Goal: Task Accomplishment & Management: Manage account settings

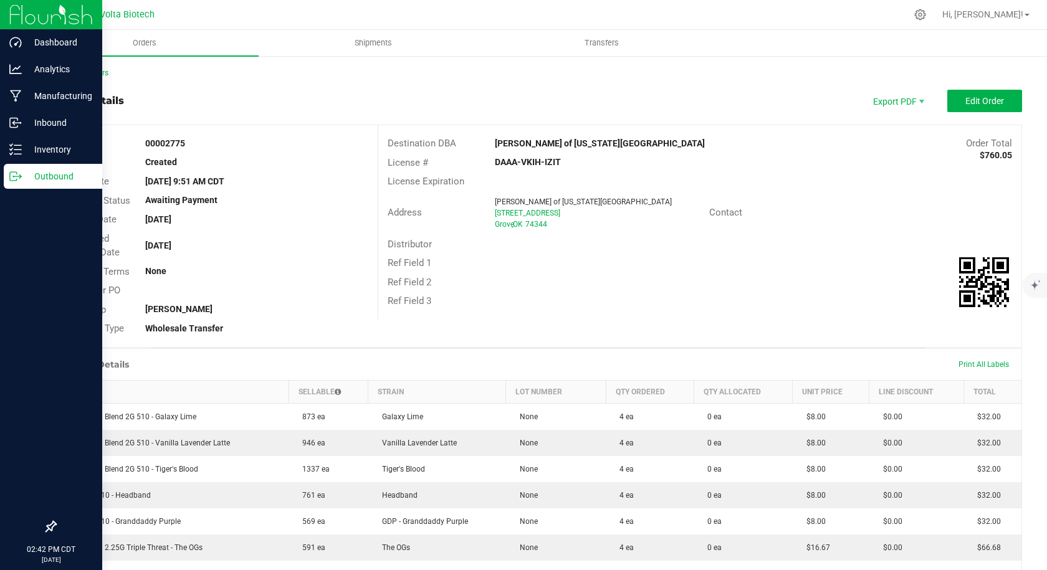
click at [15, 178] on icon at bounding box center [15, 176] width 12 height 12
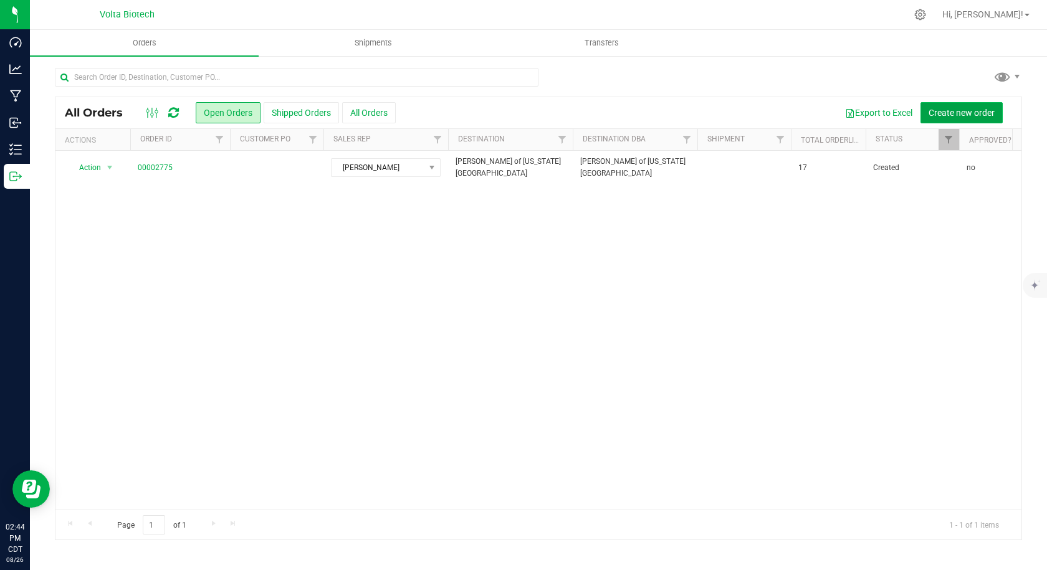
click at [959, 116] on span "Create new order" at bounding box center [961, 113] width 66 height 10
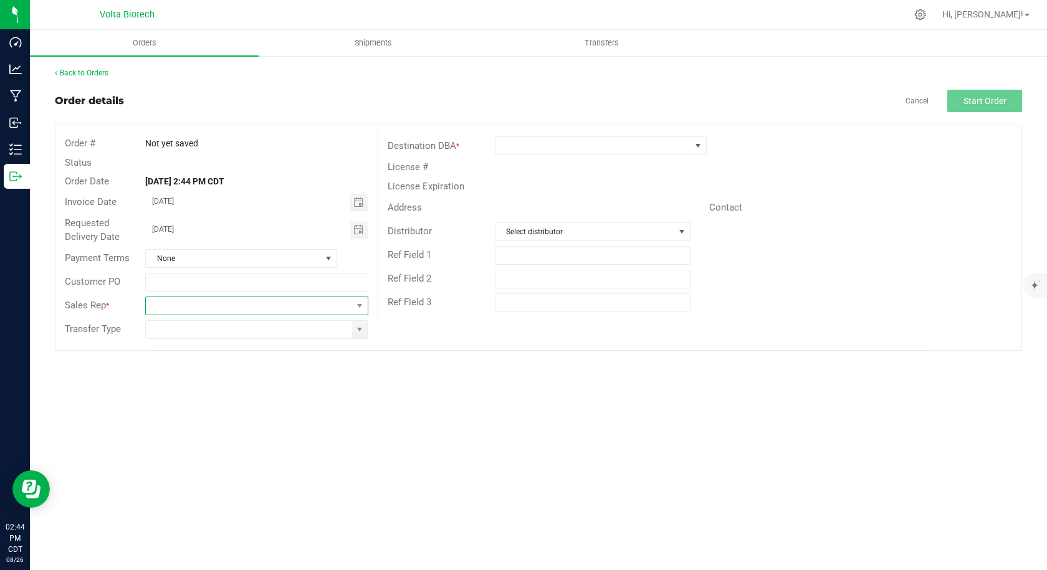
click at [170, 308] on span at bounding box center [249, 305] width 206 height 17
click at [160, 305] on span at bounding box center [249, 305] width 206 height 17
click at [162, 358] on li "[PERSON_NAME]" at bounding box center [256, 358] width 221 height 21
click at [163, 330] on input at bounding box center [249, 329] width 206 height 17
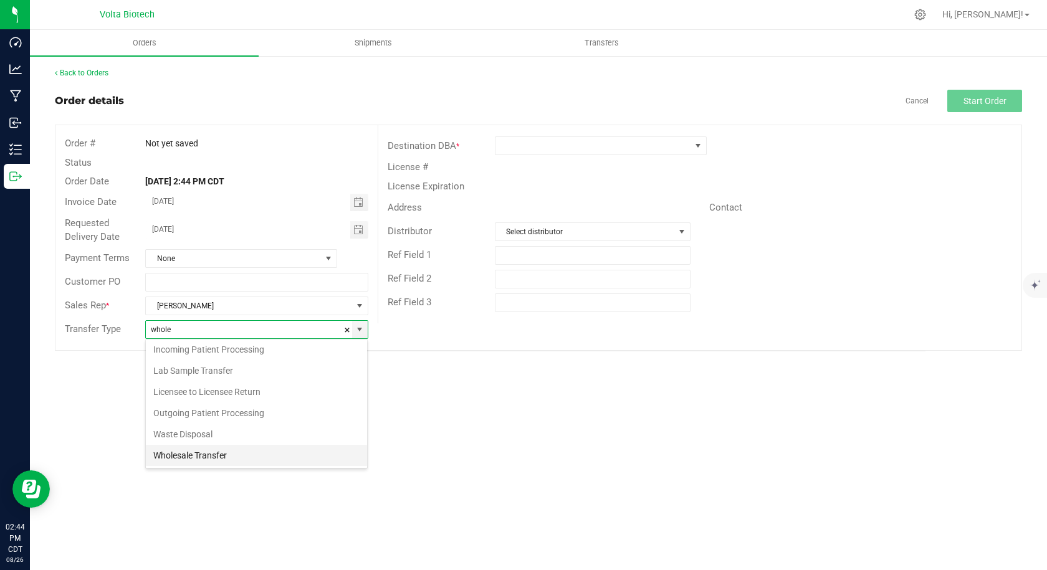
click at [209, 462] on li "Wholesale Transfer" at bounding box center [256, 455] width 221 height 21
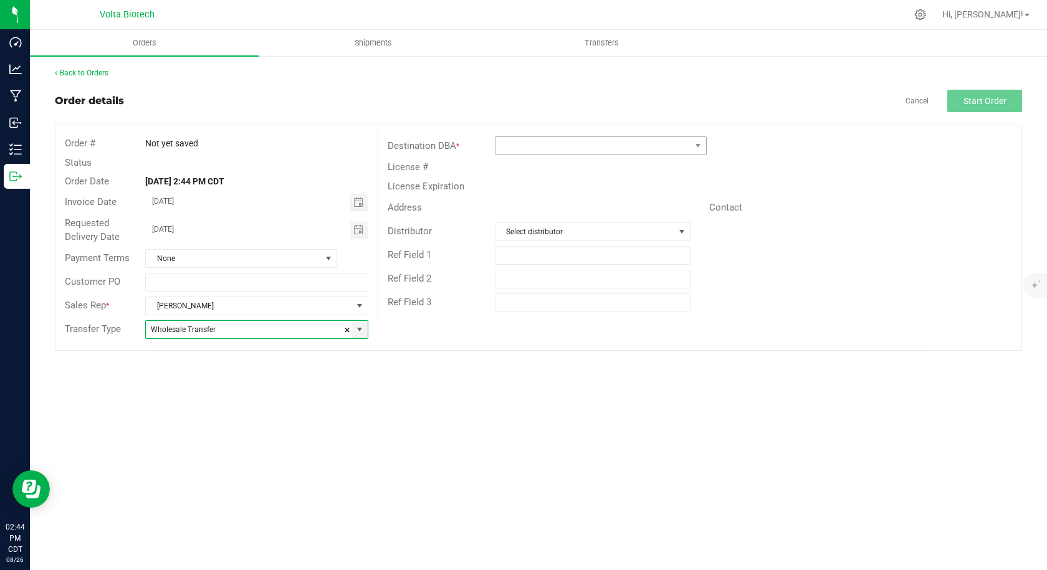
type input "Wholesale Transfer"
click at [570, 144] on span at bounding box center [592, 145] width 195 height 17
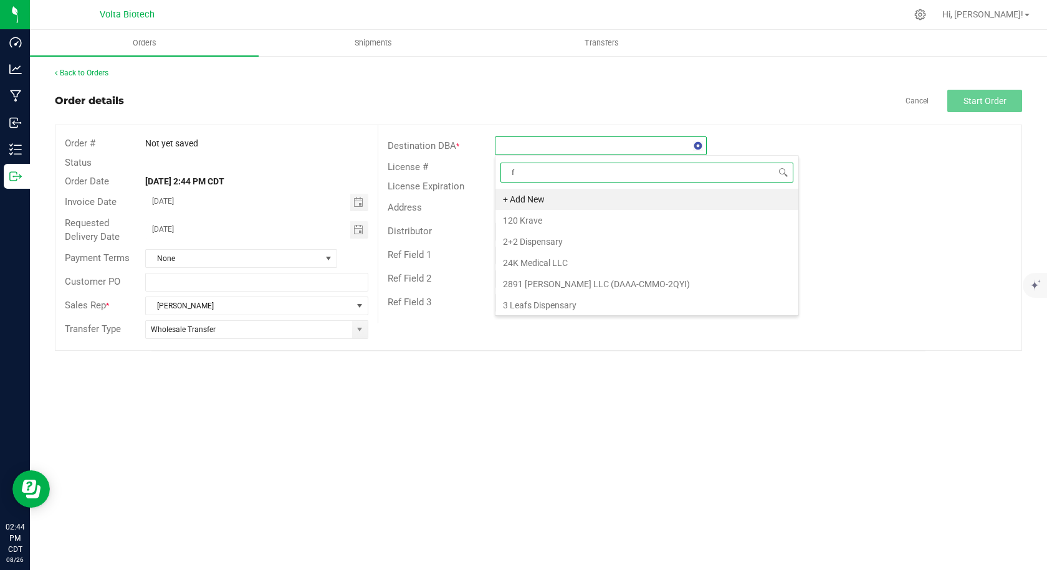
scroll to position [19, 212]
type input "freedom"
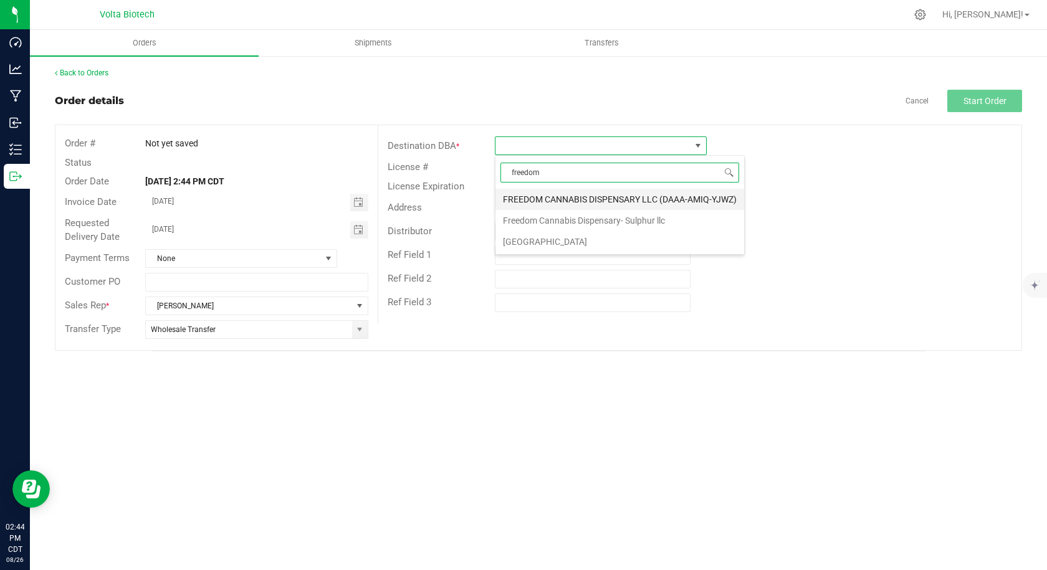
click at [527, 197] on li "FREEDOM CANNABIS DISPENSARY LLC (DAAA-AMIQ-YJWZ)" at bounding box center [619, 199] width 249 height 21
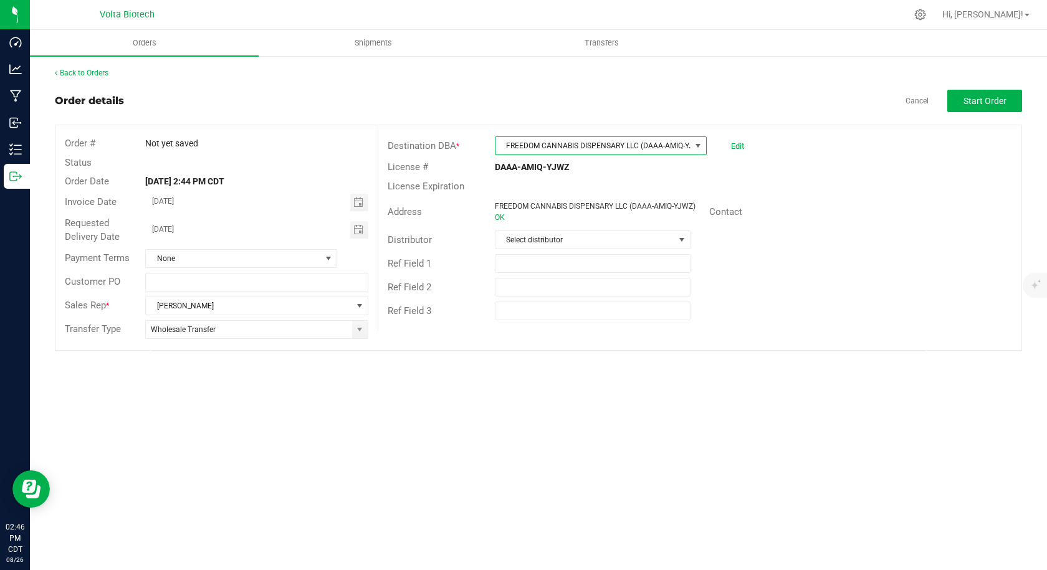
click at [636, 148] on span "FREEDOM CANNABIS DISPENSARY LLC (DAAA-AMIQ-YJWZ)" at bounding box center [592, 145] width 195 height 17
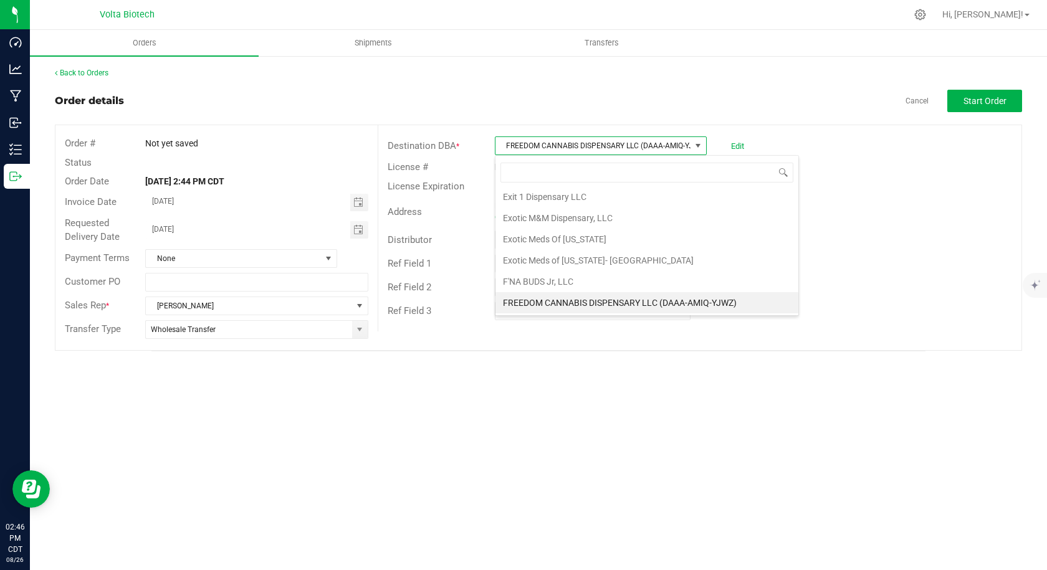
click at [636, 148] on span "FREEDOM CANNABIS DISPENSARY LLC (DAAA-AMIQ-YJWZ)" at bounding box center [592, 145] width 195 height 17
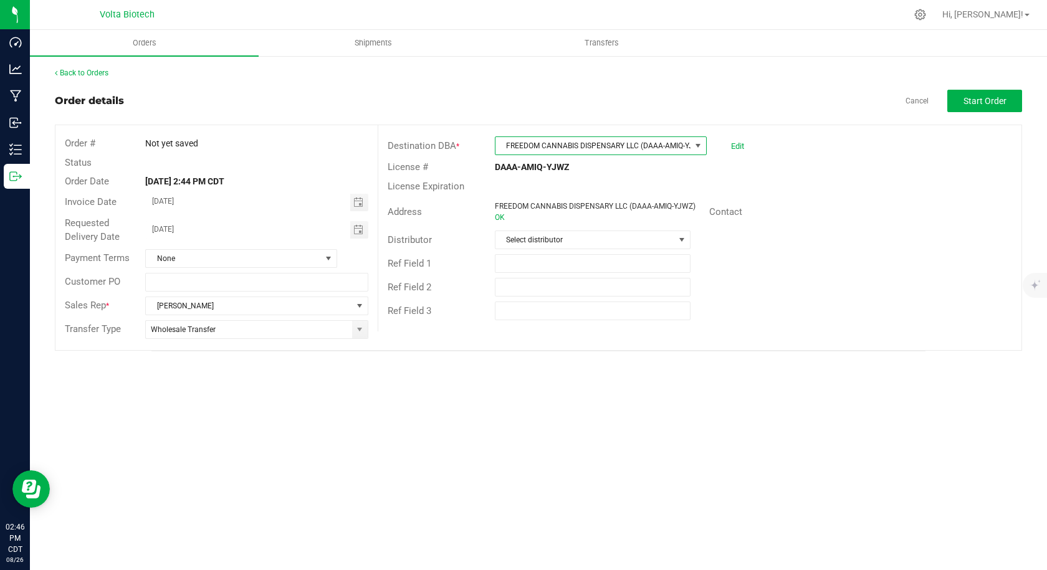
click at [636, 148] on span "FREEDOM CANNABIS DISPENSARY LLC (DAAA-AMIQ-YJWZ)" at bounding box center [592, 145] width 195 height 17
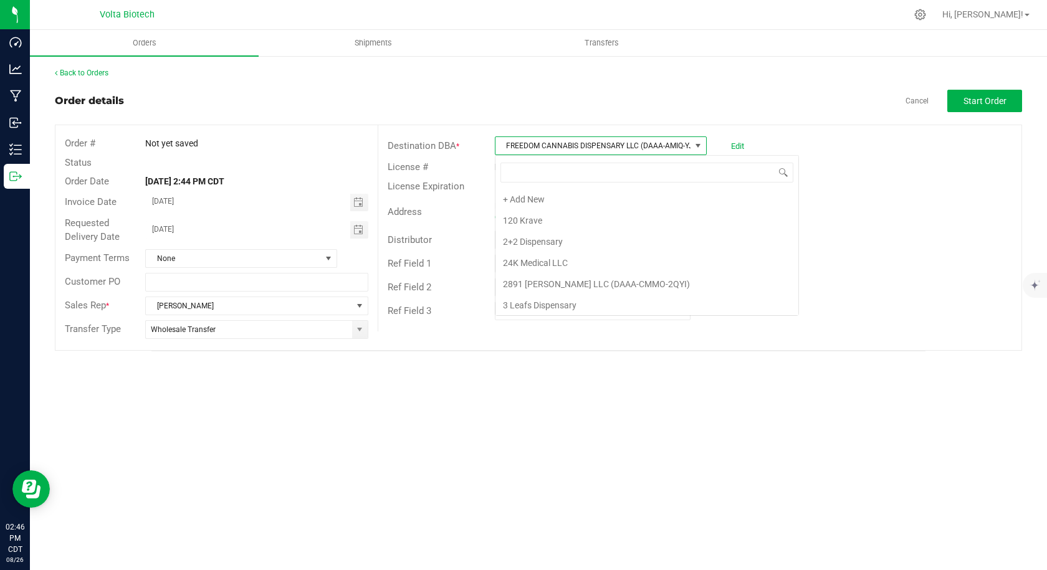
click at [636, 148] on span "FREEDOM CANNABIS DISPENSARY LLC (DAAA-AMIQ-YJWZ)" at bounding box center [592, 145] width 195 height 17
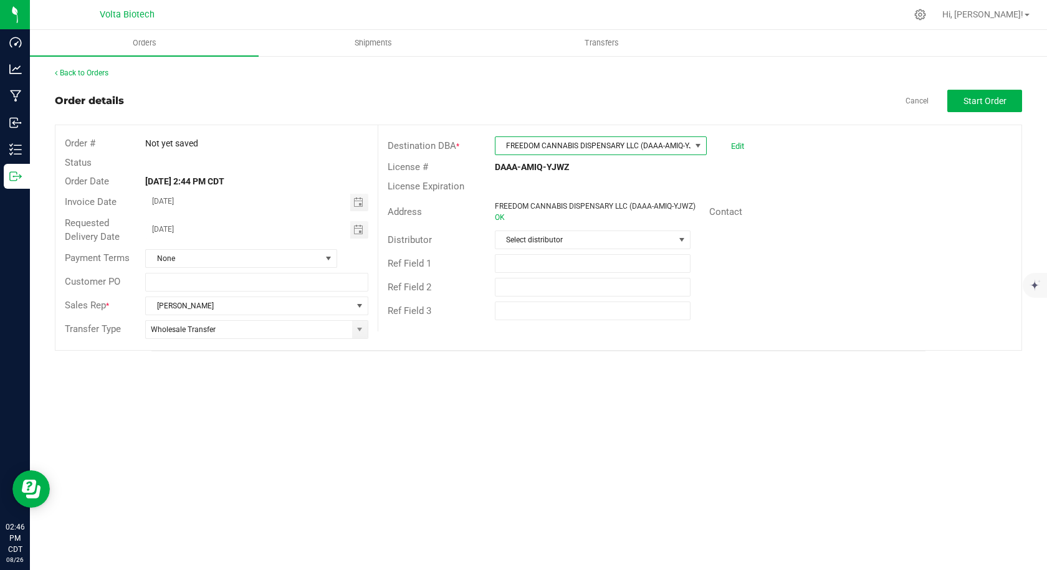
click at [636, 148] on span "FREEDOM CANNABIS DISPENSARY LLC (DAAA-AMIQ-YJWZ)" at bounding box center [592, 145] width 195 height 17
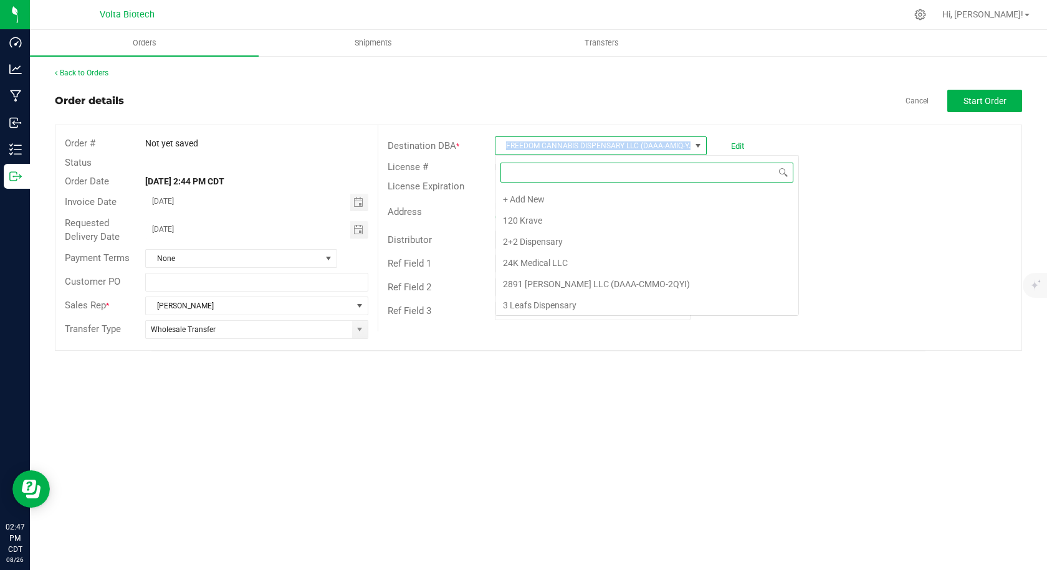
paste input "DAAA-AMIQ-YJWZ"
type input "DAAA-AMIQ-YJWZ"
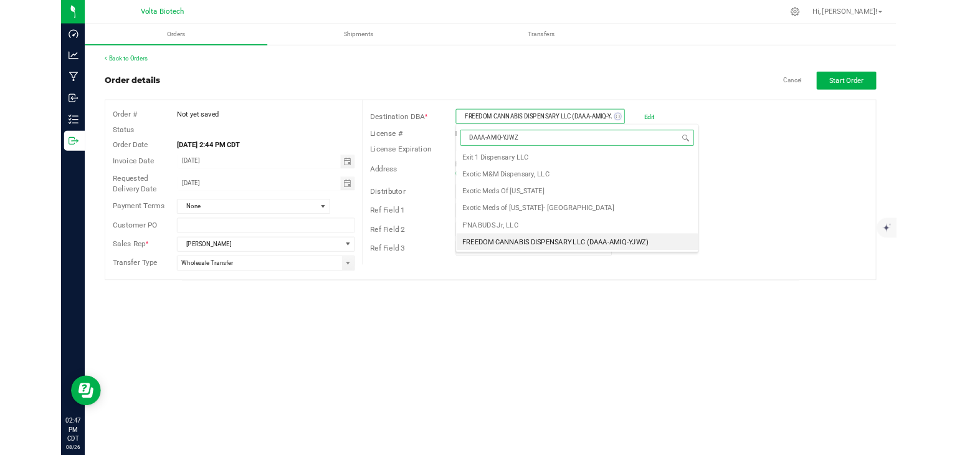
scroll to position [0, 0]
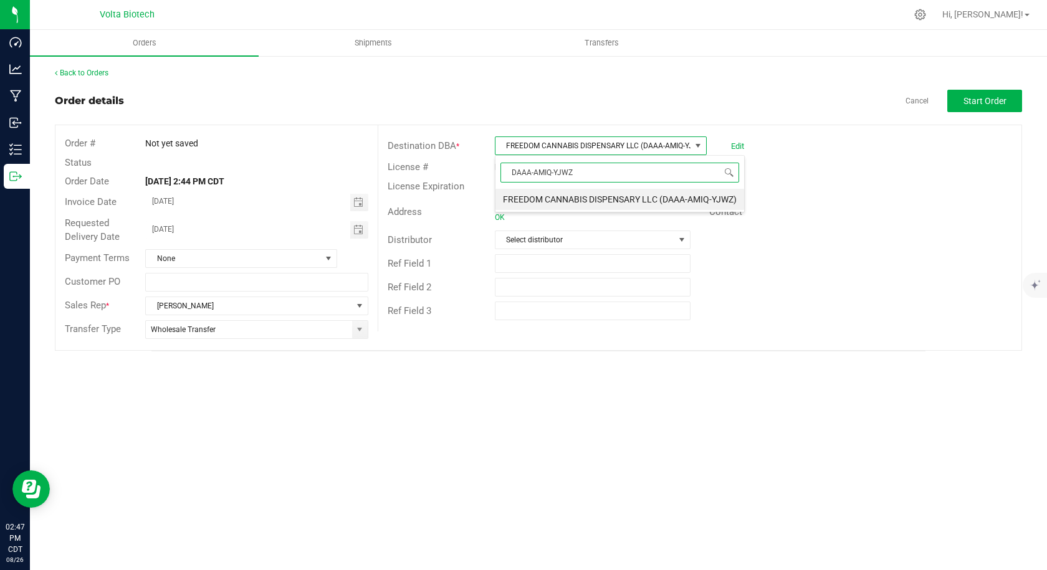
click at [649, 199] on li "FREEDOM CANNABIS DISPENSARY LLC (DAAA-AMIQ-YJWZ)" at bounding box center [619, 199] width 249 height 21
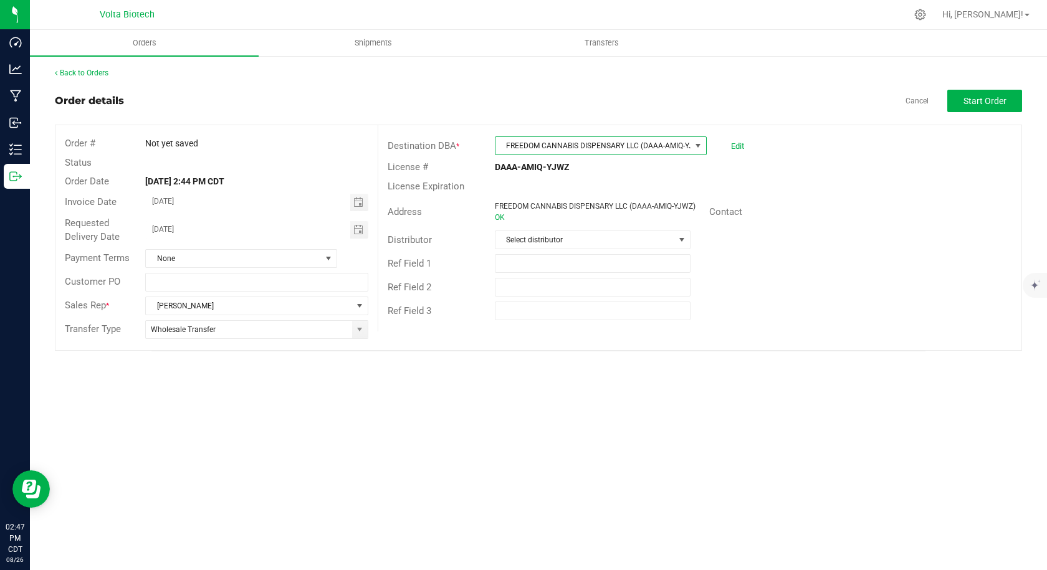
click at [783, 277] on div "Ref Field 2" at bounding box center [699, 287] width 643 height 24
click at [737, 146] on link "Edit" at bounding box center [737, 145] width 13 height 9
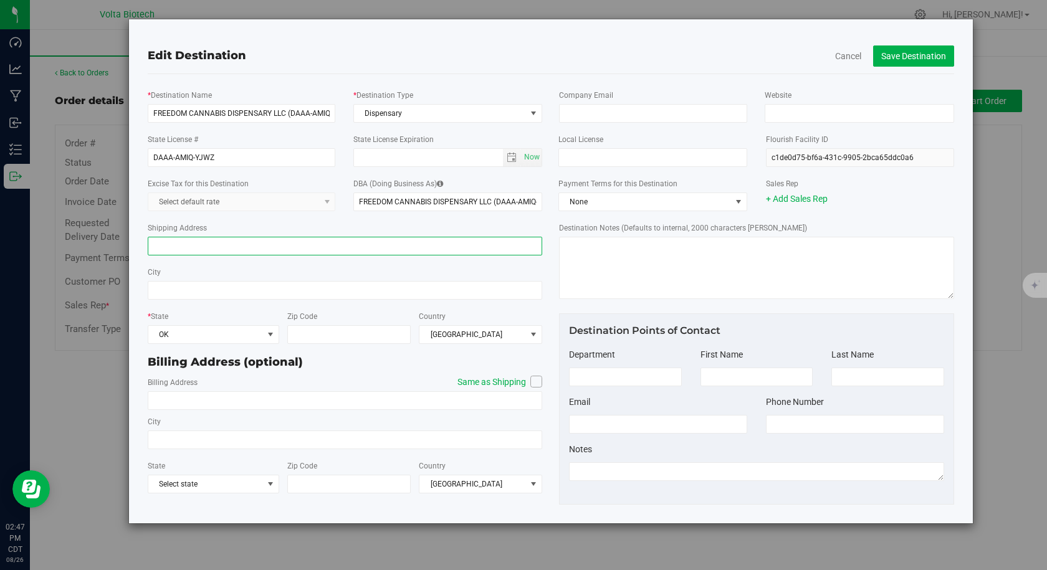
click at [240, 250] on input "Shipping Address" at bounding box center [345, 246] width 395 height 19
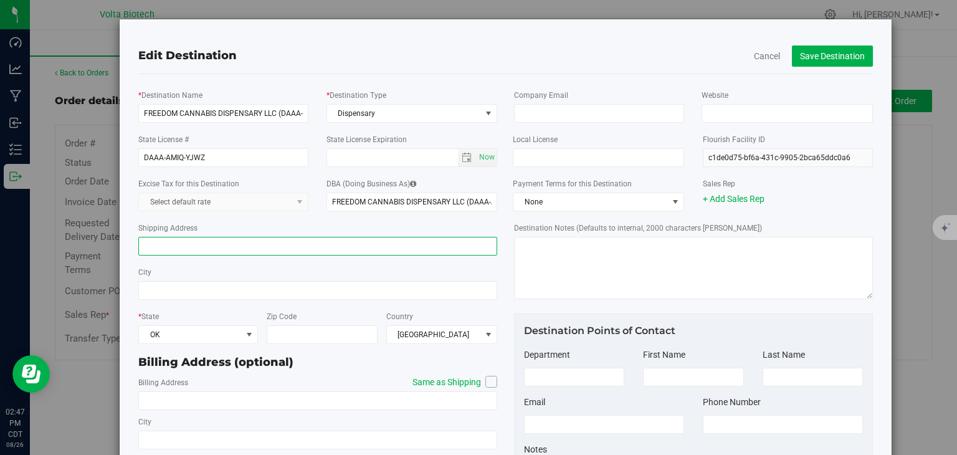
drag, startPoint x: 203, startPoint y: 248, endPoint x: 356, endPoint y: 248, distance: 153.9
click at [203, 248] on input "Shipping Address" at bounding box center [317, 246] width 359 height 19
type input "[STREET_ADDRESS]"
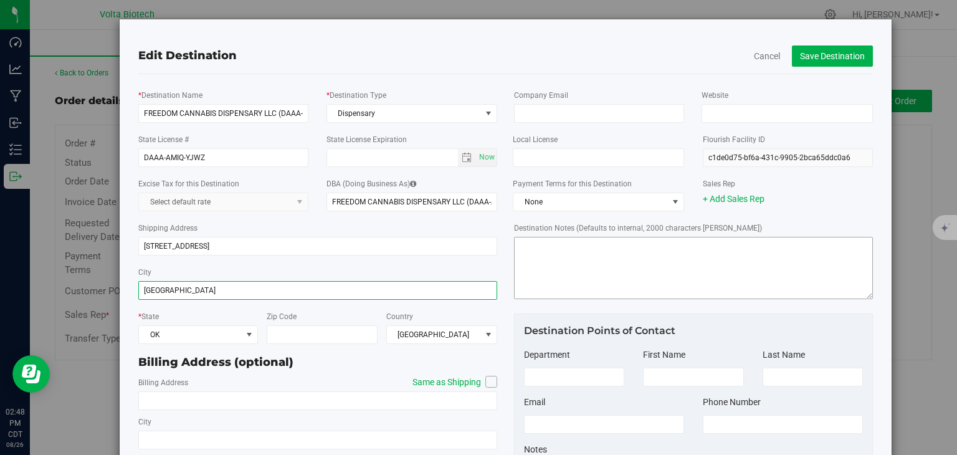
type input "[GEOGRAPHIC_DATA]"
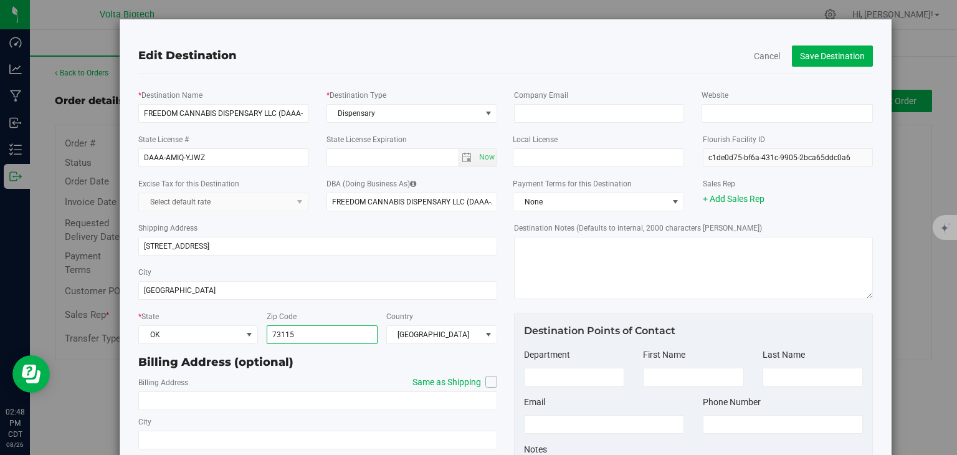
type input "73115"
drag, startPoint x: 583, startPoint y: 119, endPoint x: 734, endPoint y: 252, distance: 200.9
click at [583, 119] on input "email" at bounding box center [599, 113] width 170 height 19
paste input "[EMAIL_ADDRESS][DOMAIN_NAME]"
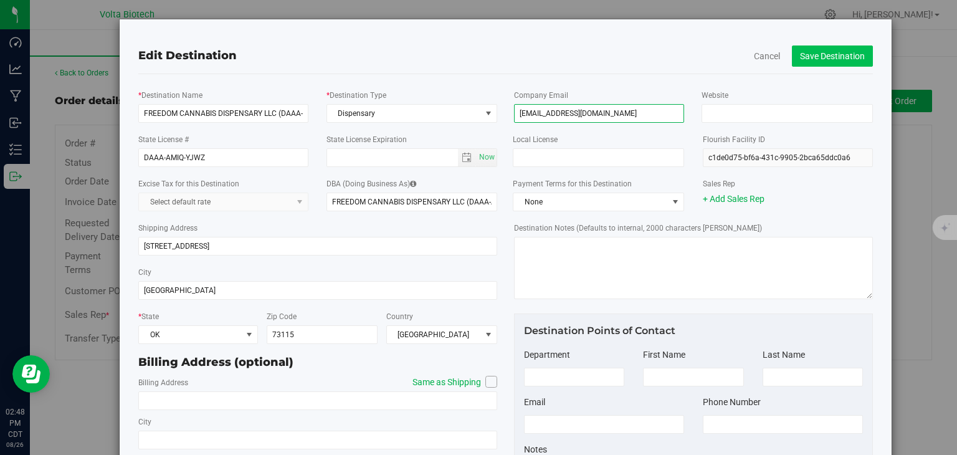
type input "[EMAIL_ADDRESS][DOMAIN_NAME]"
click at [811, 55] on button "Save Destination" at bounding box center [832, 55] width 81 height 21
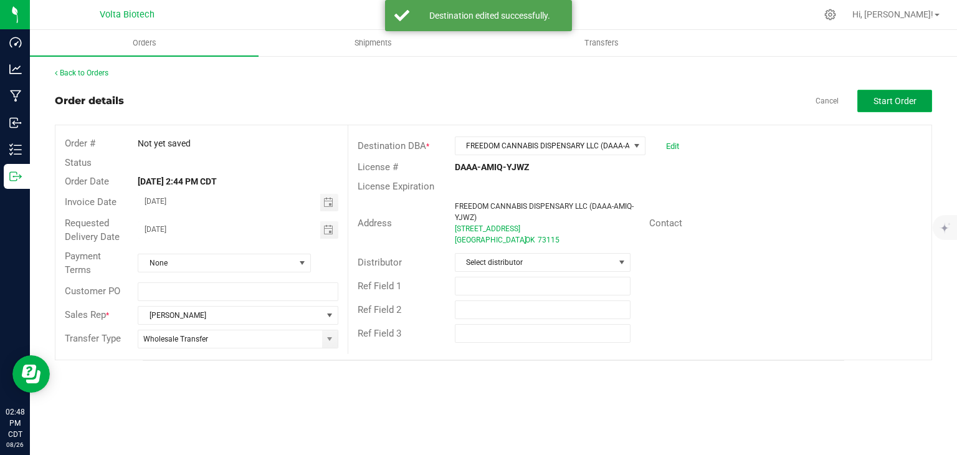
click at [871, 100] on button "Start Order" at bounding box center [894, 101] width 75 height 22
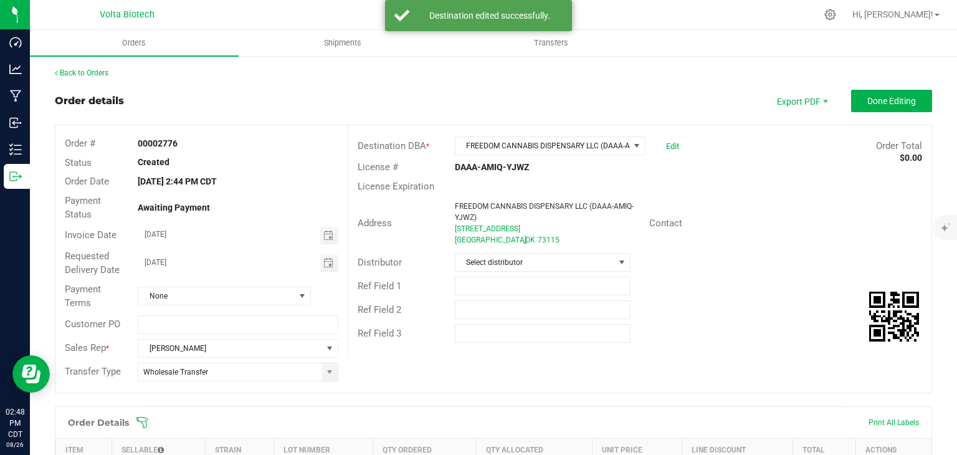
scroll to position [187, 0]
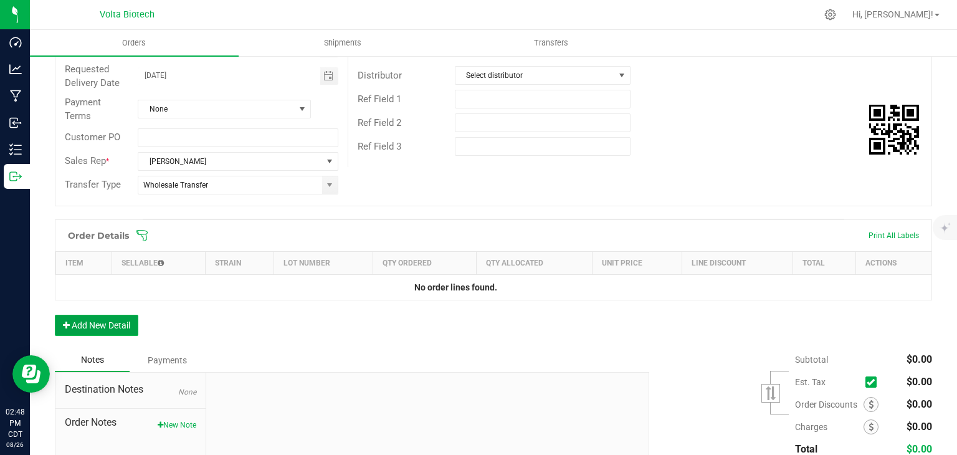
click at [90, 331] on button "Add New Detail" at bounding box center [97, 325] width 84 height 21
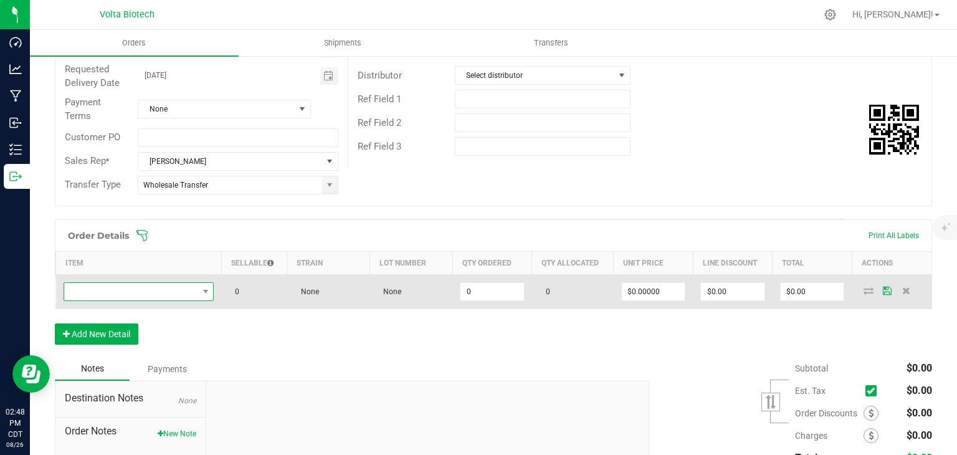
click at [183, 291] on span "NO DATA FOUND" at bounding box center [131, 291] width 134 height 17
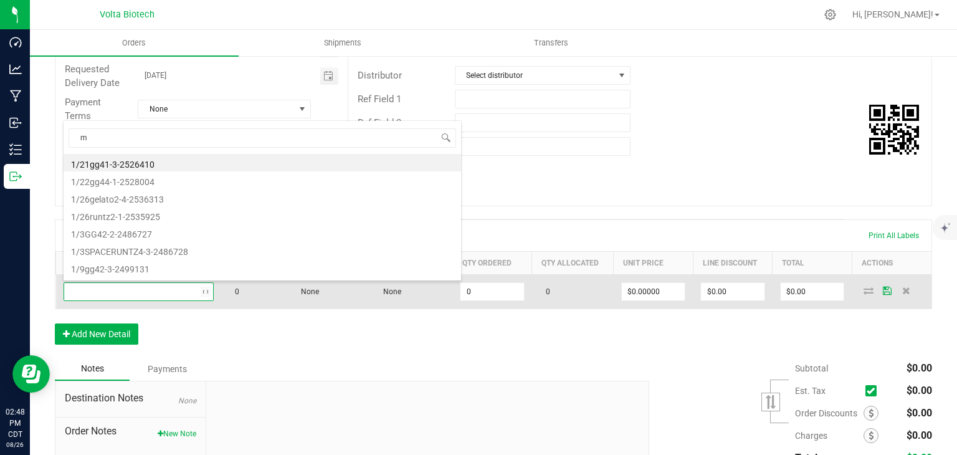
scroll to position [18, 147]
type input "mango"
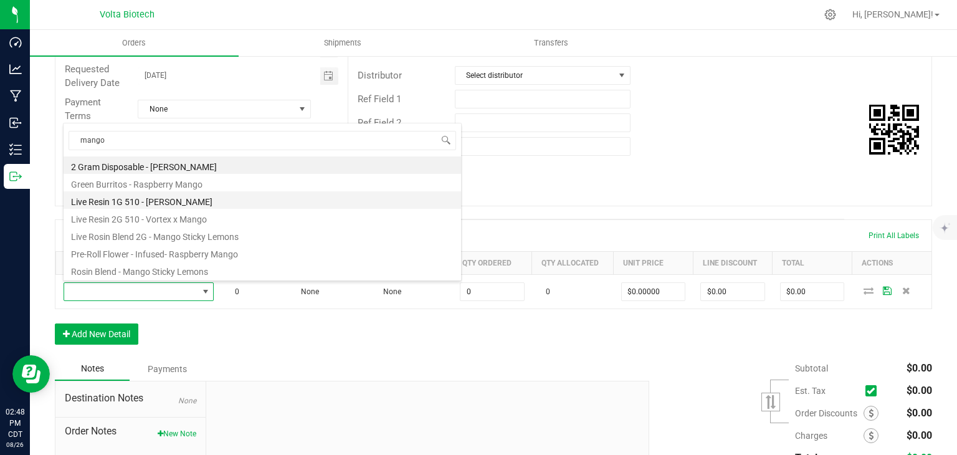
click at [161, 200] on li "Live Resin 1G 510 - [PERSON_NAME]" at bounding box center [263, 199] width 398 height 17
type input "0 ea"
type input "$6.00000"
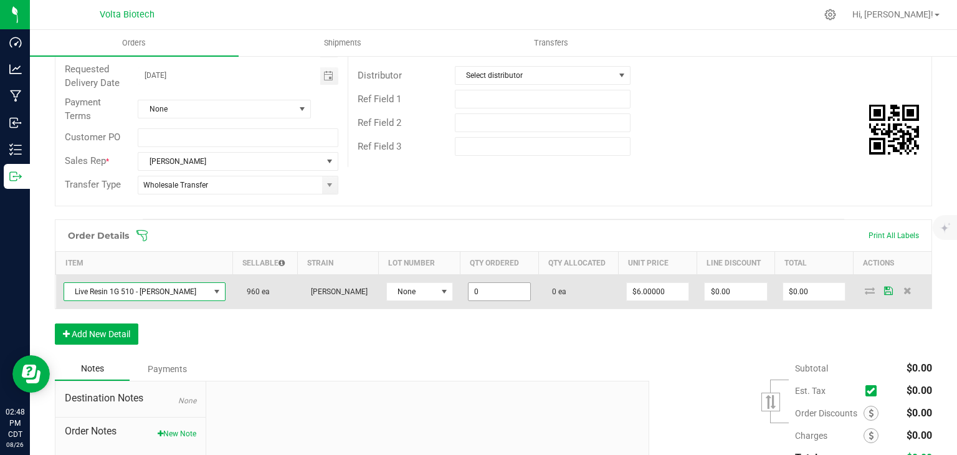
click at [469, 286] on input "0" at bounding box center [500, 291] width 62 height 17
click at [627, 287] on input "$6.00000" at bounding box center [658, 291] width 62 height 17
type input "1 ea"
type input "6"
type input "$6.00"
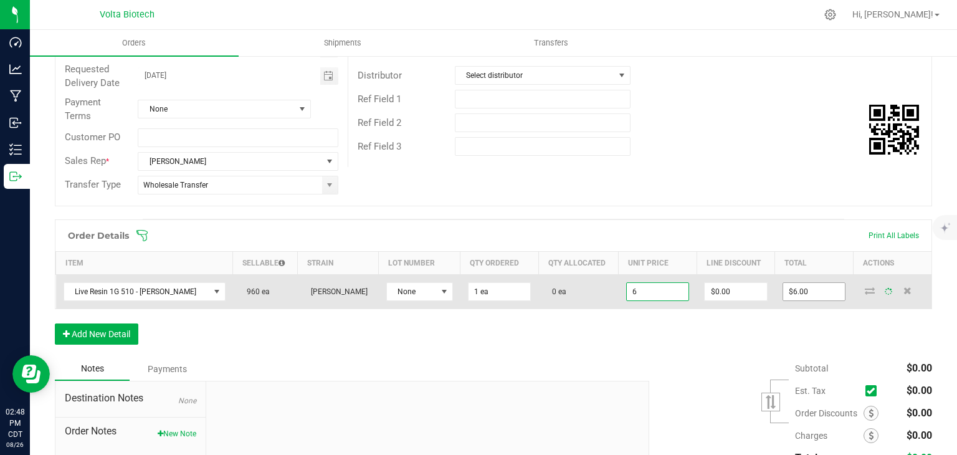
click at [783, 286] on input "$6.00" at bounding box center [814, 291] width 62 height 17
click at [783, 286] on input "6" at bounding box center [814, 291] width 62 height 17
click at [804, 290] on input "6" at bounding box center [814, 291] width 62 height 17
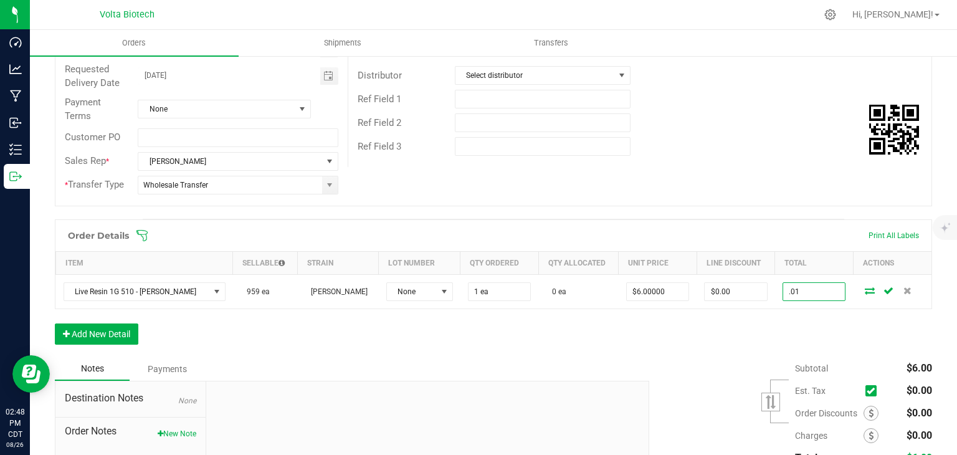
type input ".01"
type input "$0.01000"
type input "$0.01"
click at [597, 364] on div "Notes Payments" at bounding box center [347, 369] width 585 height 24
click at [127, 330] on button "Add New Detail" at bounding box center [97, 333] width 84 height 21
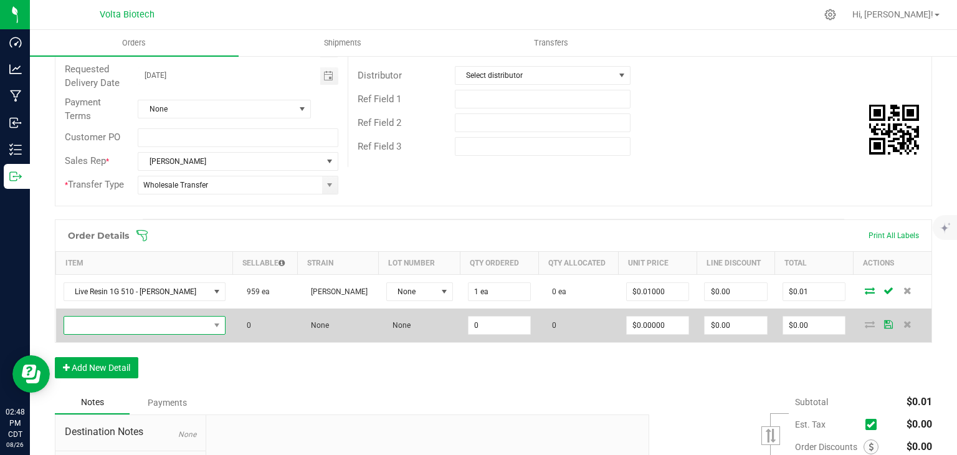
click at [128, 325] on span "NO DATA FOUND" at bounding box center [136, 325] width 145 height 17
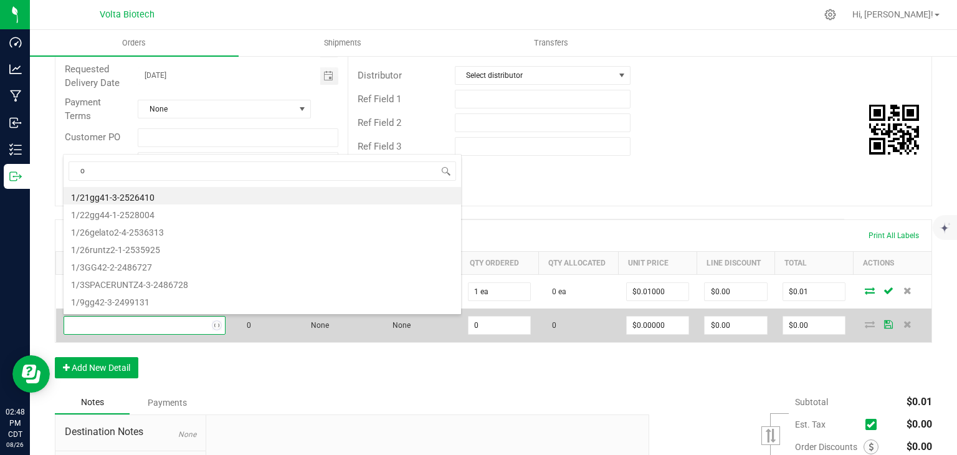
type input "og"
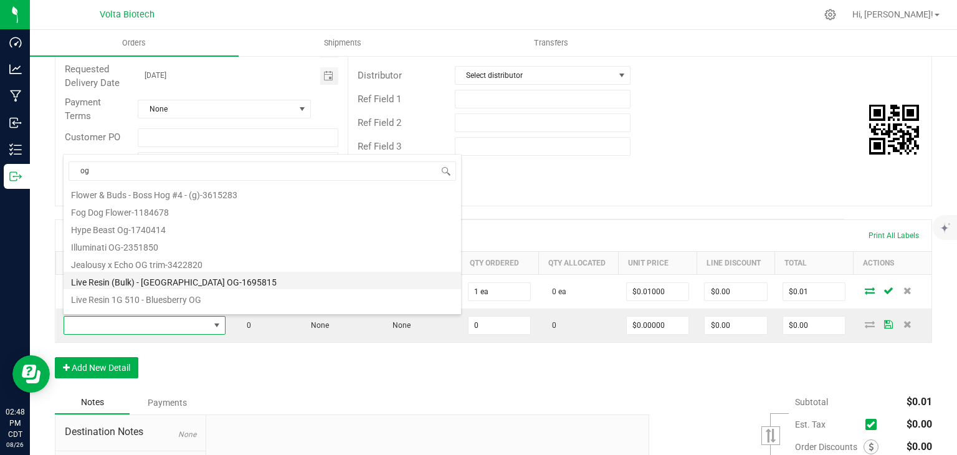
scroll to position [224, 0]
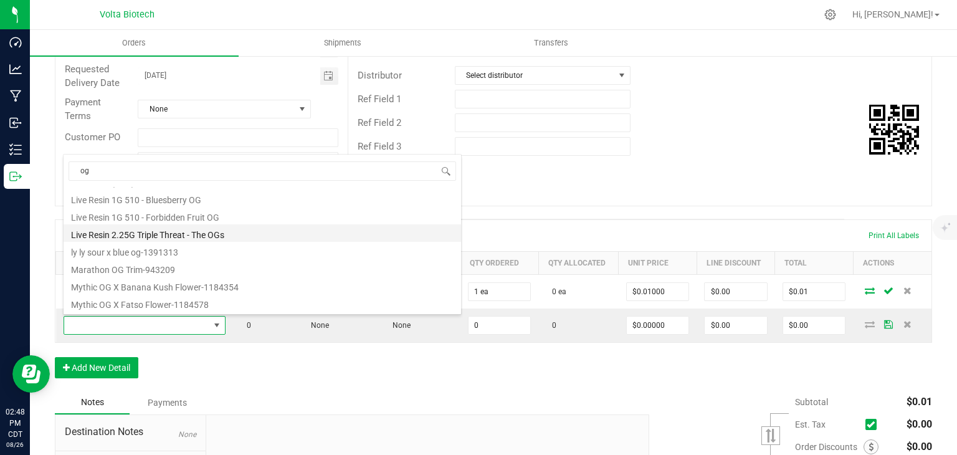
click at [172, 231] on li "Live Resin 2.25G Triple Threat - The OGs" at bounding box center [263, 232] width 398 height 17
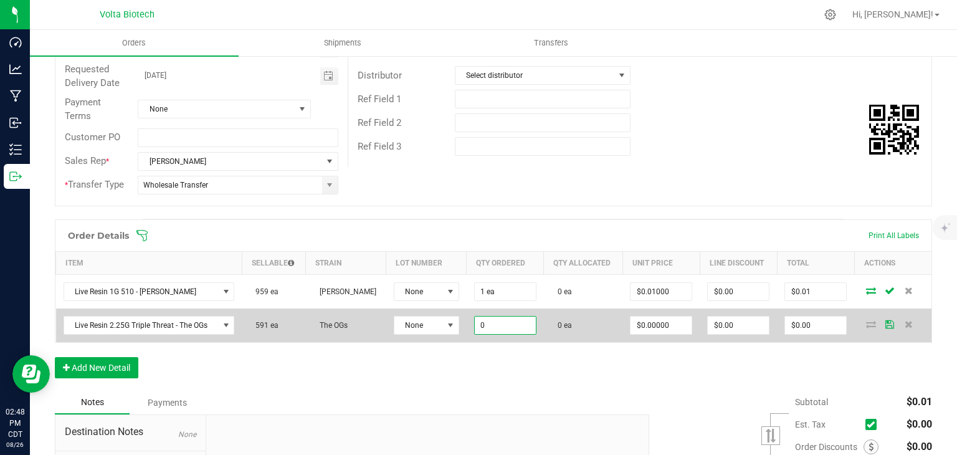
click at [488, 325] on input "0" at bounding box center [505, 325] width 61 height 17
click at [805, 327] on input "$0.00" at bounding box center [815, 325] width 61 height 17
type input "1 ea"
type input "0"
click at [803, 326] on input "0" at bounding box center [815, 325] width 61 height 17
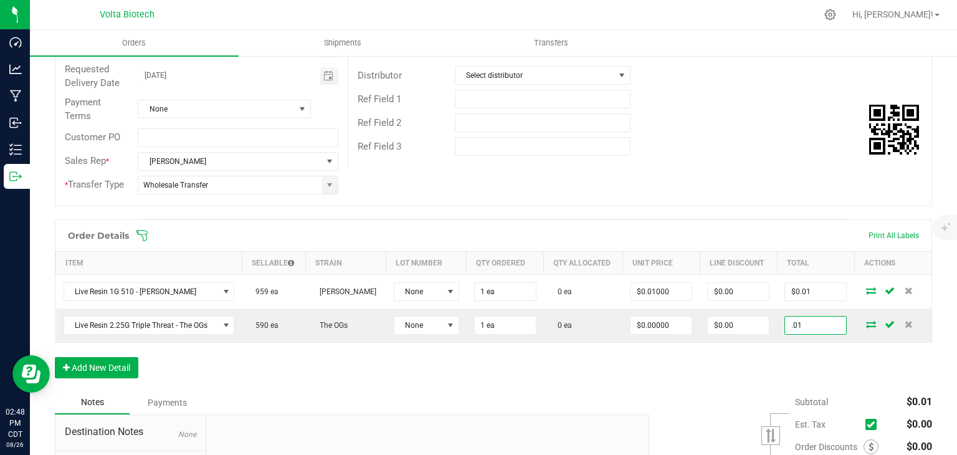
type input ".01"
type input "$0.01000"
type input "$0.01"
click at [808, 350] on div "Order Details Print All Labels Item Sellable Strain Lot Number Qty Ordered Qty …" at bounding box center [493, 304] width 877 height 171
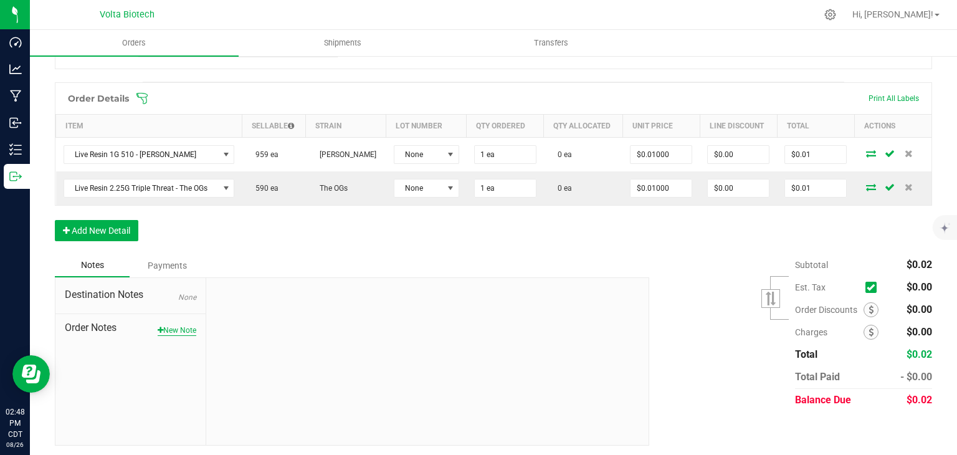
click at [169, 325] on button "New Note" at bounding box center [177, 330] width 39 height 11
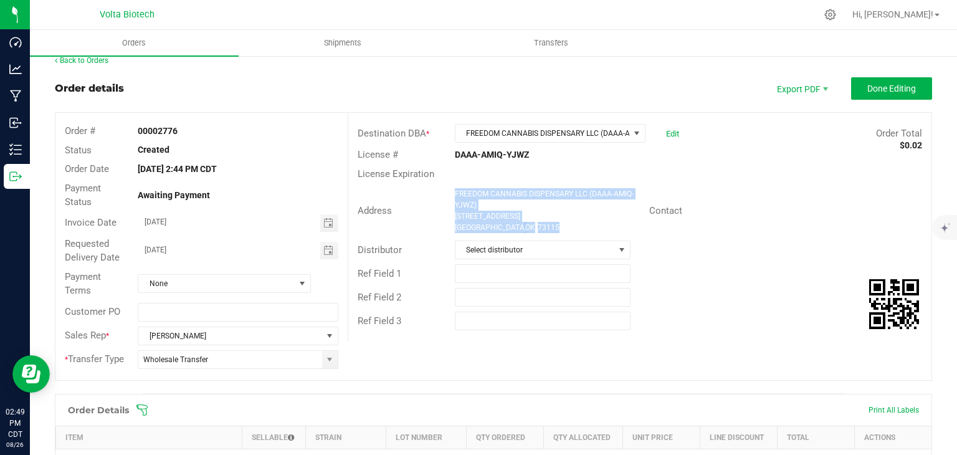
drag, startPoint x: 520, startPoint y: 231, endPoint x: 448, endPoint y: 193, distance: 82.0
click at [449, 193] on div "FREEDOM CANNABIS DISPENSARY LLC (DAAA-AMIQ-YJWZ) [STREET_ADDRESS]" at bounding box center [549, 210] width 201 height 45
copy ngx-name-and-address "FREEDOM CANNABIS DISPENSARY LLC (DAAA-AMIQ-YJWZ) [STREET_ADDRESS]"
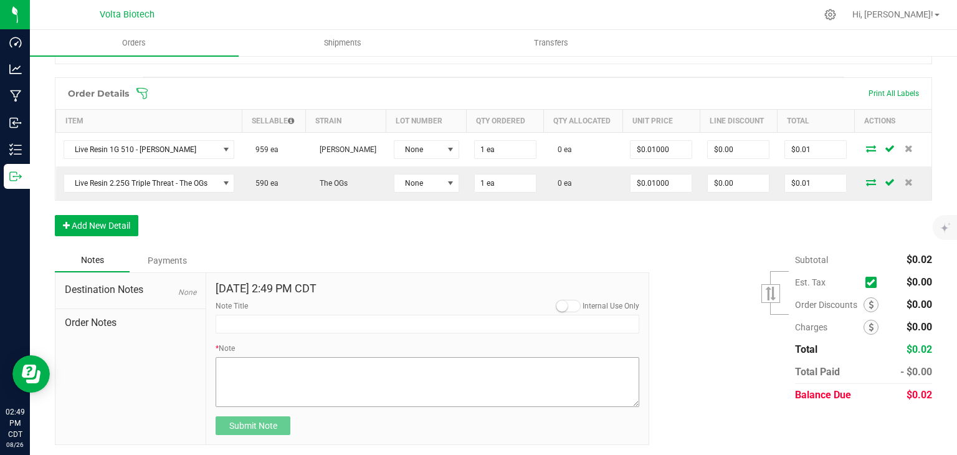
scroll to position [330, 0]
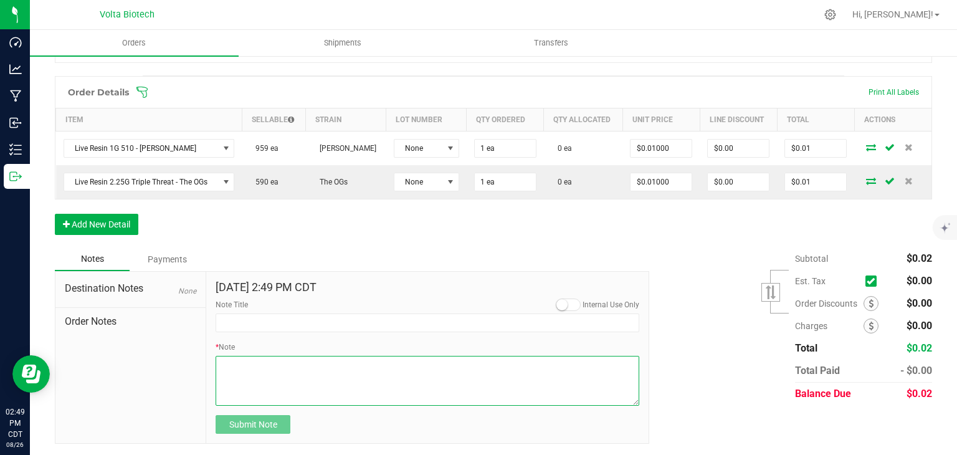
click at [302, 375] on textarea "* Note" at bounding box center [428, 381] width 424 height 50
paste textarea "[STREET_ADDRESS]"
type textarea "[STREET_ADDRESS]"
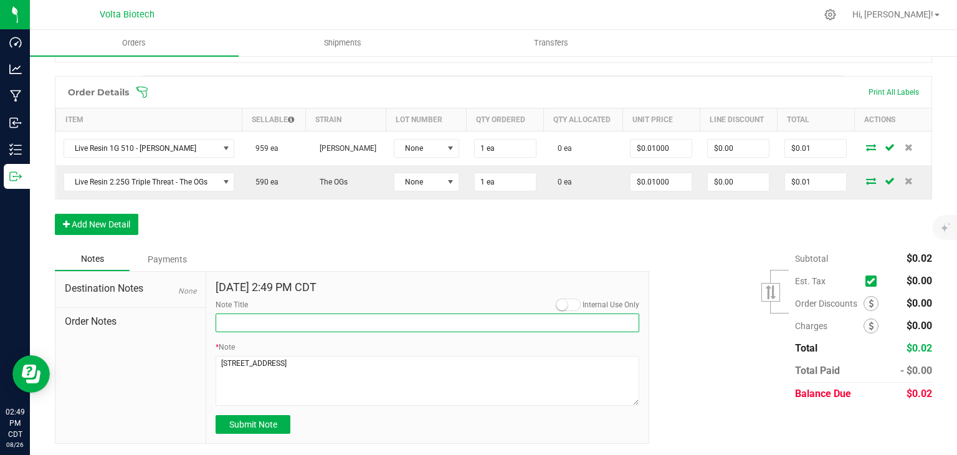
click at [302, 321] on input "Note Title" at bounding box center [428, 322] width 424 height 19
type input "notes on destination"
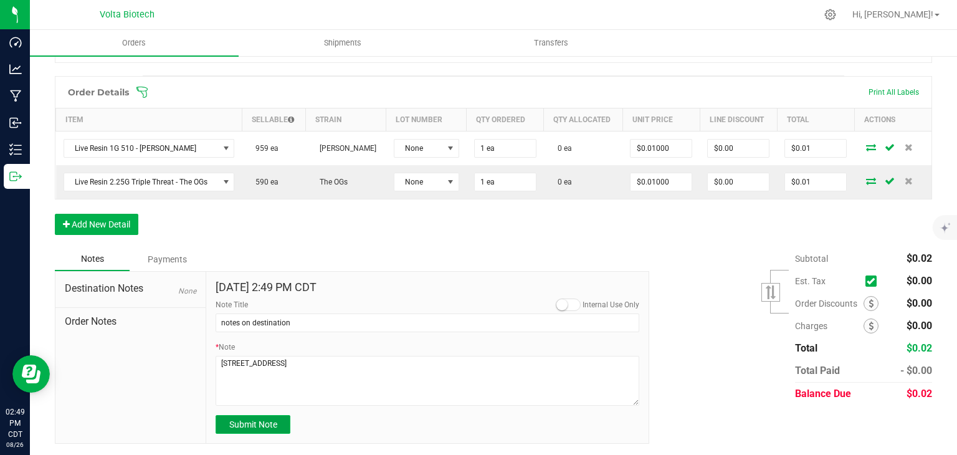
click at [251, 427] on button "Submit Note" at bounding box center [253, 424] width 75 height 19
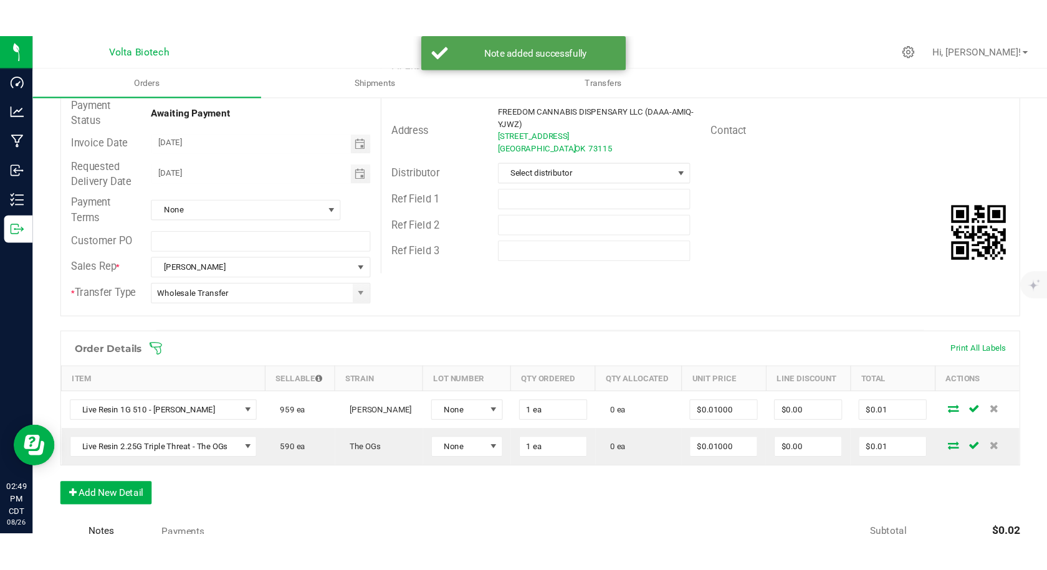
scroll to position [0, 0]
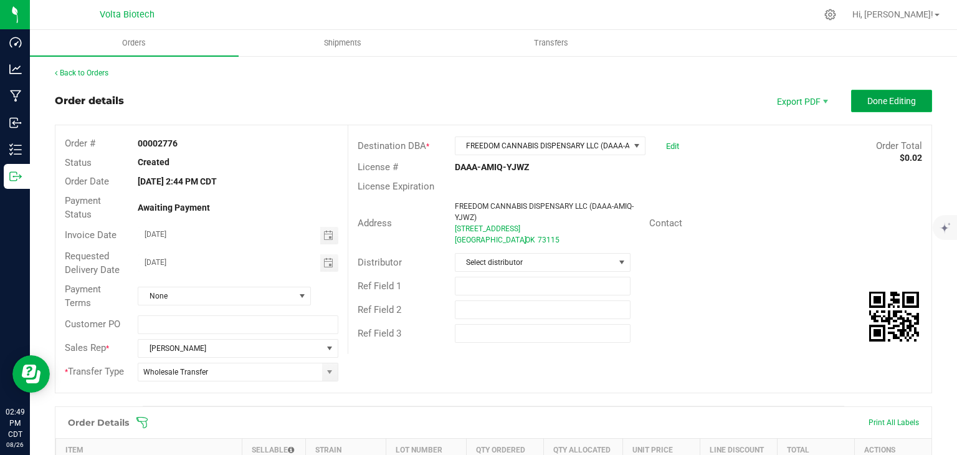
click at [851, 107] on button "Done Editing" at bounding box center [891, 101] width 81 height 22
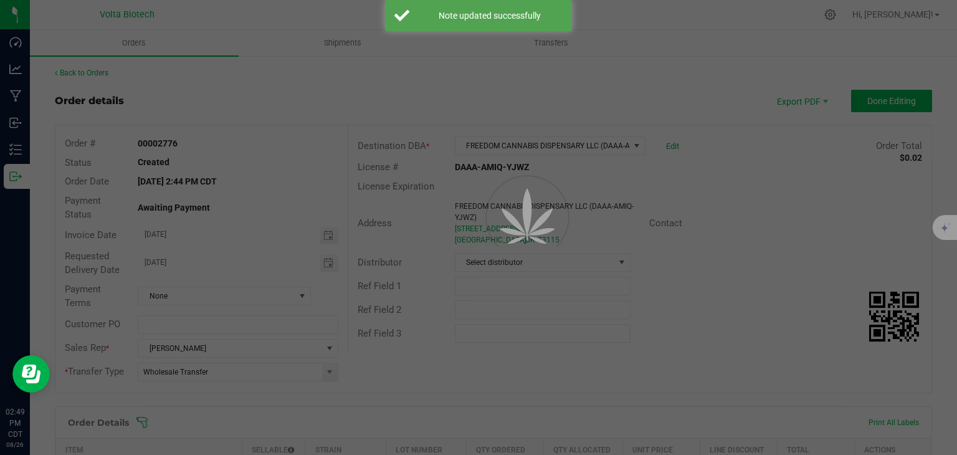
click at [808, 100] on div at bounding box center [478, 227] width 957 height 455
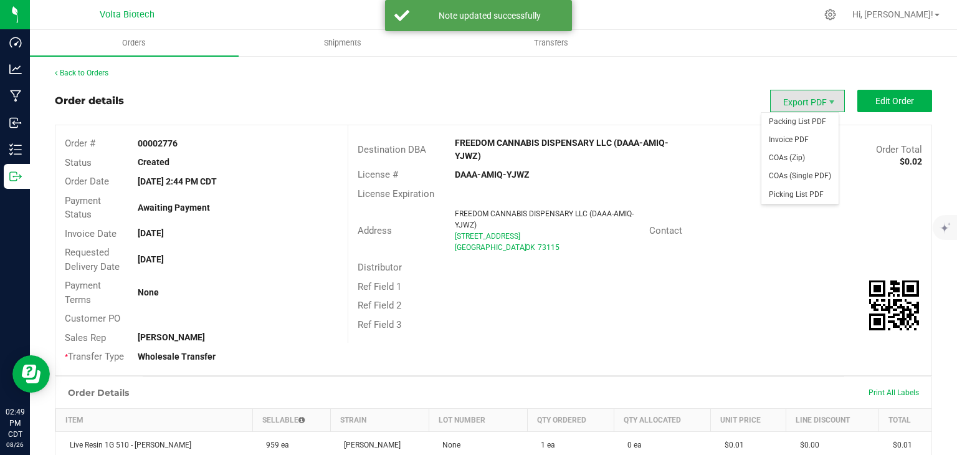
click at [808, 100] on span "Export PDF" at bounding box center [807, 101] width 75 height 22
click at [799, 142] on span "Invoice PDF" at bounding box center [799, 140] width 77 height 18
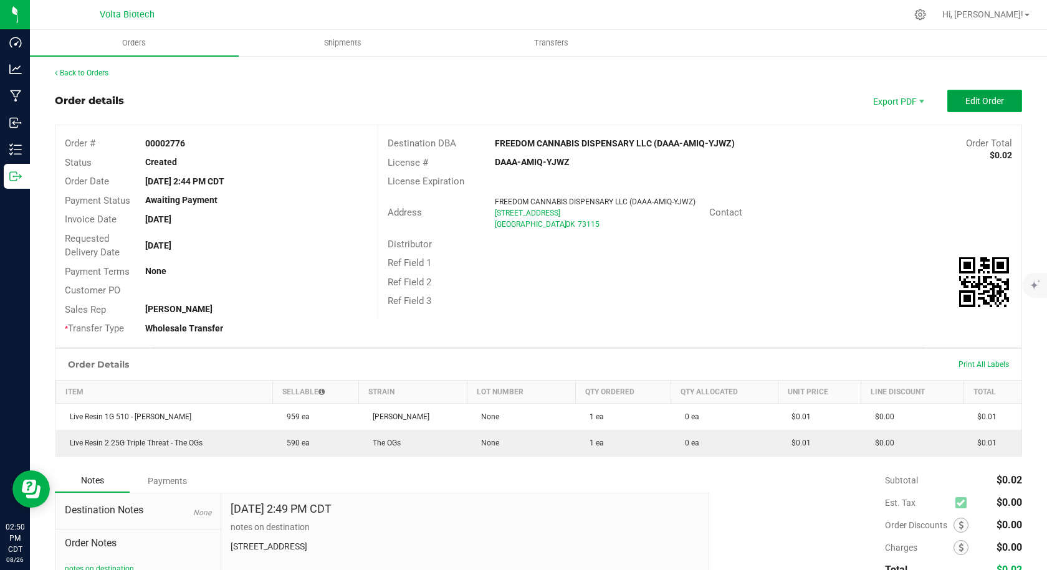
click at [961, 93] on button "Edit Order" at bounding box center [984, 101] width 75 height 22
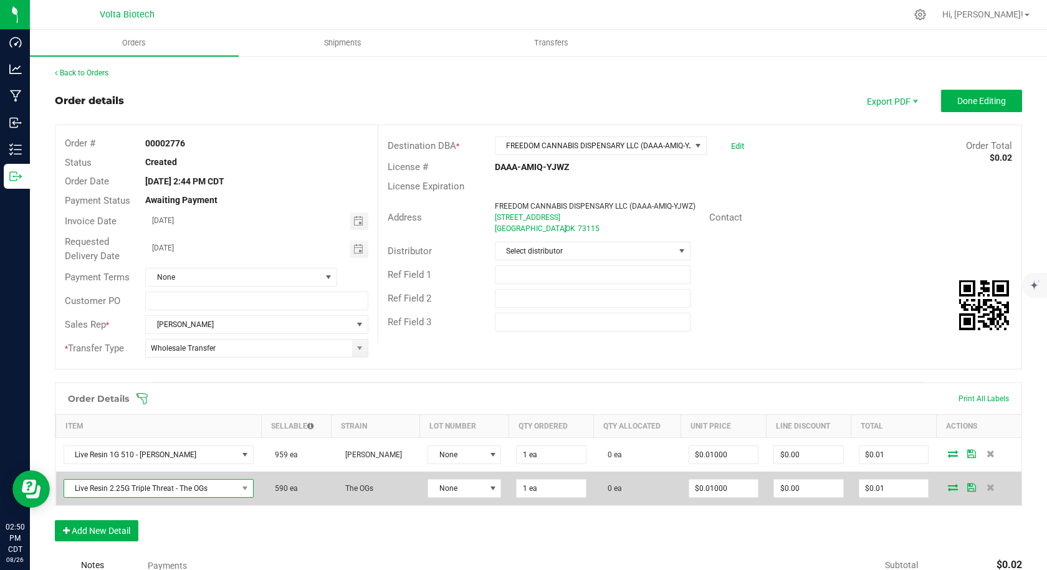
click at [90, 487] on span "Live Resin 2.25G Triple Threat - The OGs" at bounding box center [151, 488] width 174 height 17
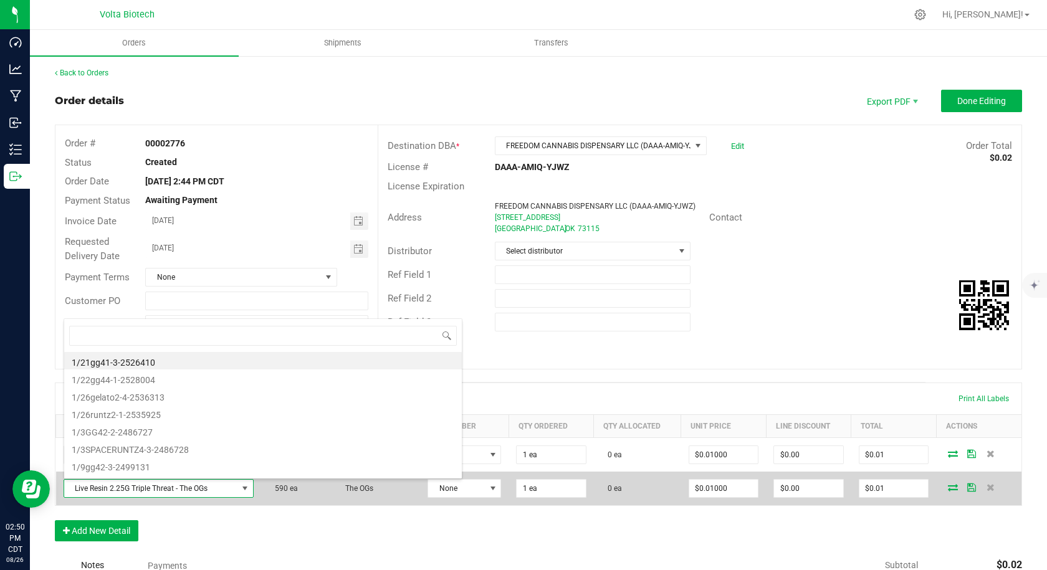
scroll to position [19, 186]
type input "chem"
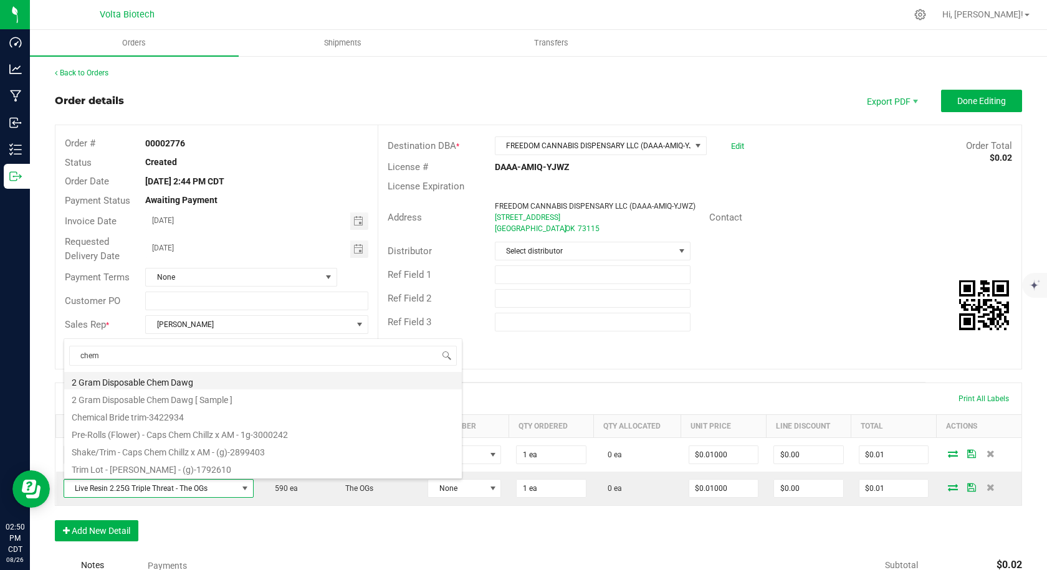
click at [127, 379] on li "2 Gram Disposable Chem Dawg" at bounding box center [263, 380] width 398 height 17
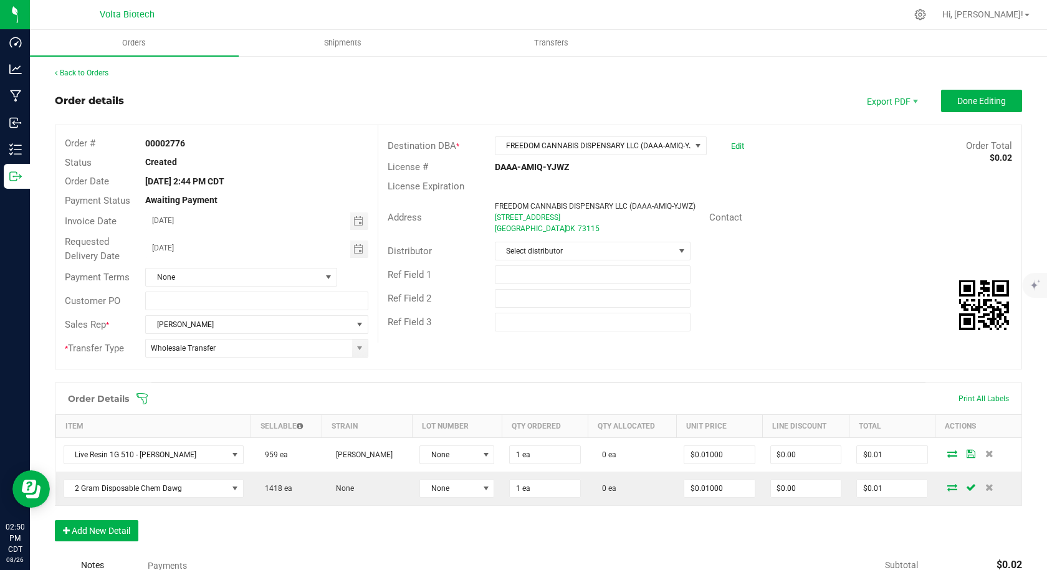
click at [647, 517] on div "Order Details Print All Labels Item Sellable Strain Lot Number Qty Ordered Qty …" at bounding box center [538, 468] width 967 height 171
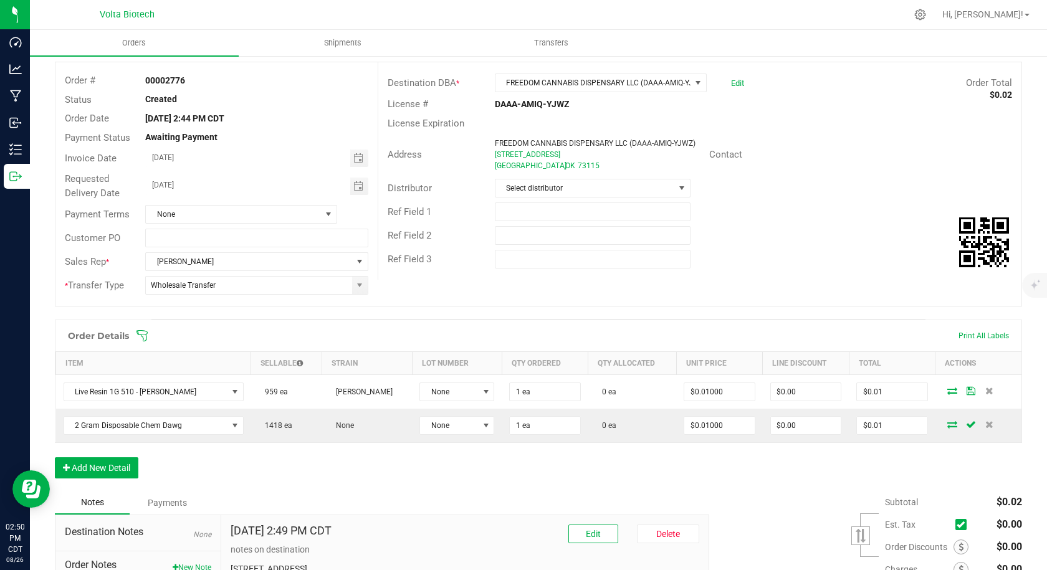
scroll to position [62, 0]
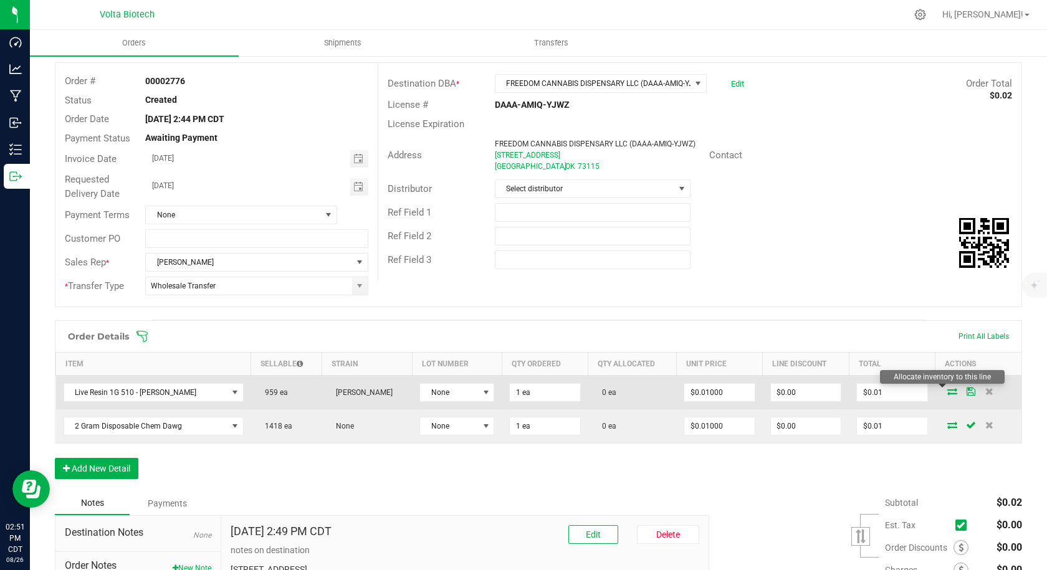
click at [947, 393] on icon at bounding box center [952, 391] width 10 height 7
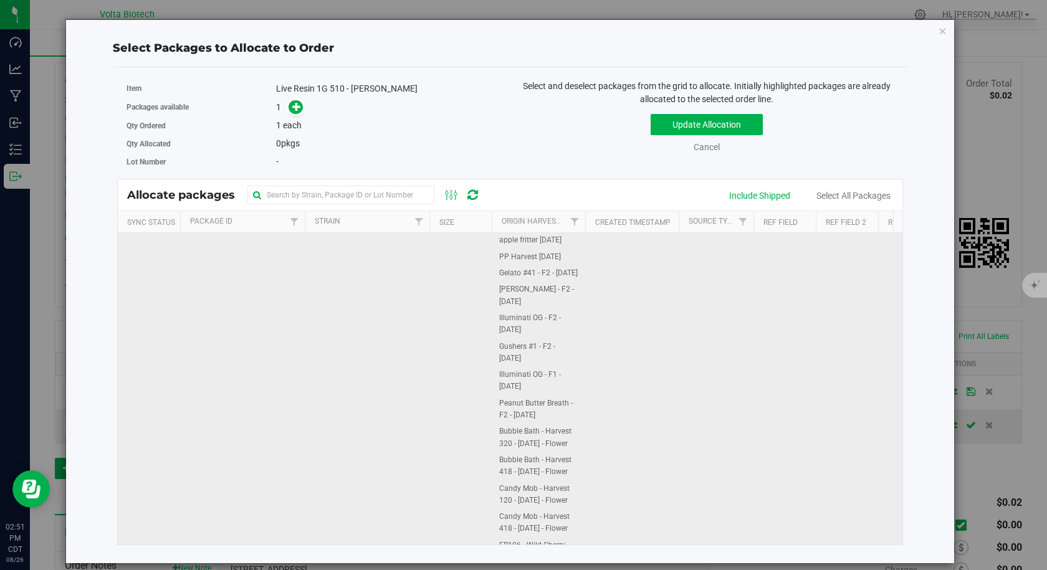
scroll to position [187, 0]
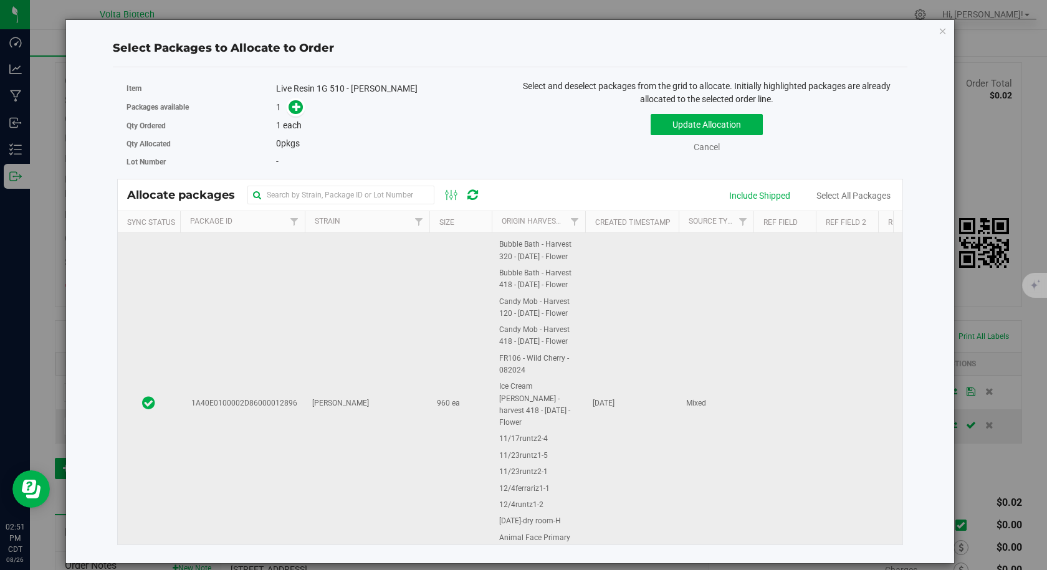
click at [300, 399] on td "1A40E0100002D86000012896" at bounding box center [242, 403] width 125 height 715
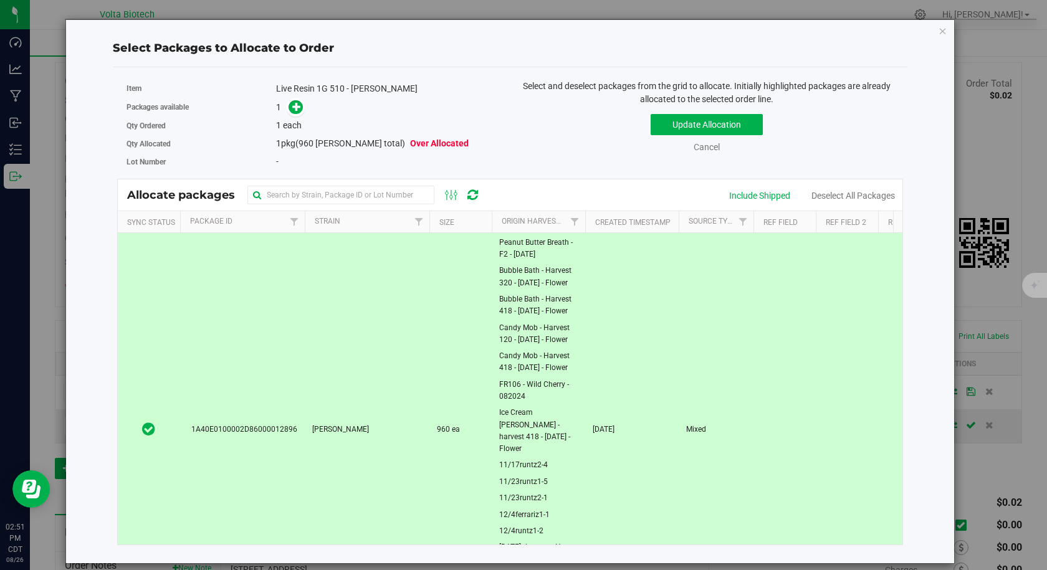
scroll to position [0, 0]
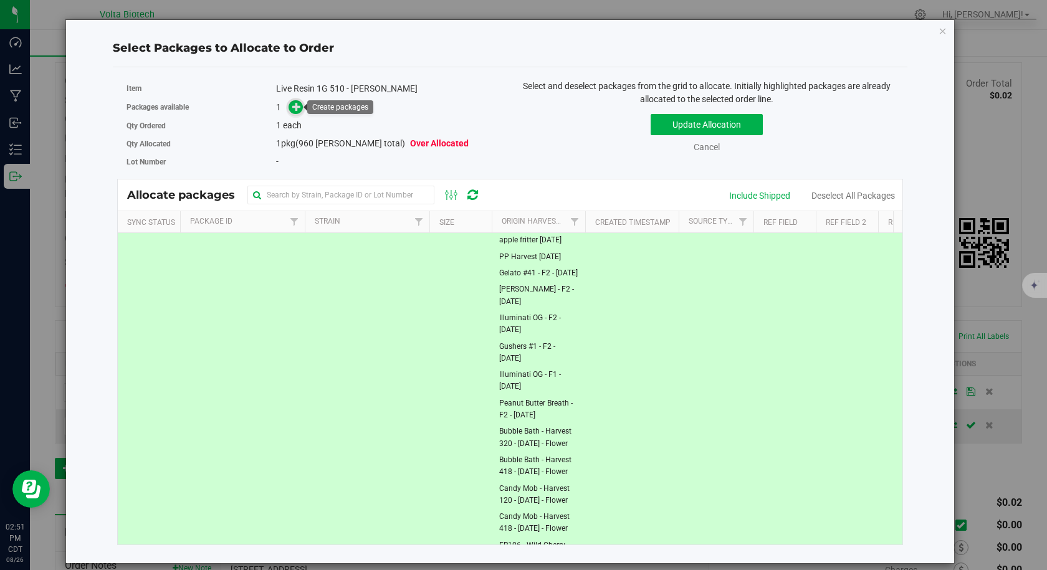
click at [292, 107] on icon at bounding box center [296, 106] width 9 height 9
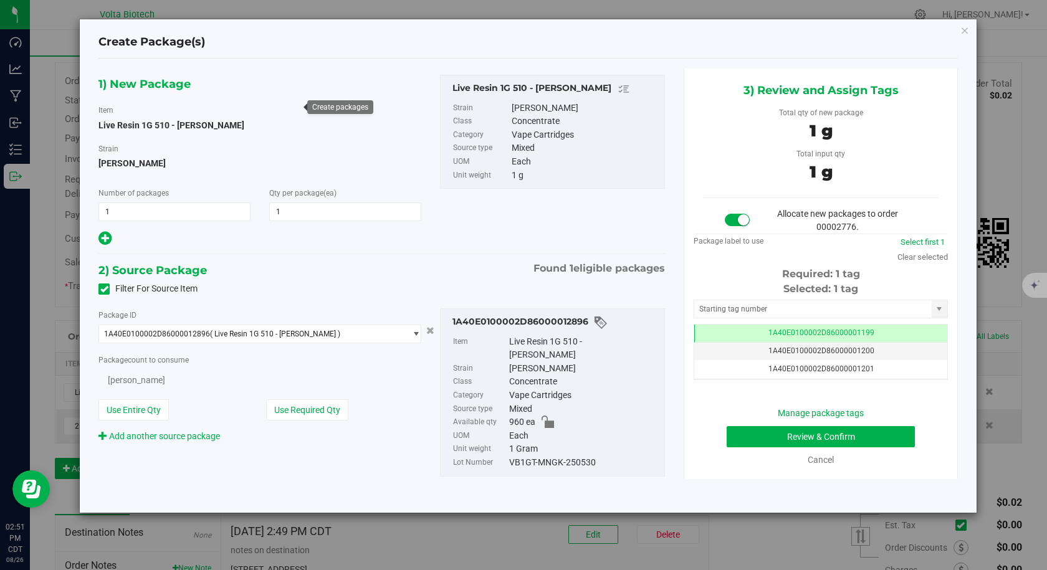
type input "1"
click at [766, 305] on input "text" at bounding box center [812, 308] width 237 height 17
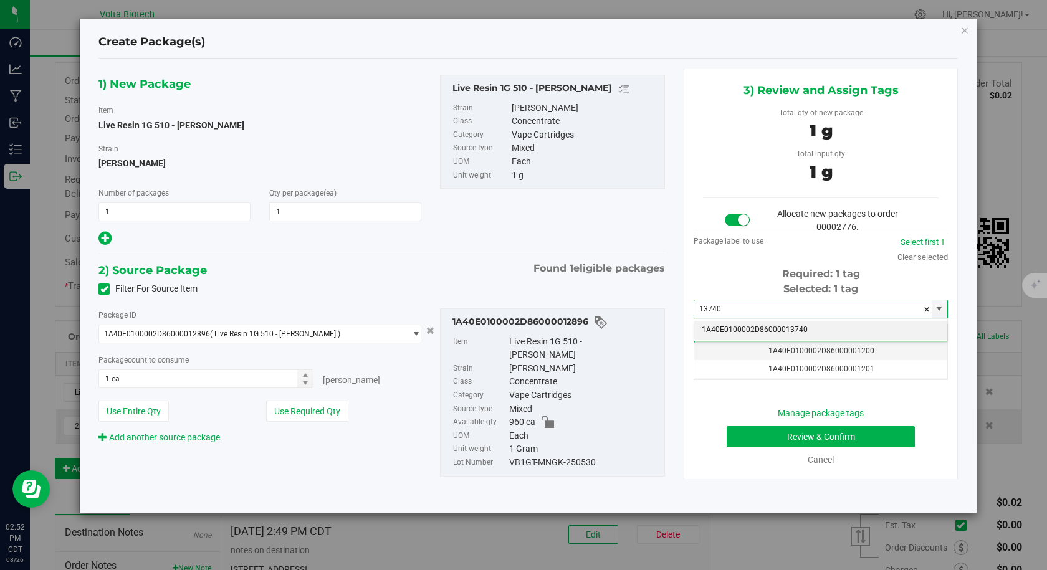
click at [762, 329] on li "1A40E0100002D86000013740" at bounding box center [820, 330] width 253 height 19
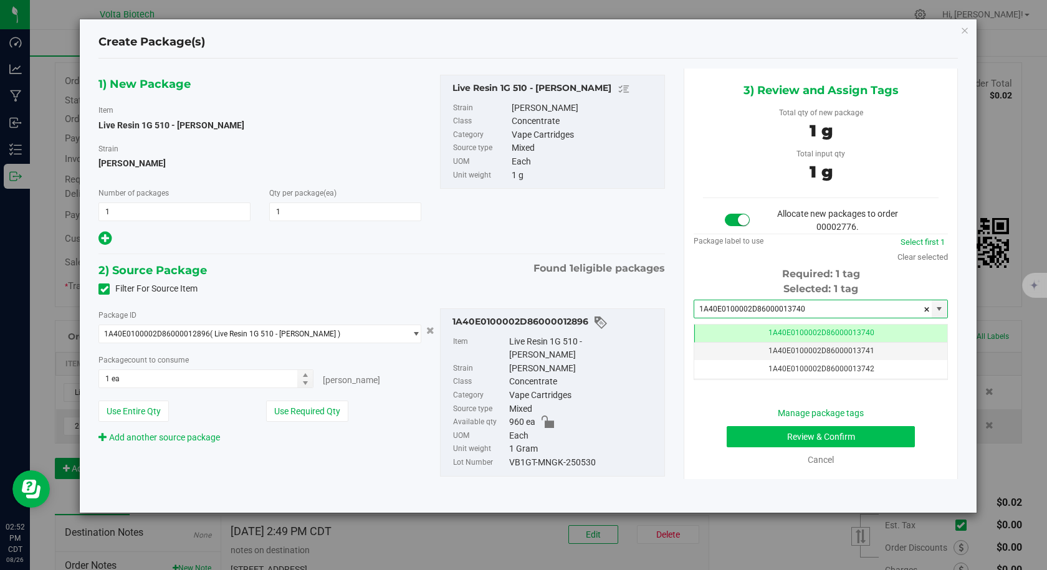
type input "1A40E0100002D86000013740"
click at [757, 437] on button "Review & Confirm" at bounding box center [821, 436] width 188 height 21
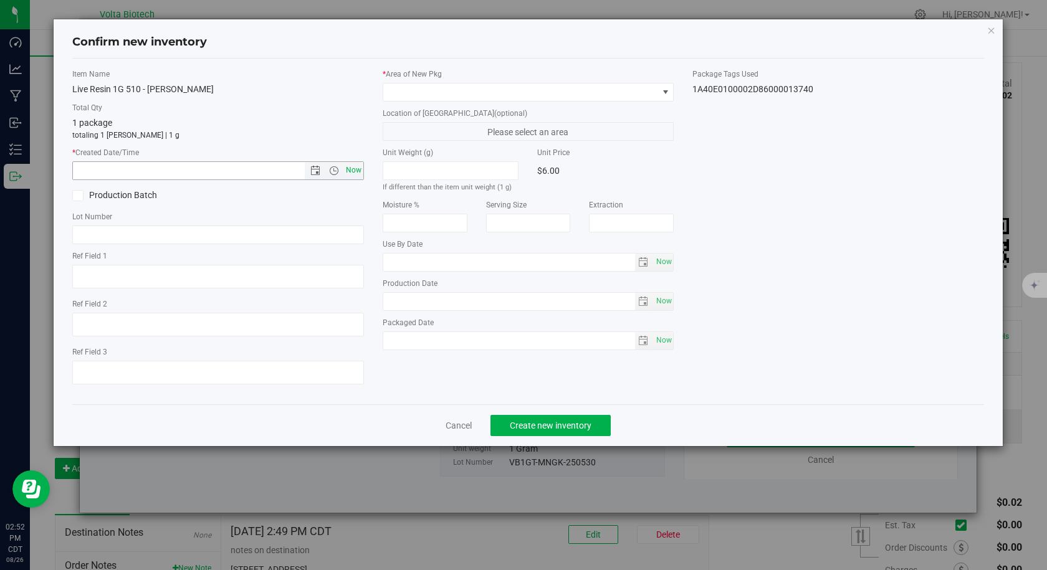
click at [358, 171] on span "Now" at bounding box center [353, 170] width 21 height 18
type input "[DATE] 2:52 PM"
click at [425, 86] on span at bounding box center [520, 92] width 275 height 17
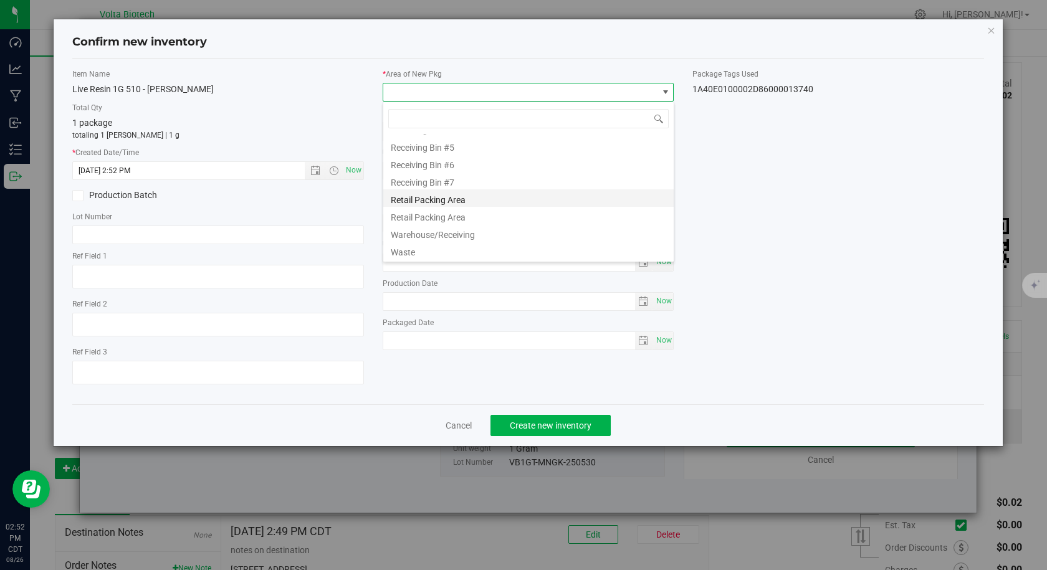
click at [467, 202] on li "Retail Packing Area" at bounding box center [528, 197] width 290 height 17
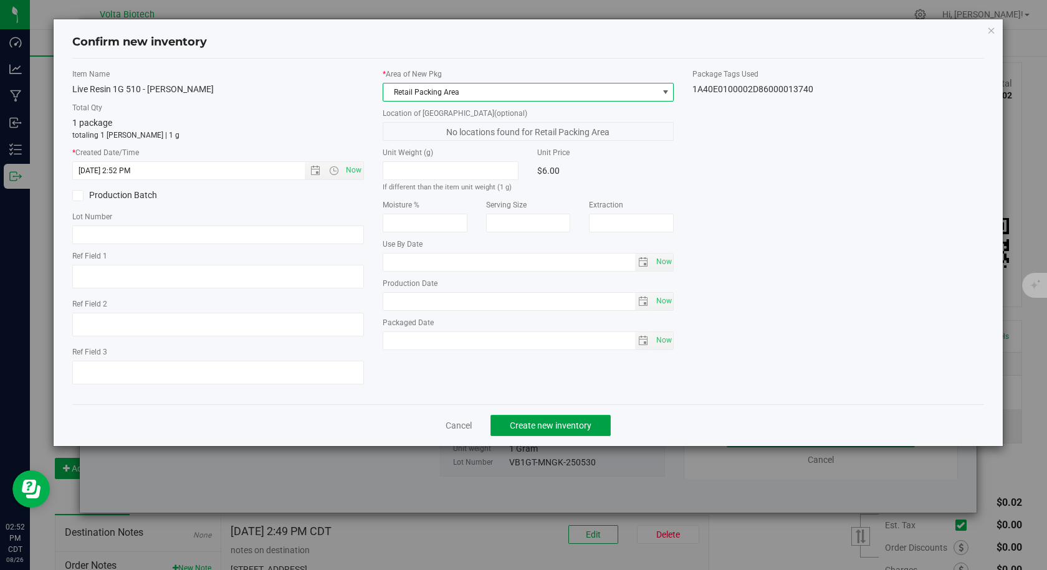
click at [510, 431] on button "Create new inventory" at bounding box center [550, 425] width 120 height 21
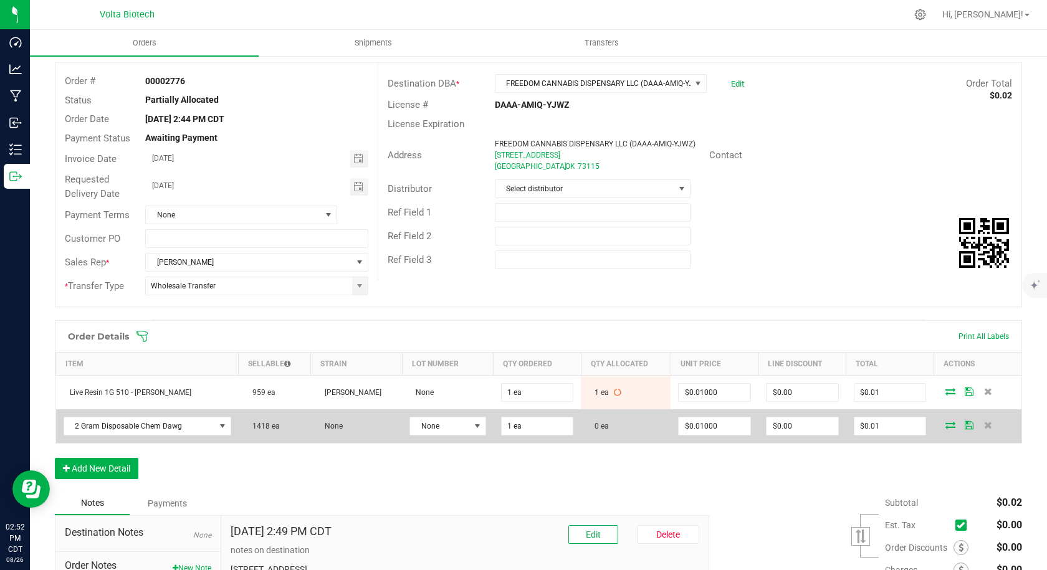
click at [945, 426] on icon at bounding box center [950, 424] width 10 height 7
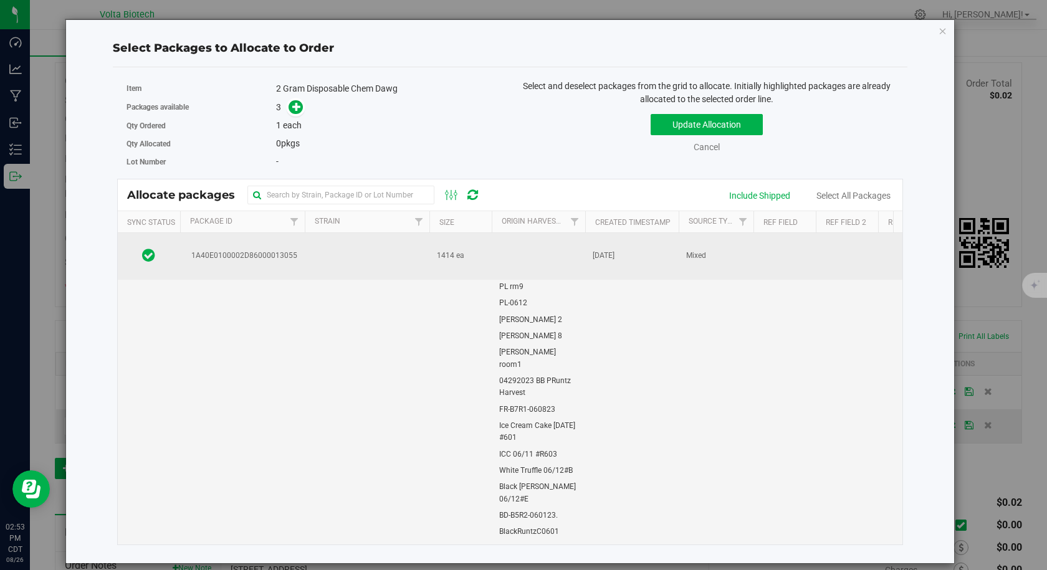
click at [290, 254] on span "1A40E0100002D86000013055" at bounding box center [242, 256] width 110 height 12
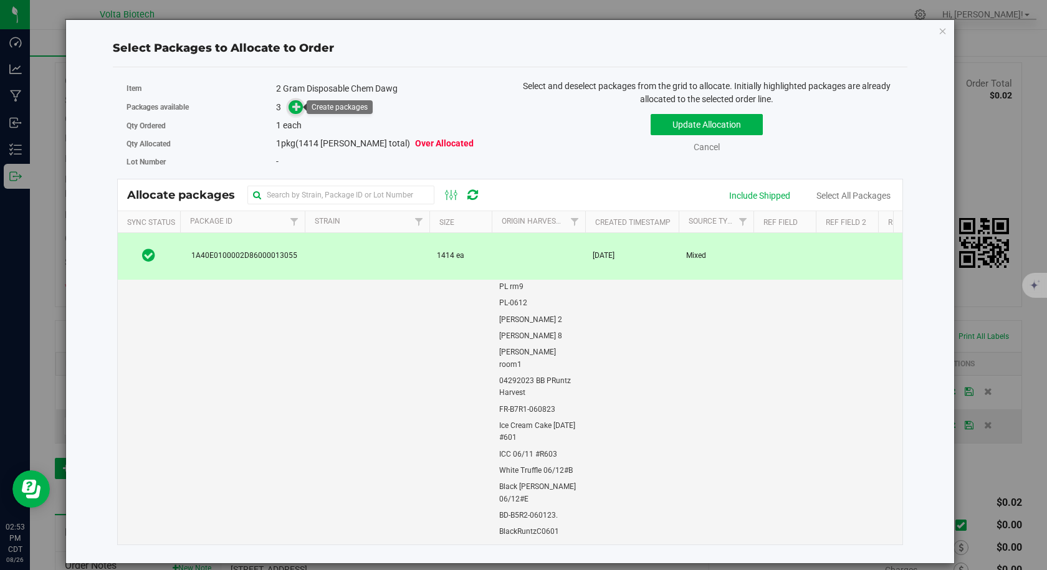
click at [293, 108] on icon at bounding box center [296, 106] width 9 height 9
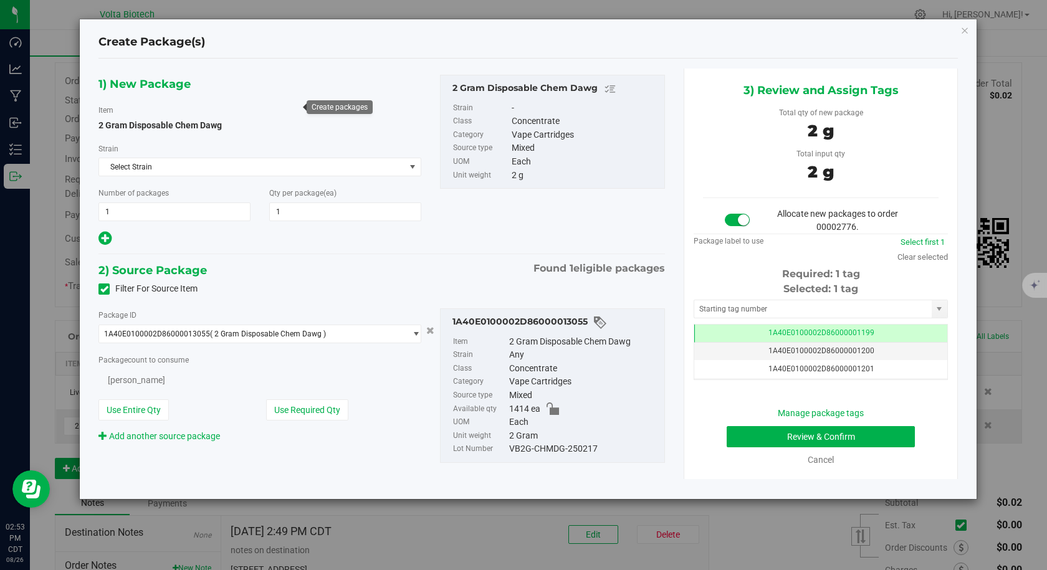
type input "1"
click at [723, 306] on input "text" at bounding box center [812, 308] width 237 height 17
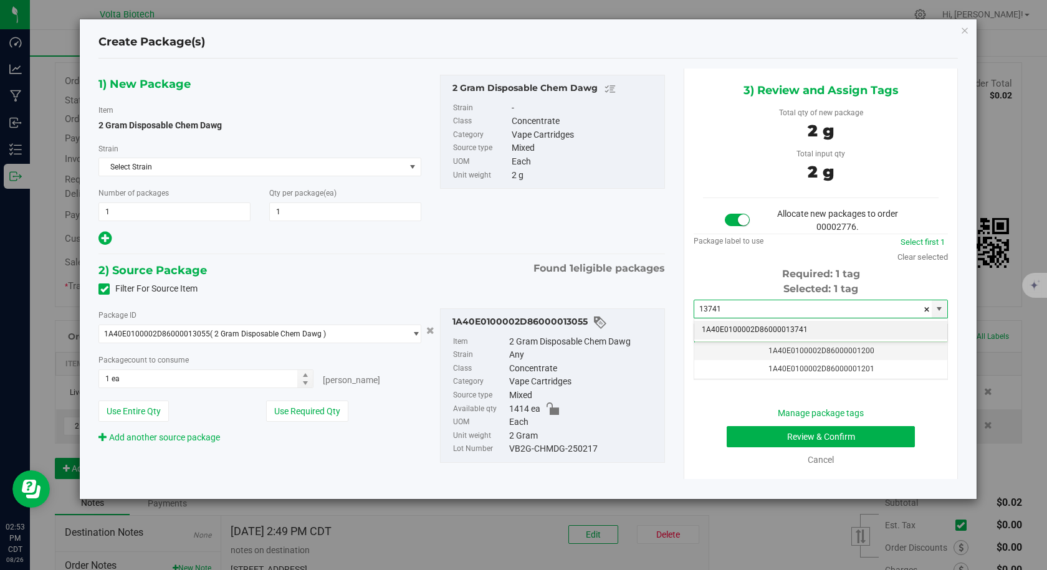
click at [715, 330] on li "1A40E0100002D86000013741" at bounding box center [820, 330] width 253 height 19
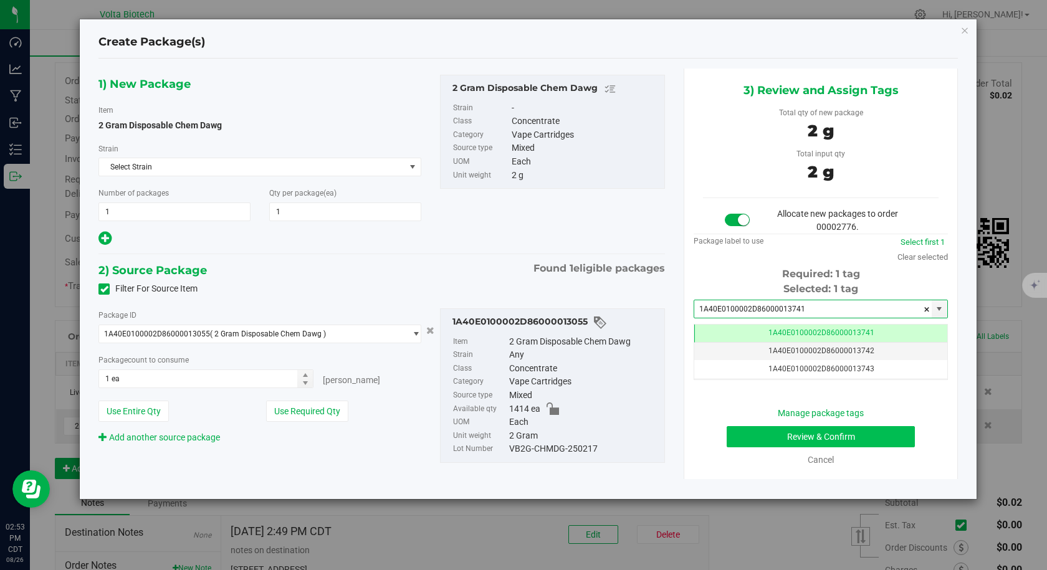
type input "1A40E0100002D86000013741"
click at [753, 444] on button "Review & Confirm" at bounding box center [821, 436] width 188 height 21
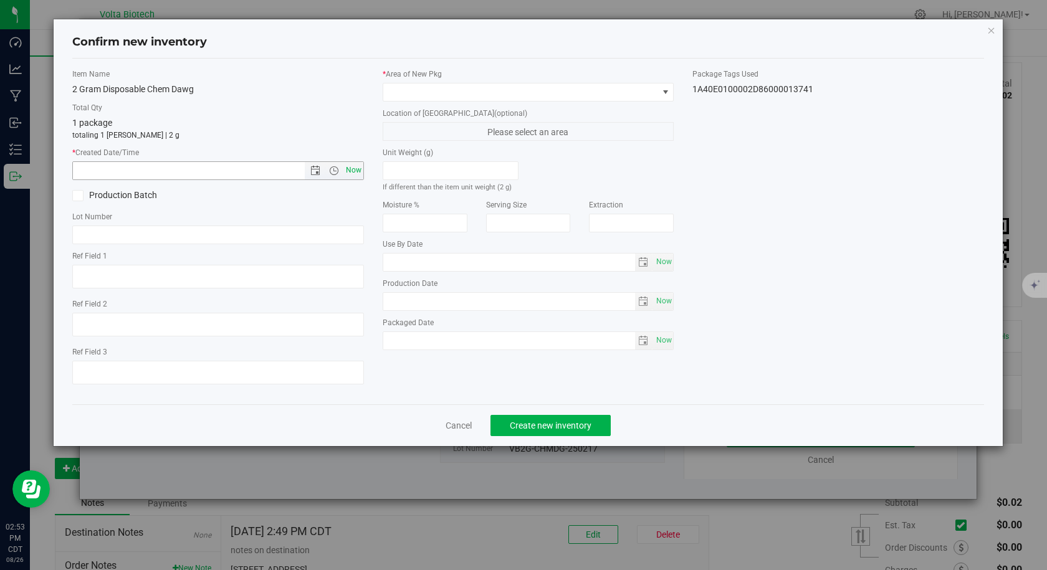
click at [356, 171] on span "Now" at bounding box center [353, 170] width 21 height 18
type input "[DATE] 2:53 PM"
click at [419, 98] on span at bounding box center [520, 92] width 275 height 17
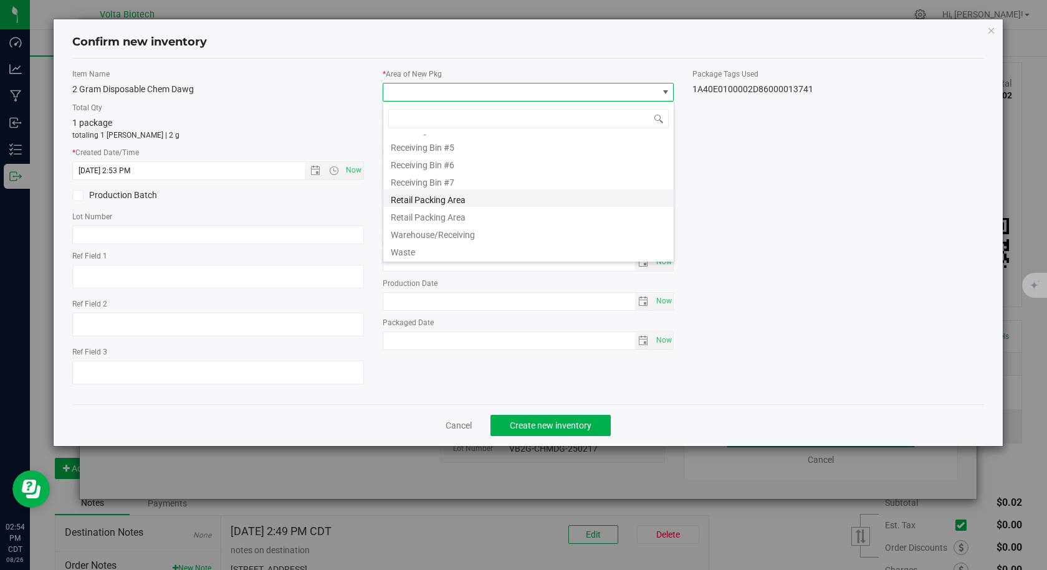
click at [440, 199] on li "Retail Packing Area" at bounding box center [528, 197] width 290 height 17
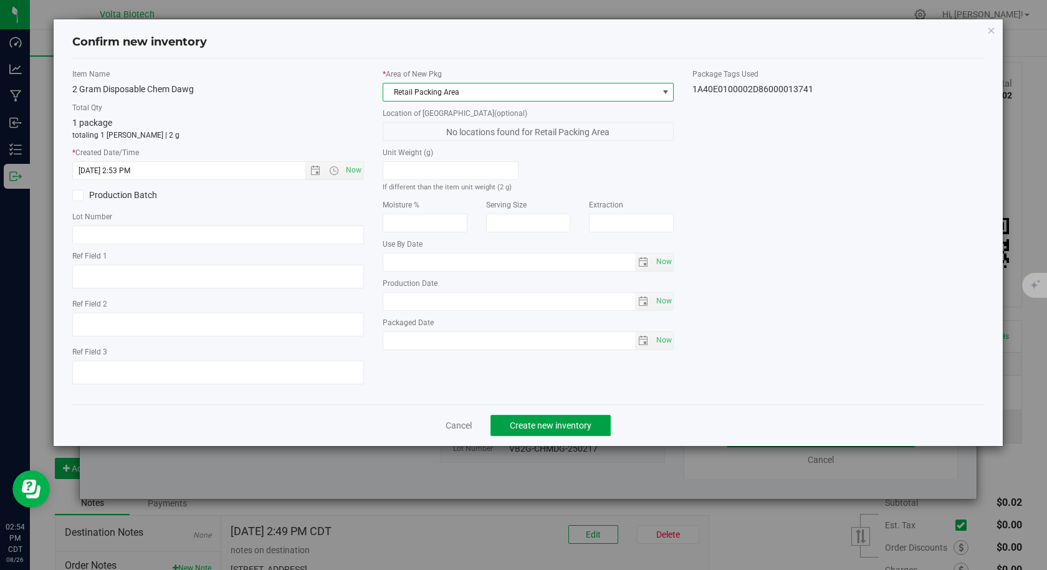
click at [525, 421] on span "Create new inventory" at bounding box center [551, 426] width 82 height 10
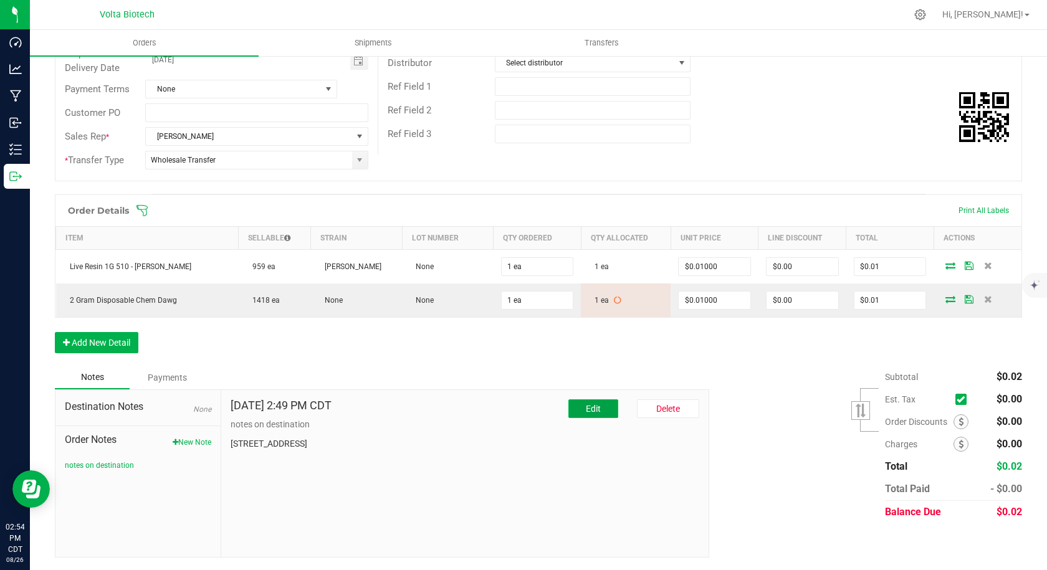
click at [590, 410] on span "Edit" at bounding box center [593, 409] width 15 height 10
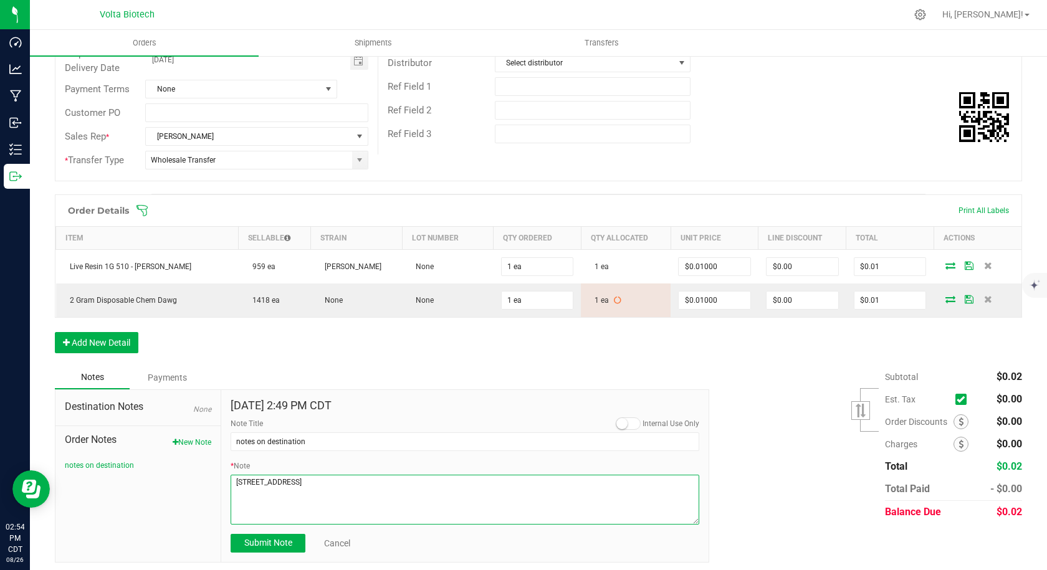
drag, startPoint x: 376, startPoint y: 485, endPoint x: 140, endPoint y: 459, distance: 237.7
click at [145, 467] on div "Destination Notes None Order Notes New Note notes on destination [DATE] 2:49 PM…" at bounding box center [382, 475] width 654 height 173
click at [354, 513] on textarea "* Note" at bounding box center [465, 500] width 469 height 50
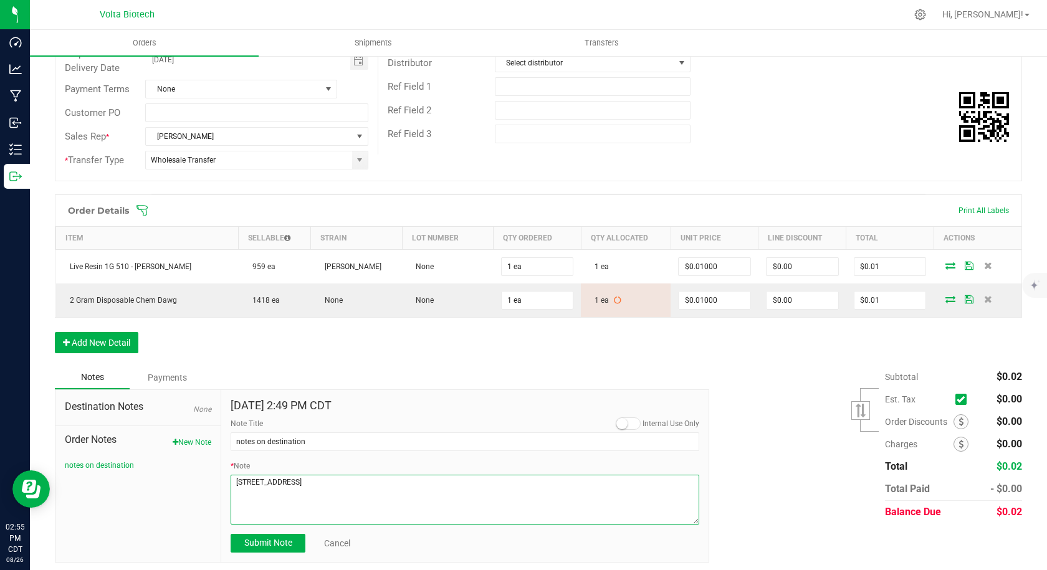
paste textarea "Your location Head south on S [GEOGRAPHIC_DATA] toward SE [GEOGRAPHIC_DATA]  3…"
type textarea "Your location Head south on S [GEOGRAPHIC_DATA] toward SE [GEOGRAPHIC_DATA]  3…"
click at [266, 539] on span "Submit Note" at bounding box center [268, 543] width 48 height 10
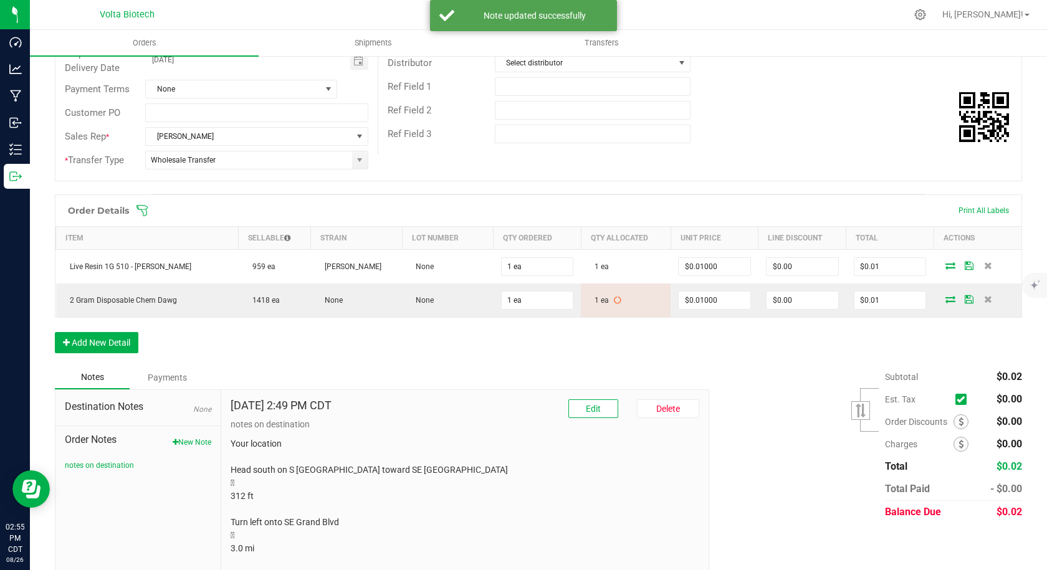
scroll to position [0, 0]
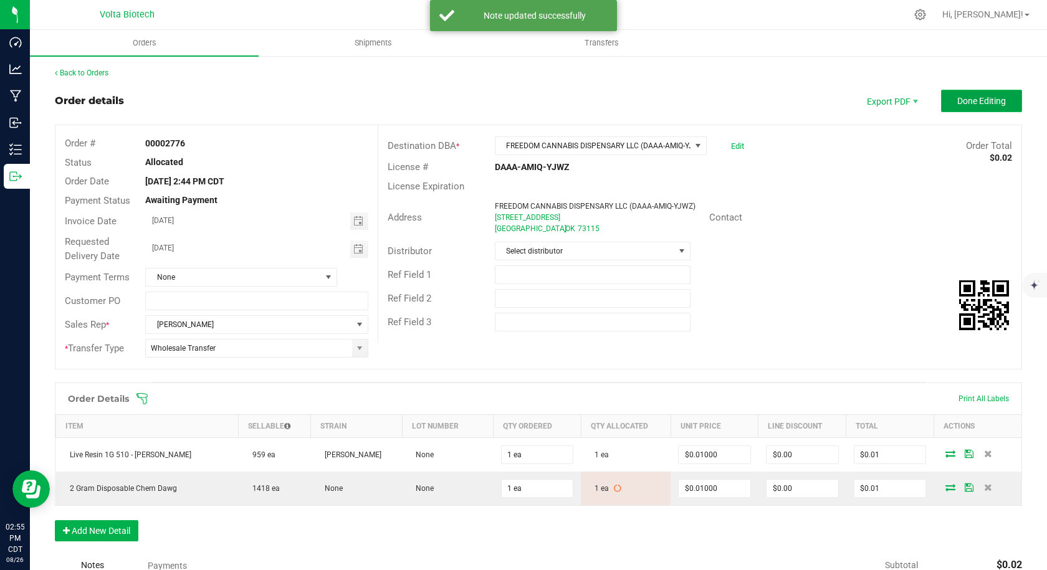
click at [974, 103] on span "Done Editing" at bounding box center [981, 101] width 49 height 10
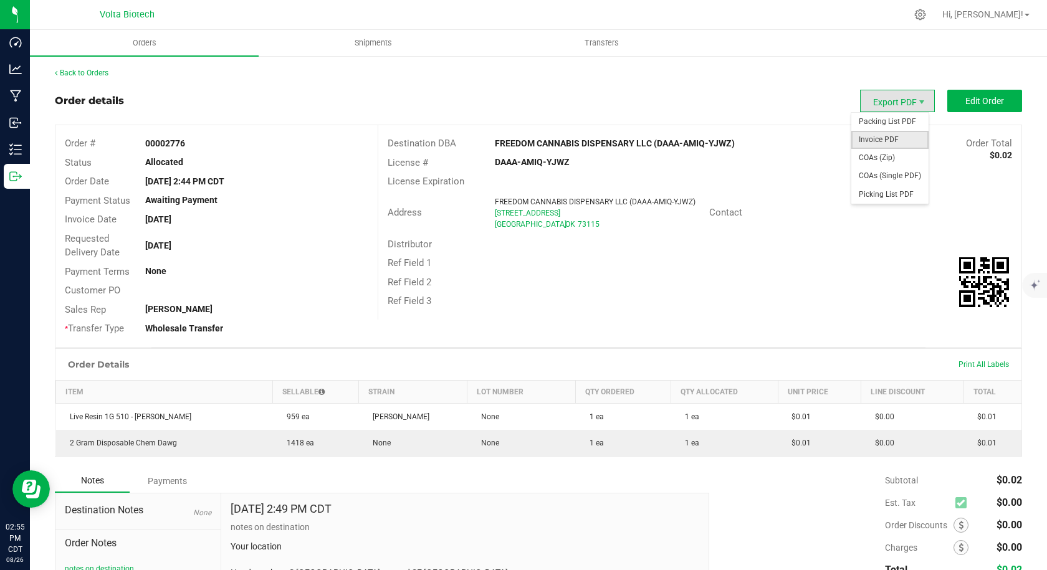
click at [877, 141] on span "Invoice PDF" at bounding box center [889, 140] width 77 height 18
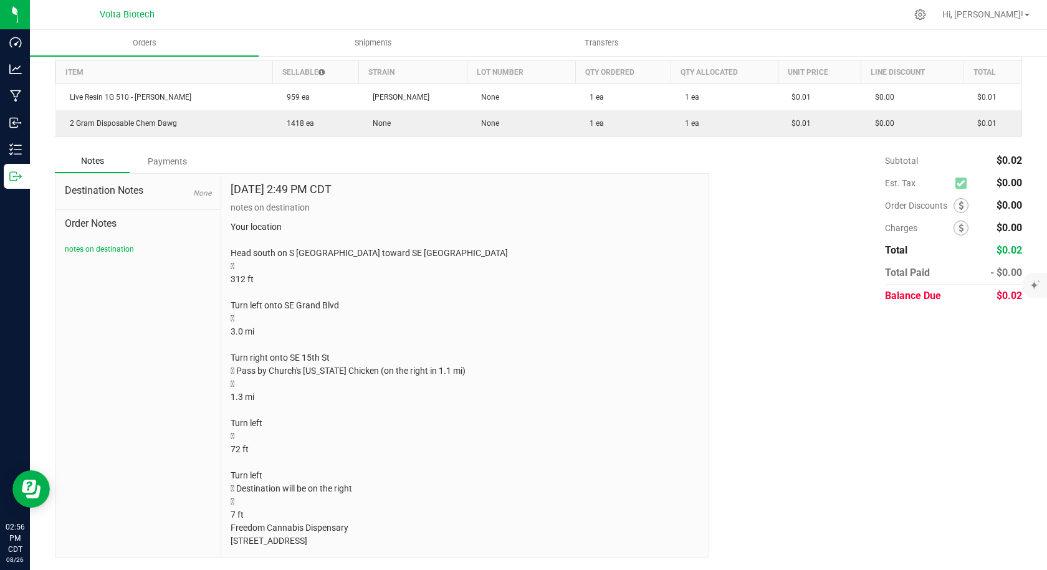
drag, startPoint x: 400, startPoint y: 538, endPoint x: 222, endPoint y: 222, distance: 362.4
click at [222, 222] on div "[DATE] 2:49 PM CDT notes on destination Your location Head south on S [GEOGRAPH…" at bounding box center [464, 366] width 487 height 384
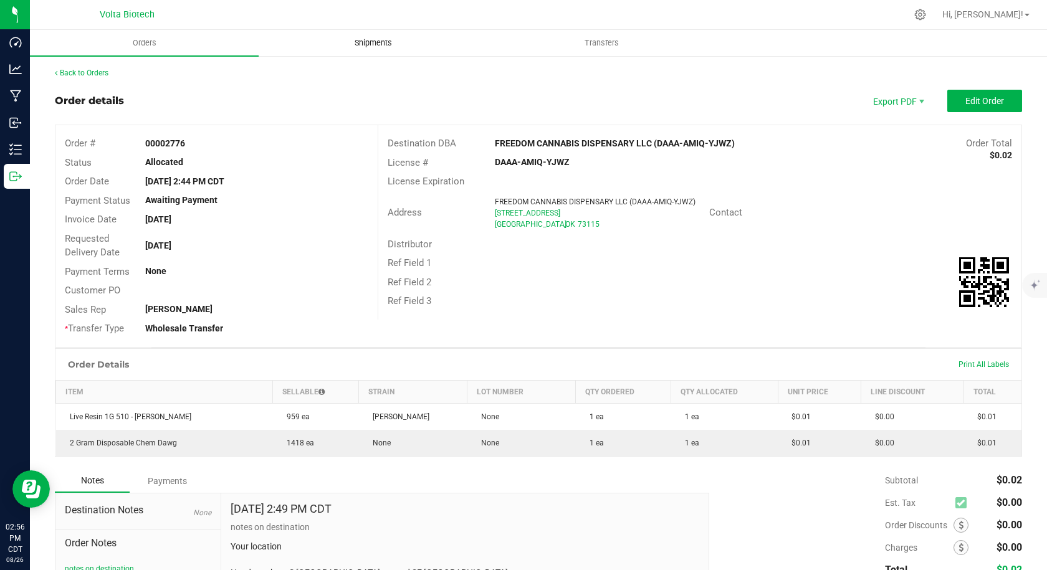
click at [372, 47] on span "Shipments" at bounding box center [373, 42] width 71 height 11
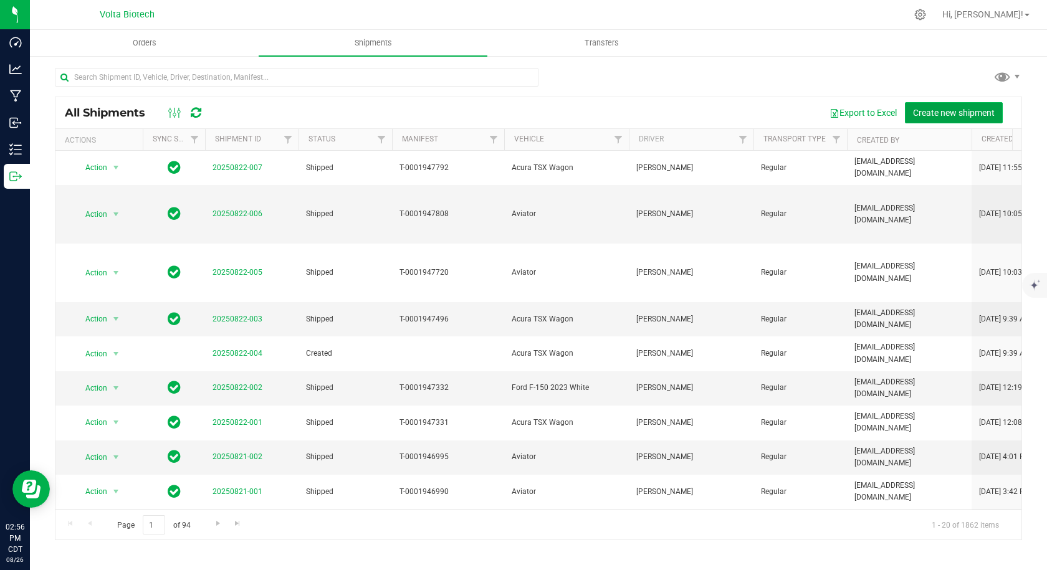
click at [945, 113] on span "Create new shipment" at bounding box center [954, 113] width 82 height 10
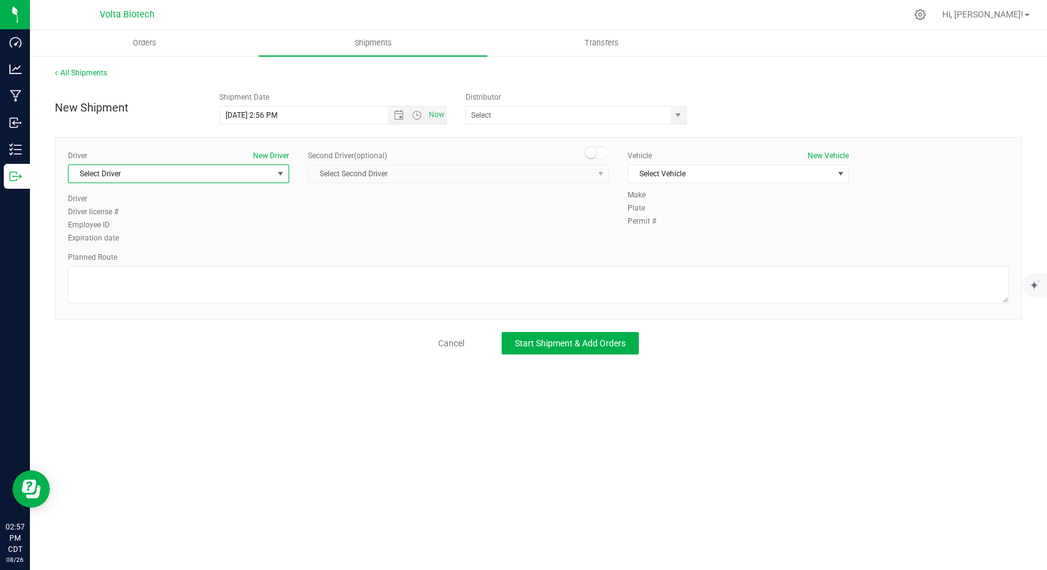
click at [282, 174] on span "select" at bounding box center [280, 174] width 10 height 10
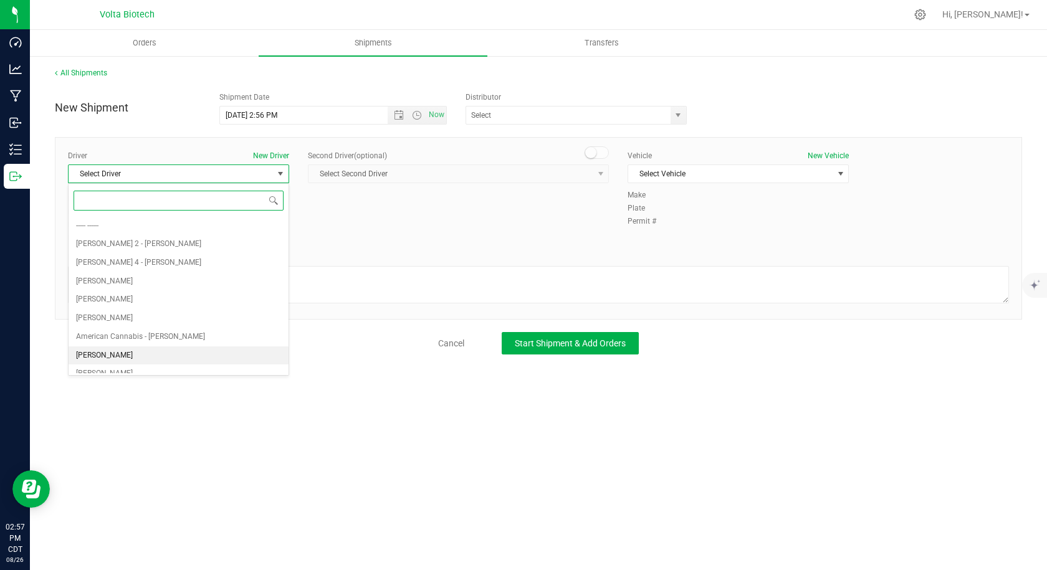
click at [151, 354] on li "[PERSON_NAME]" at bounding box center [179, 355] width 220 height 19
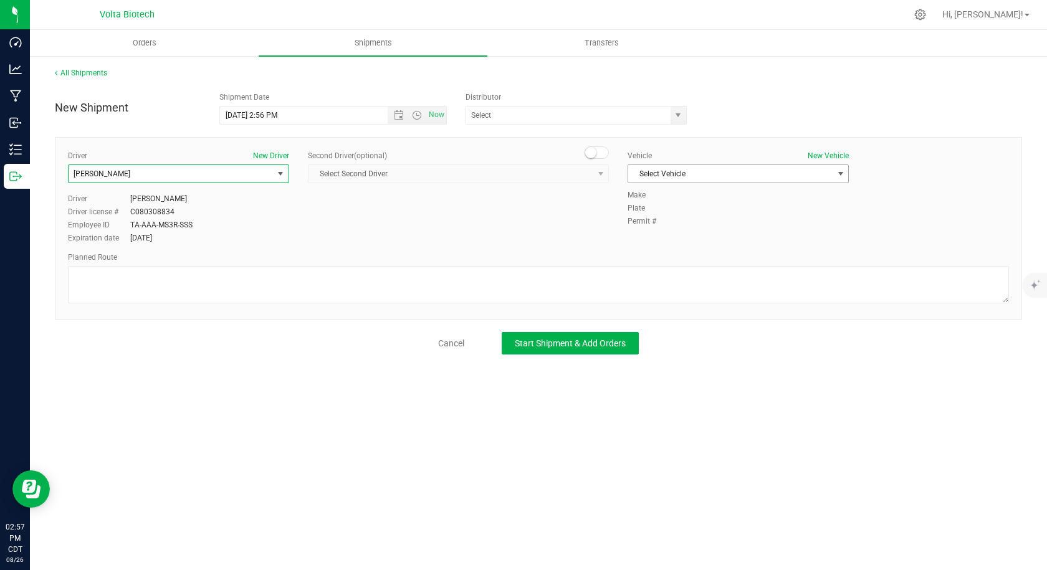
click at [717, 171] on span "Select Vehicle" at bounding box center [730, 173] width 204 height 17
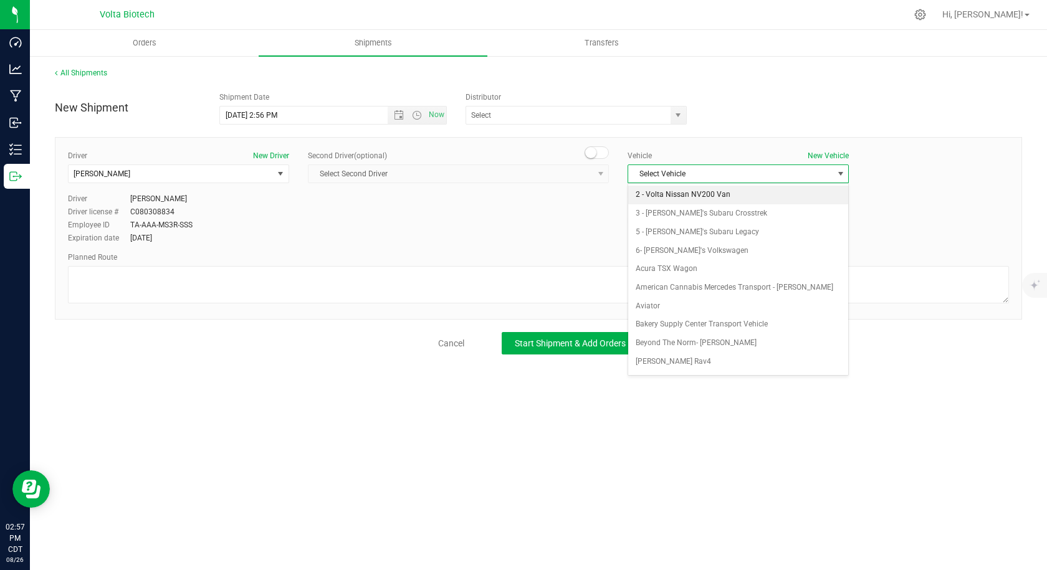
click at [709, 193] on li "2 - Volta Nissan NV200 Van" at bounding box center [738, 195] width 220 height 19
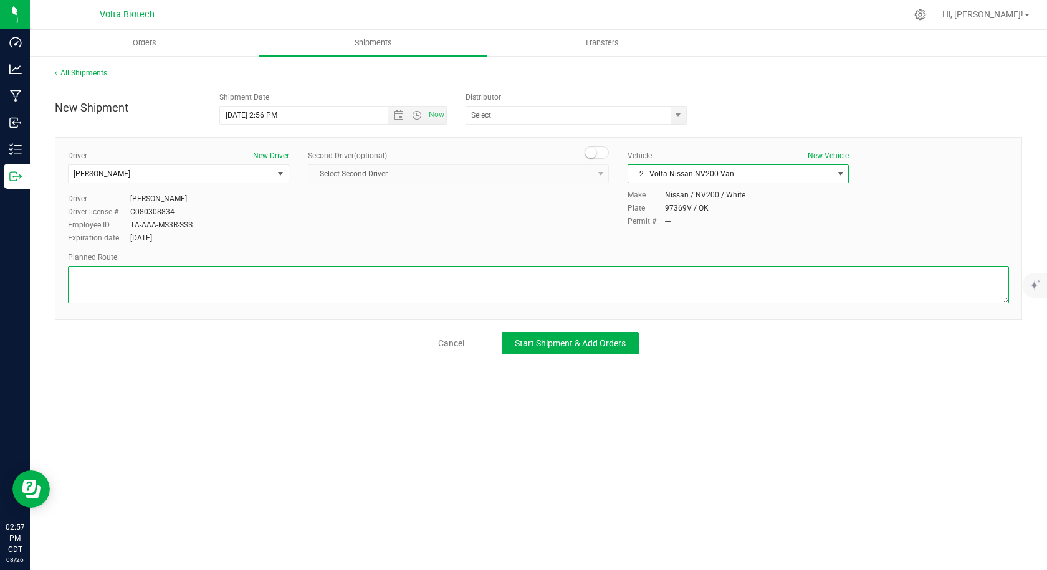
click at [229, 294] on textarea at bounding box center [538, 284] width 941 height 37
paste textarea "Your location Head south on S [GEOGRAPHIC_DATA] toward SE [GEOGRAPHIC_DATA]  3…"
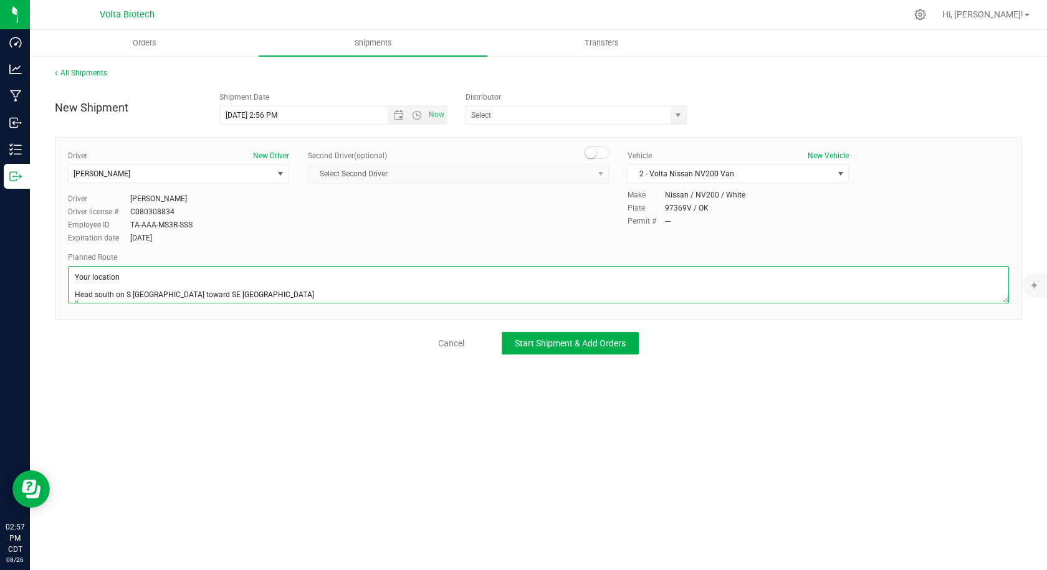
scroll to position [188, 0]
type textarea "Your location Head south on S [GEOGRAPHIC_DATA] toward SE [GEOGRAPHIC_DATA]  3…"
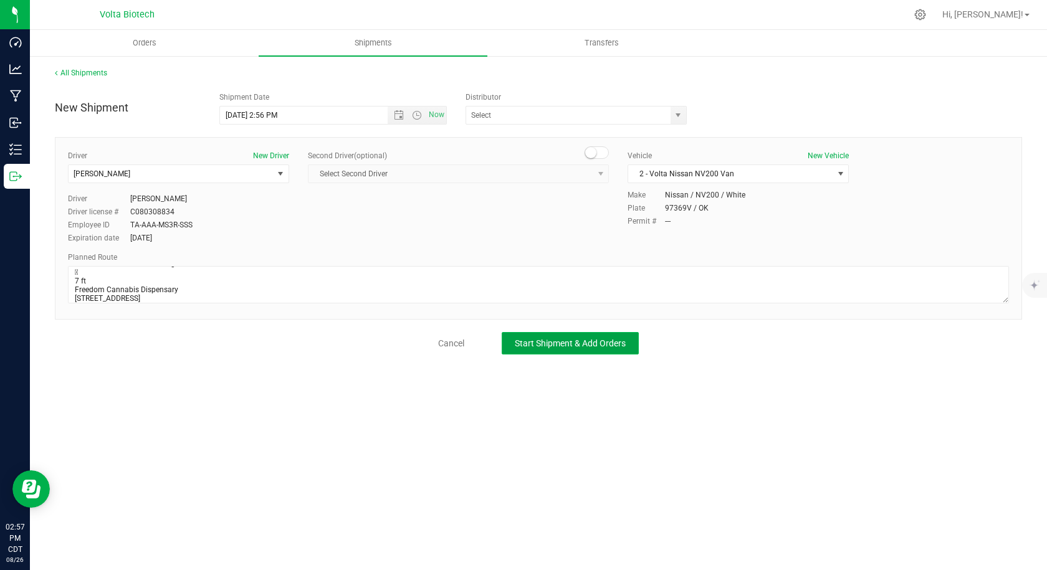
click at [601, 343] on span "Start Shipment & Add Orders" at bounding box center [570, 343] width 111 height 10
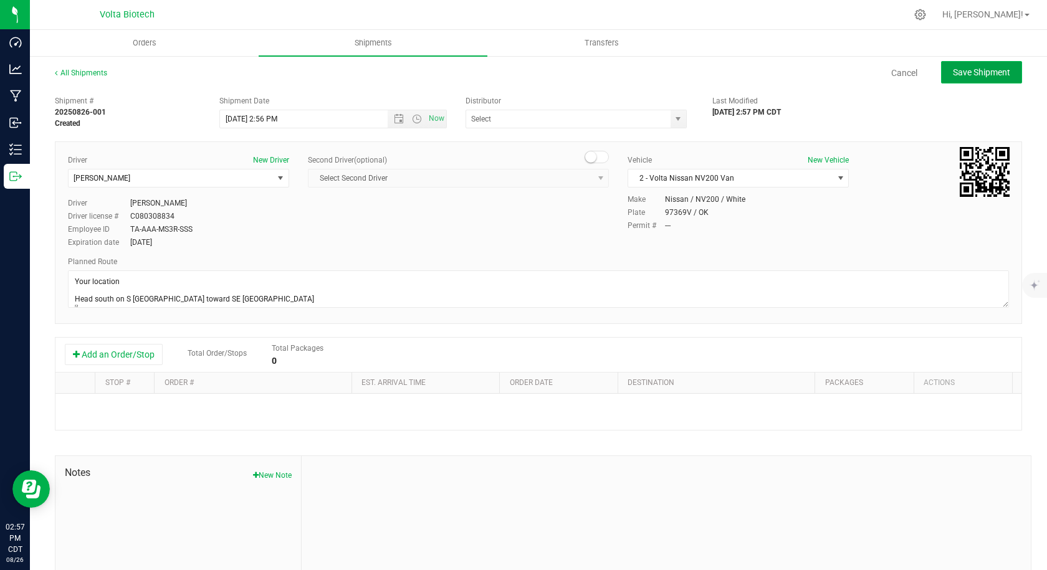
click at [952, 79] on button "Save Shipment" at bounding box center [981, 72] width 81 height 22
type input "[DATE] 7:56 PM"
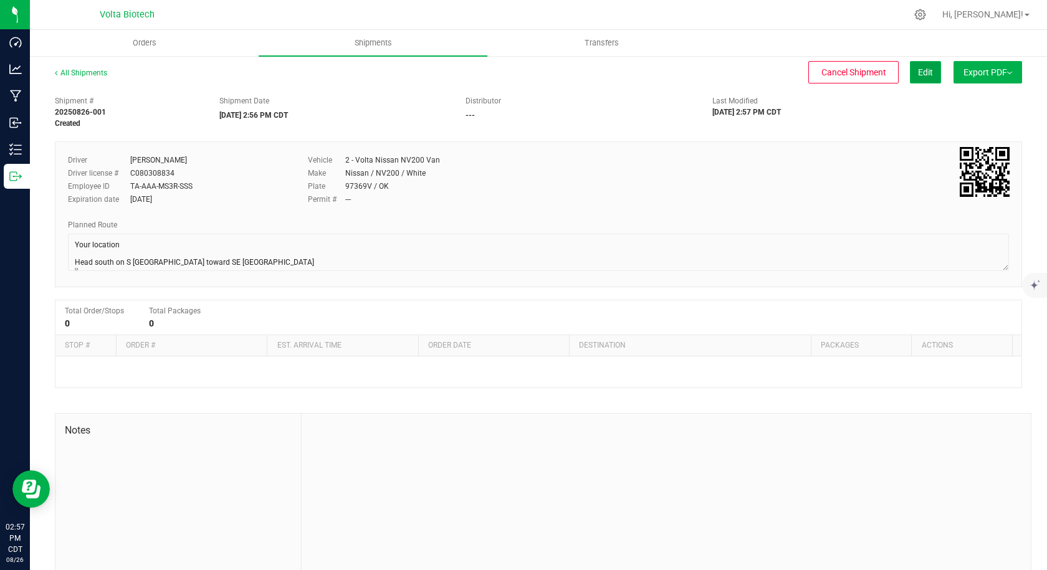
click at [919, 72] on span "Edit" at bounding box center [925, 72] width 15 height 10
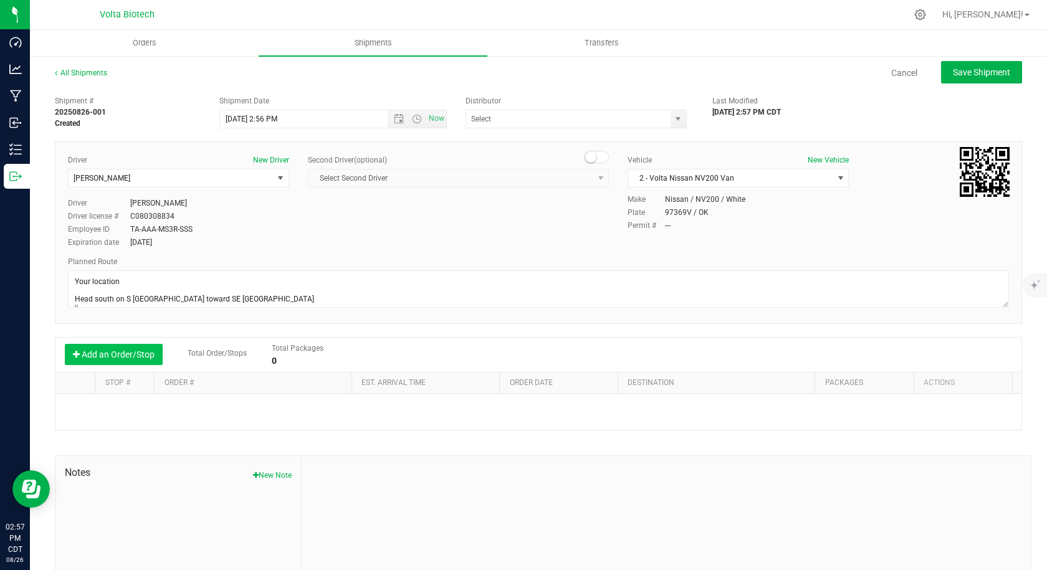
click at [111, 353] on button "Add an Order/Stop" at bounding box center [114, 354] width 98 height 21
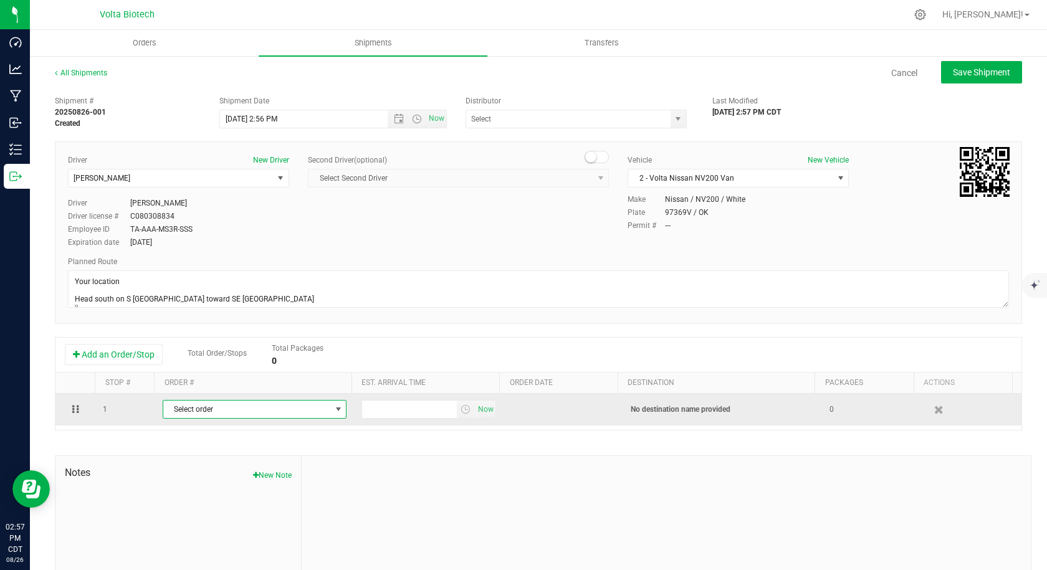
click at [202, 411] on span "Select order" at bounding box center [247, 409] width 168 height 17
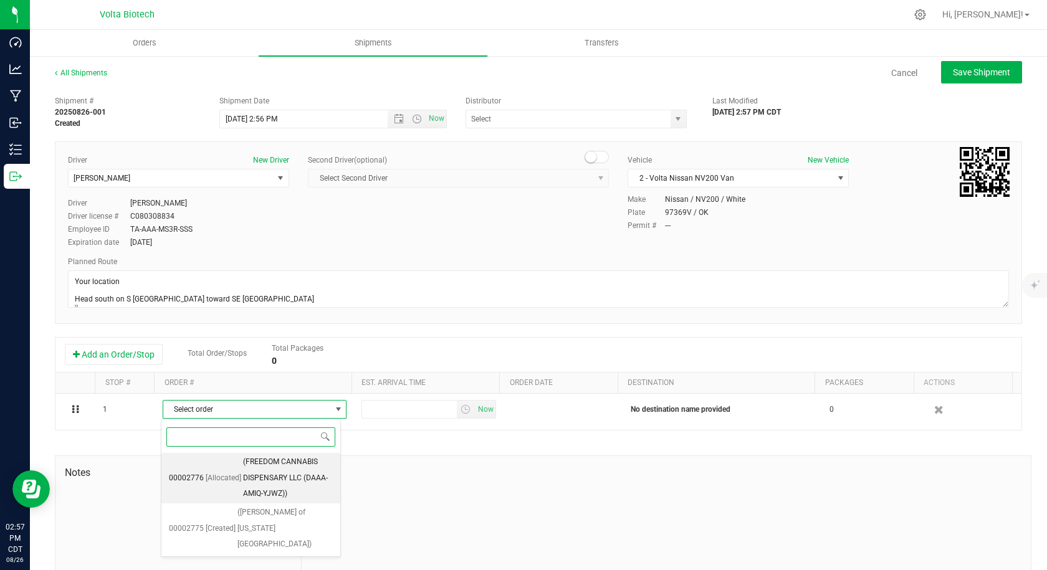
click at [245, 480] on span "(FREEDOM CANNABIS DISPENSARY LLC (DAAA-AMIQ-YJWZ))" at bounding box center [288, 478] width 90 height 48
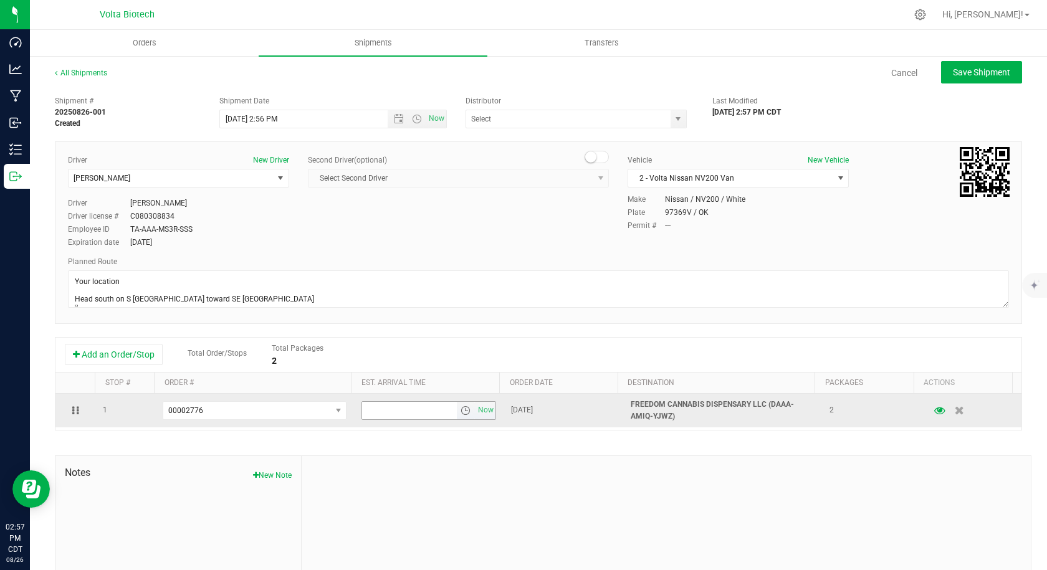
click at [461, 411] on span "select" at bounding box center [466, 411] width 10 height 10
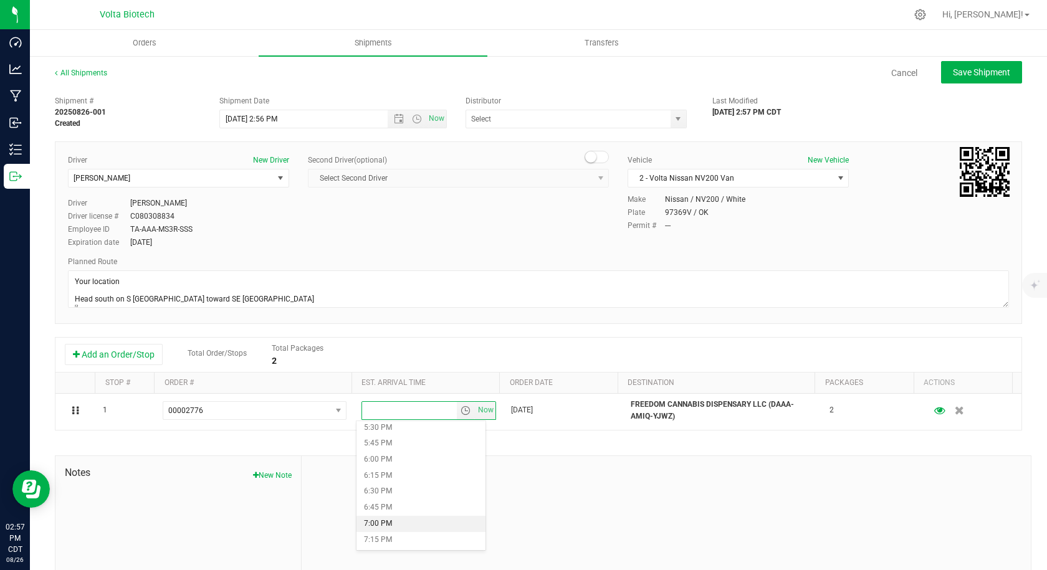
scroll to position [1059, 0]
click at [398, 460] on li "5:00 PM" at bounding box center [420, 461] width 129 height 16
click at [953, 71] on span "Save Shipment" at bounding box center [981, 72] width 57 height 10
type input "[DATE] 7:56 PM"
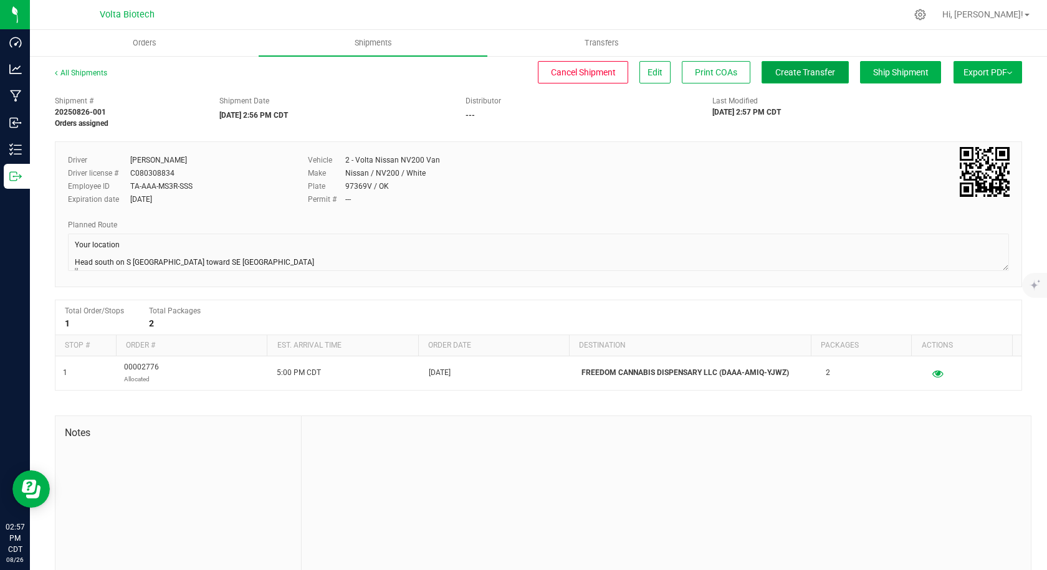
click at [783, 76] on span "Create Transfer" at bounding box center [805, 72] width 60 height 10
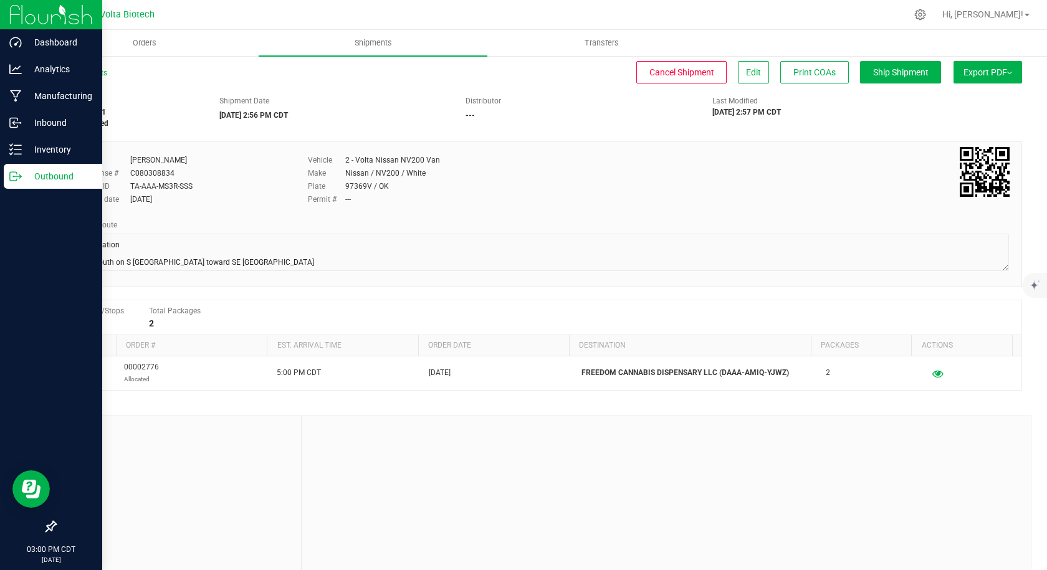
click at [9, 175] on div "Outbound" at bounding box center [53, 176] width 98 height 25
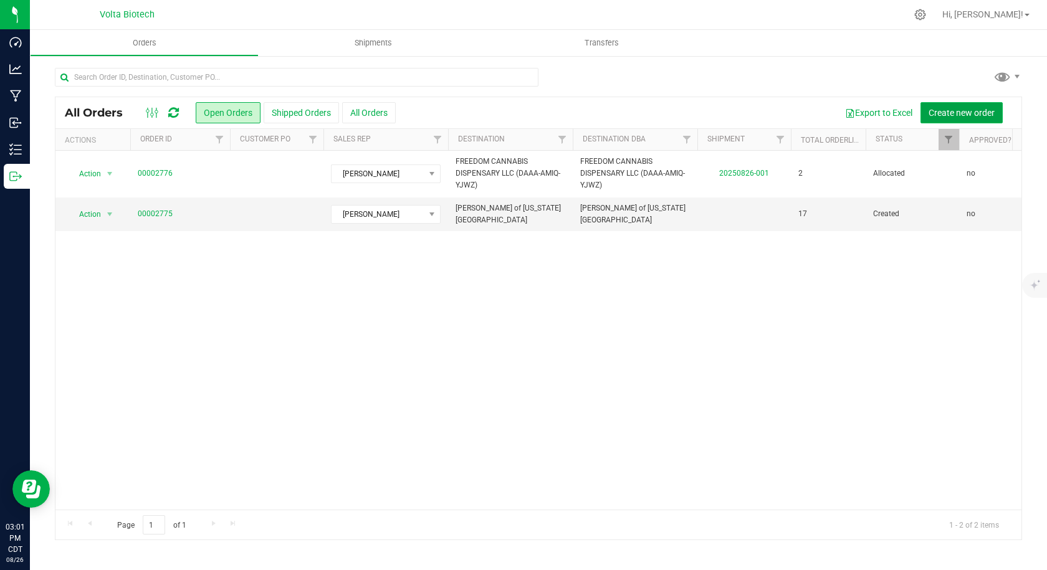
click at [973, 118] on button "Create new order" at bounding box center [961, 112] width 82 height 21
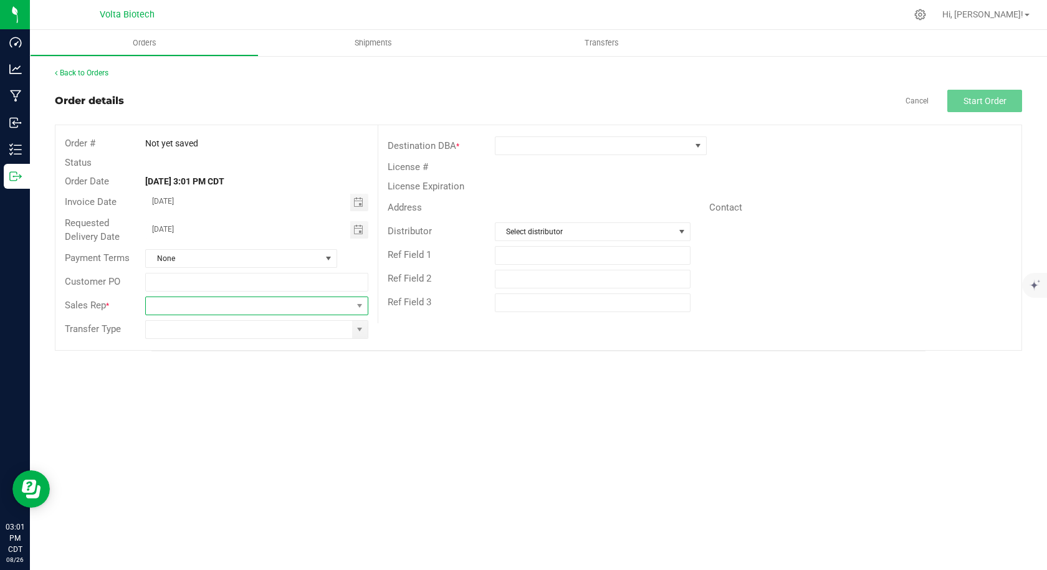
click at [176, 303] on span at bounding box center [249, 305] width 206 height 17
type input "cro"
click at [169, 359] on li "[PERSON_NAME]" at bounding box center [256, 358] width 221 height 21
click at [177, 333] on input at bounding box center [249, 329] width 206 height 17
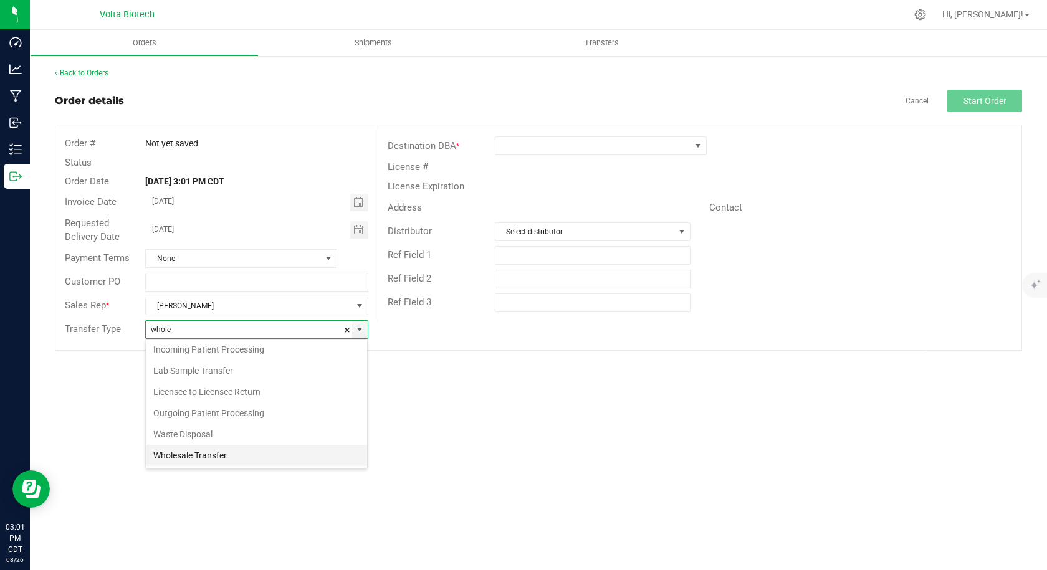
click at [186, 457] on li "Wholesale Transfer" at bounding box center [256, 455] width 221 height 21
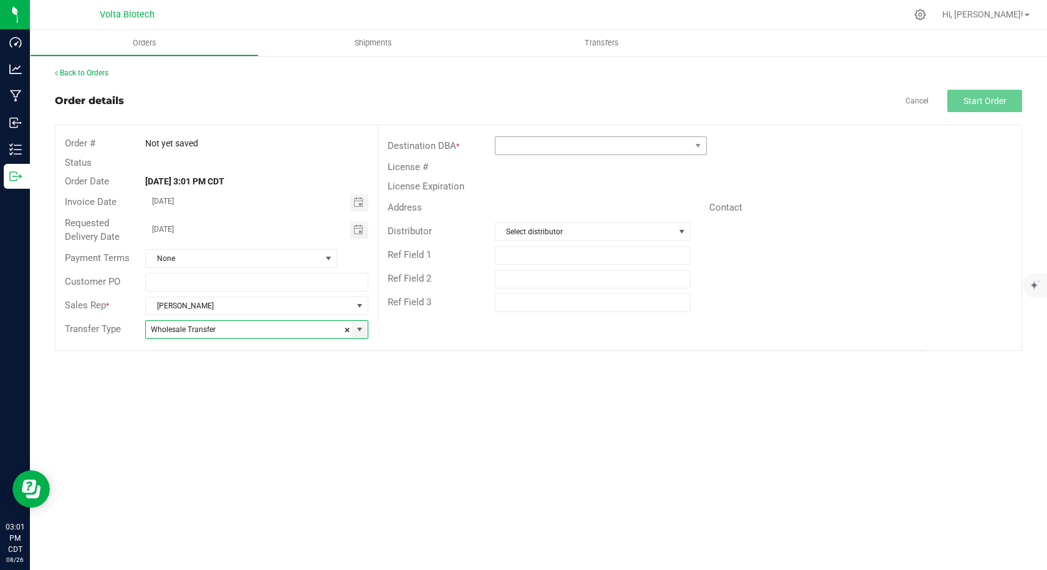
type input "Wholesale Transfer"
click at [547, 137] on span at bounding box center [592, 145] width 195 height 17
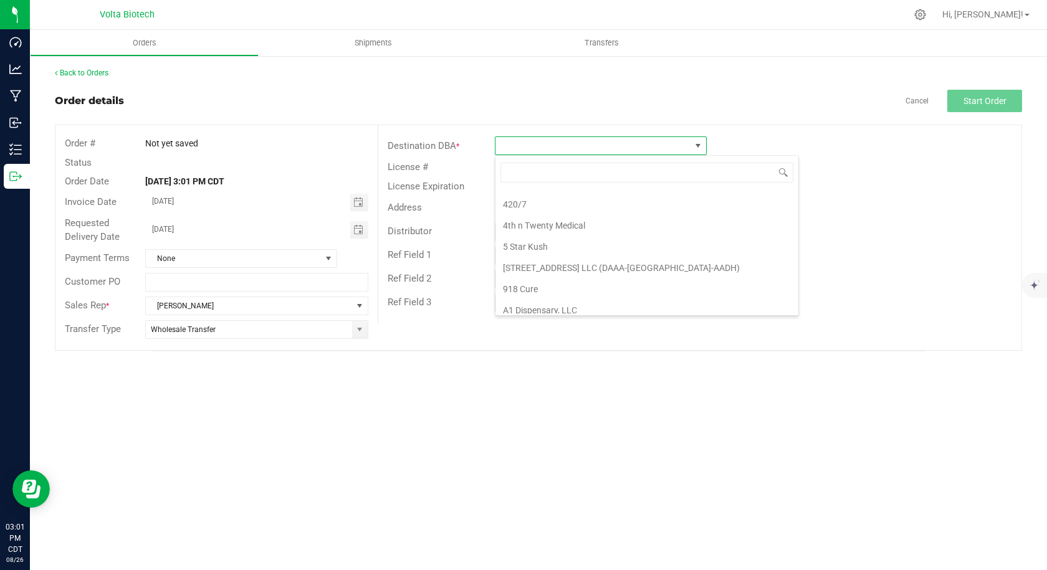
scroll to position [374, 0]
click at [557, 171] on input at bounding box center [646, 172] width 293 height 19
type input "terp"
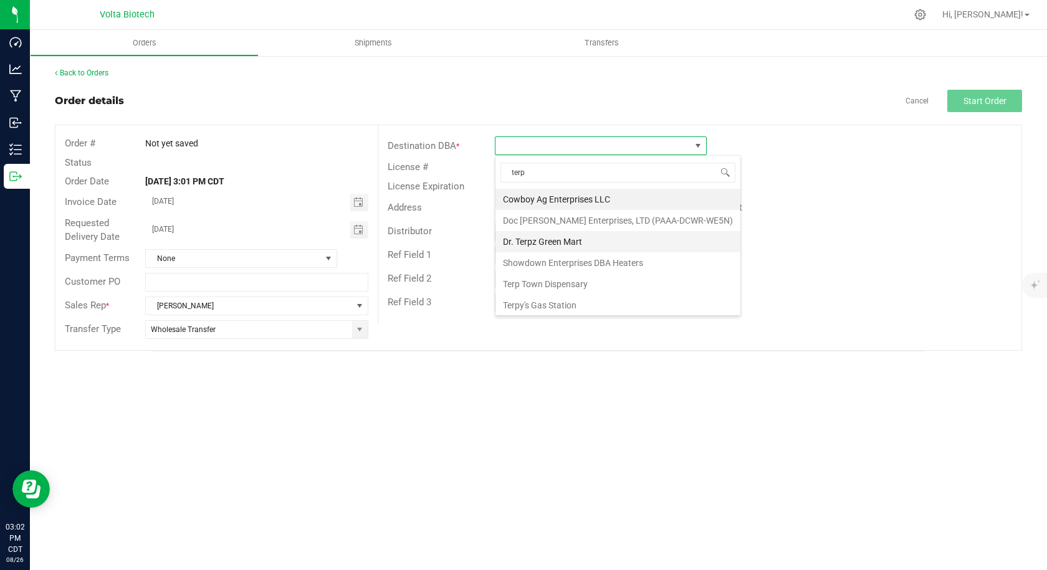
click at [592, 237] on li "Dr. Terpz Green Mart" at bounding box center [617, 241] width 245 height 21
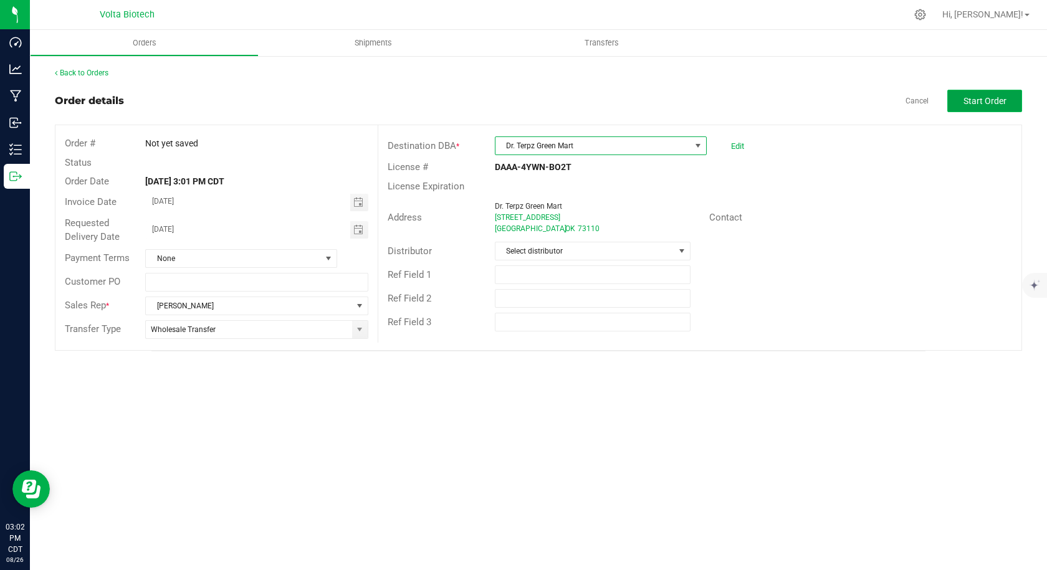
click at [992, 102] on span "Start Order" at bounding box center [984, 101] width 43 height 10
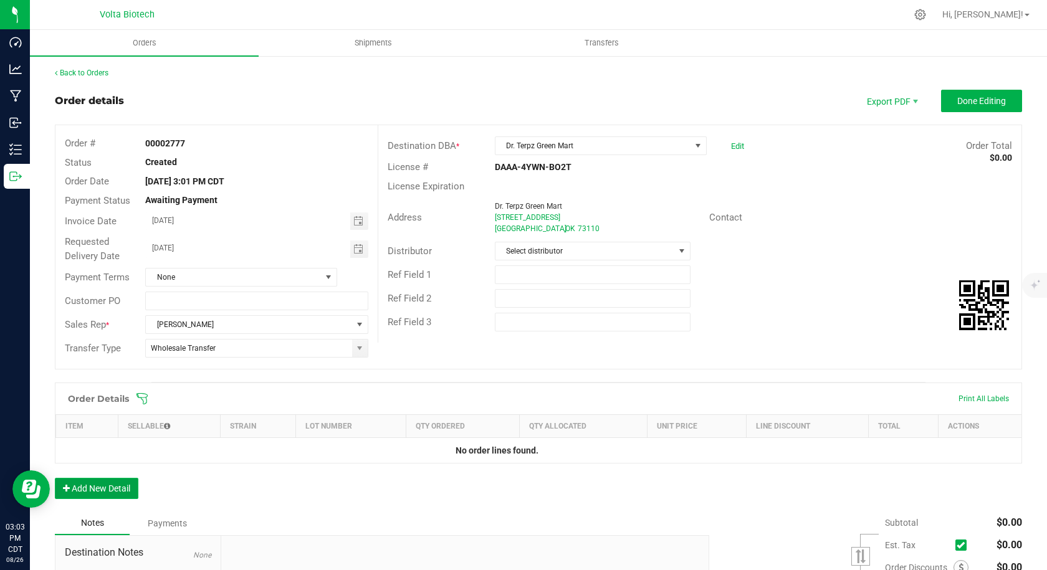
click at [111, 492] on button "Add New Detail" at bounding box center [97, 488] width 84 height 21
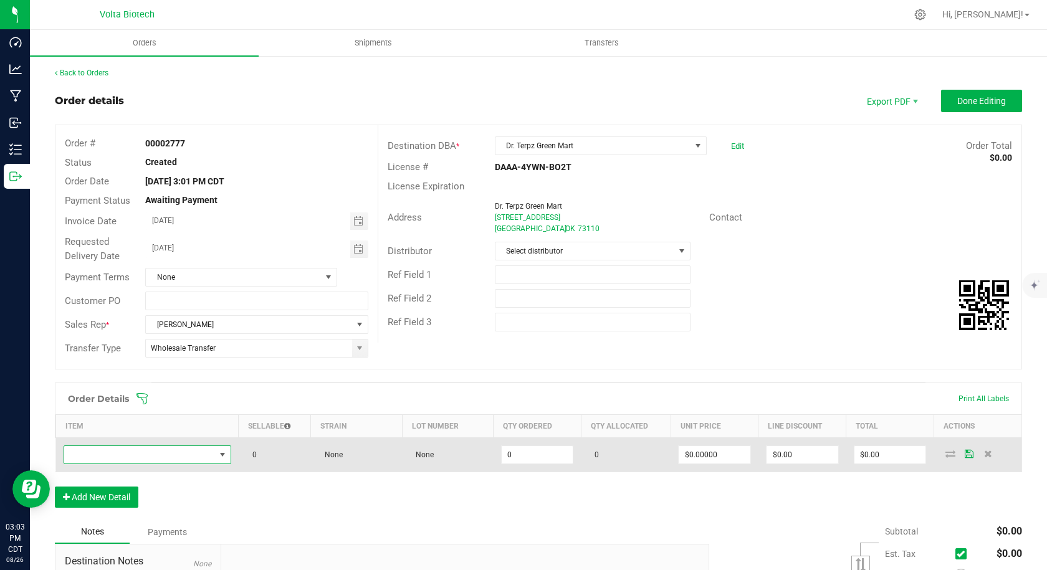
click at [115, 463] on span "NO DATA FOUND" at bounding box center [139, 454] width 151 height 17
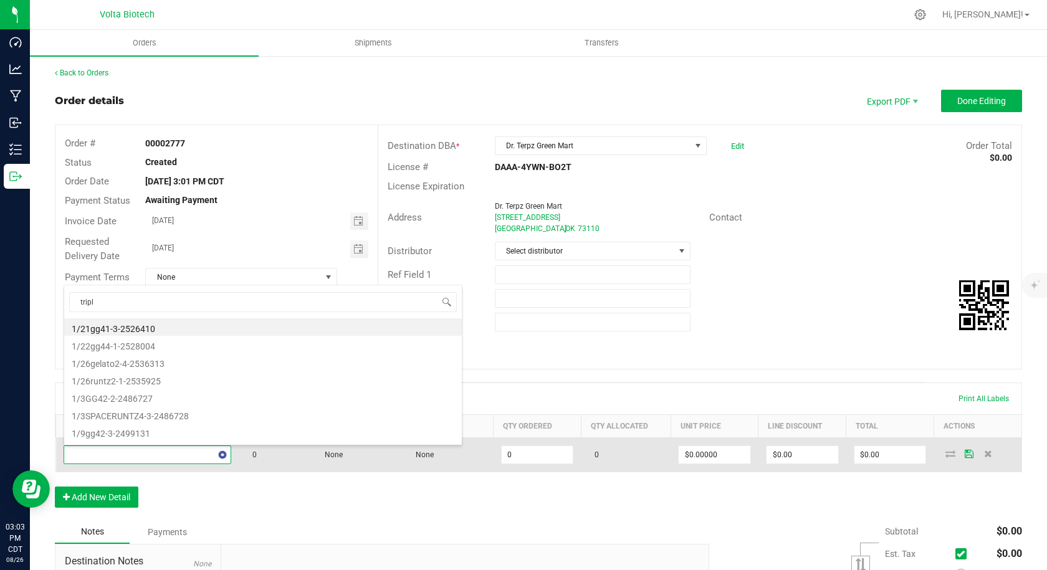
scroll to position [19, 164]
type input "triple threat"
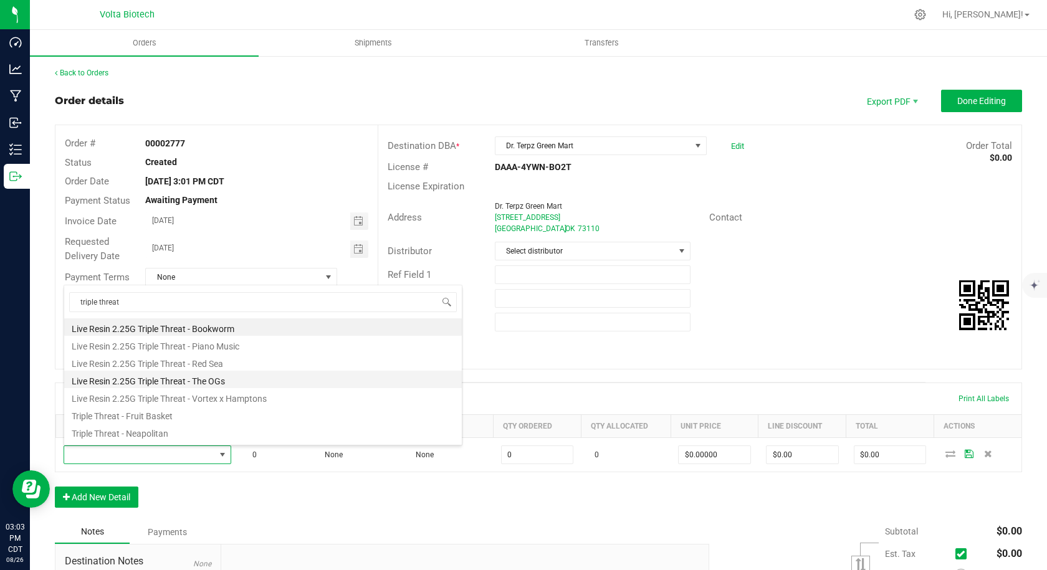
click at [196, 377] on li "Live Resin 2.25G Triple Threat - The OGs" at bounding box center [263, 379] width 398 height 17
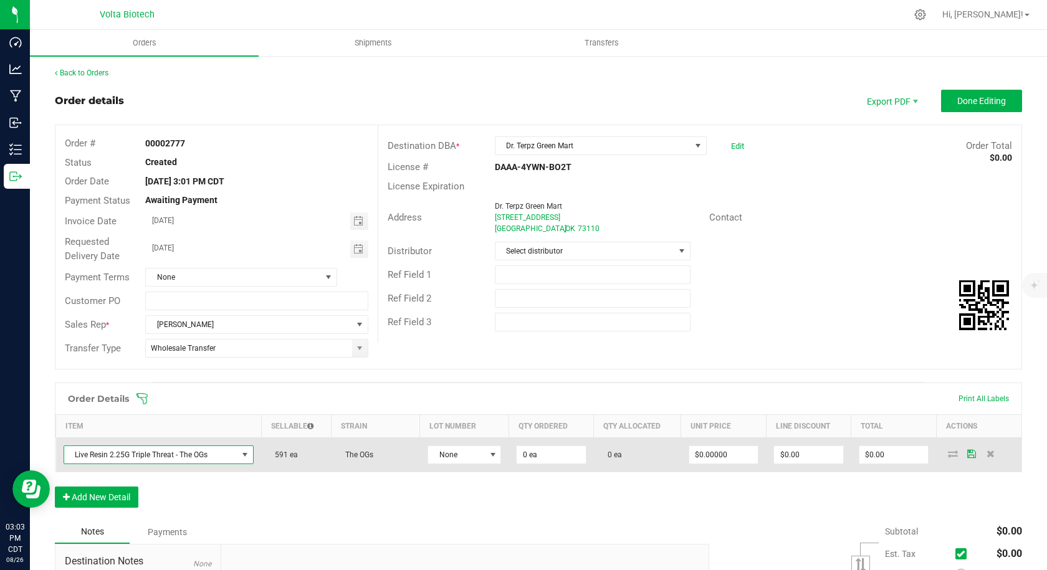
click at [605, 452] on span "0 ea" at bounding box center [611, 455] width 21 height 9
click at [550, 454] on input "0" at bounding box center [551, 454] width 69 height 17
click at [892, 452] on input "$0.00" at bounding box center [893, 454] width 69 height 17
type input "1 ea"
type input "0"
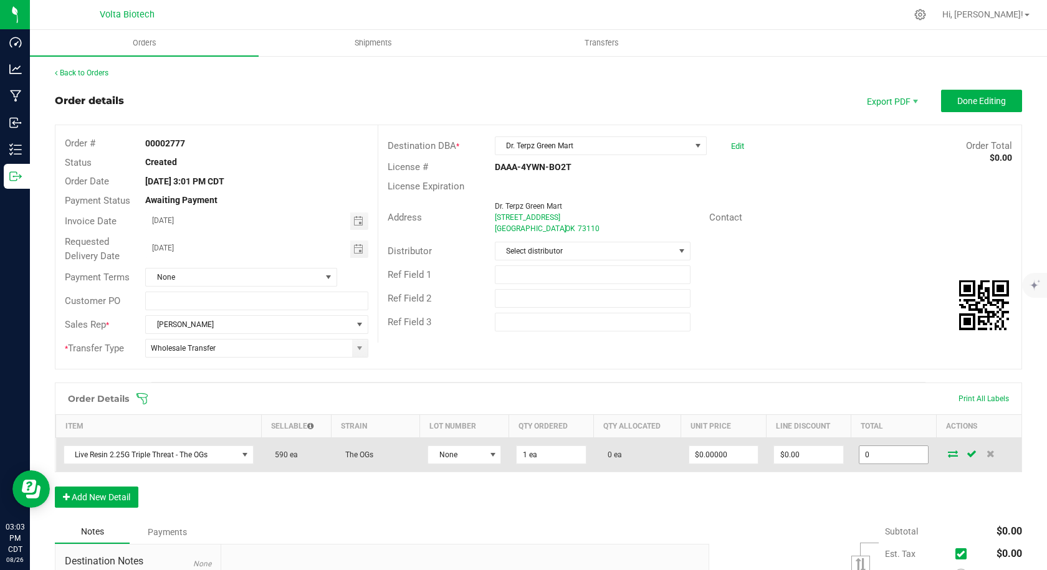
click at [889, 452] on input "0" at bounding box center [893, 454] width 69 height 17
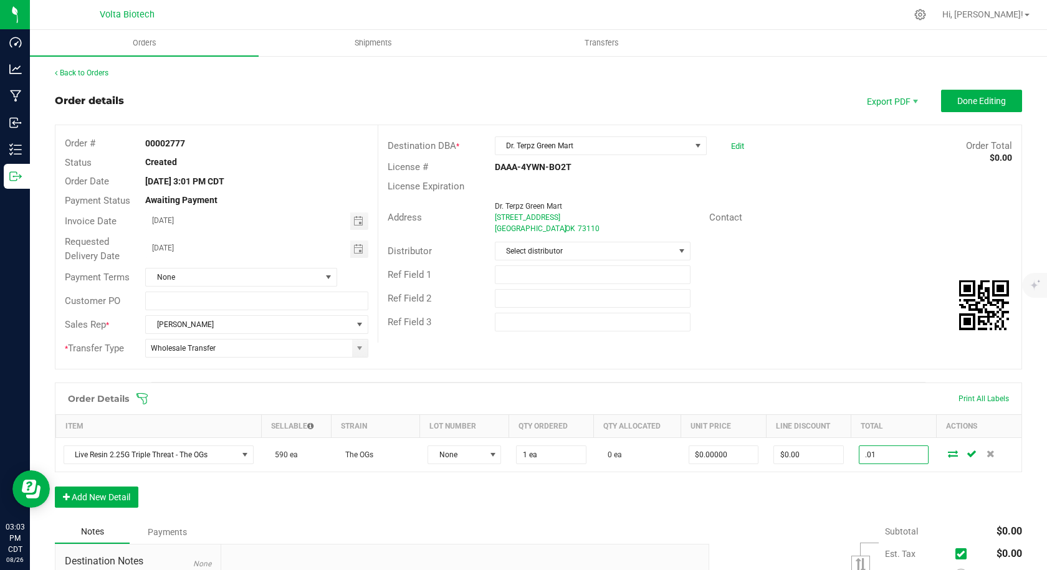
type input ".01"
type input "$0.01000"
type input "$0.01"
click at [766, 517] on div "Order Details Print All Labels Item Sellable Strain Lot Number Qty Ordered Qty …" at bounding box center [538, 452] width 967 height 138
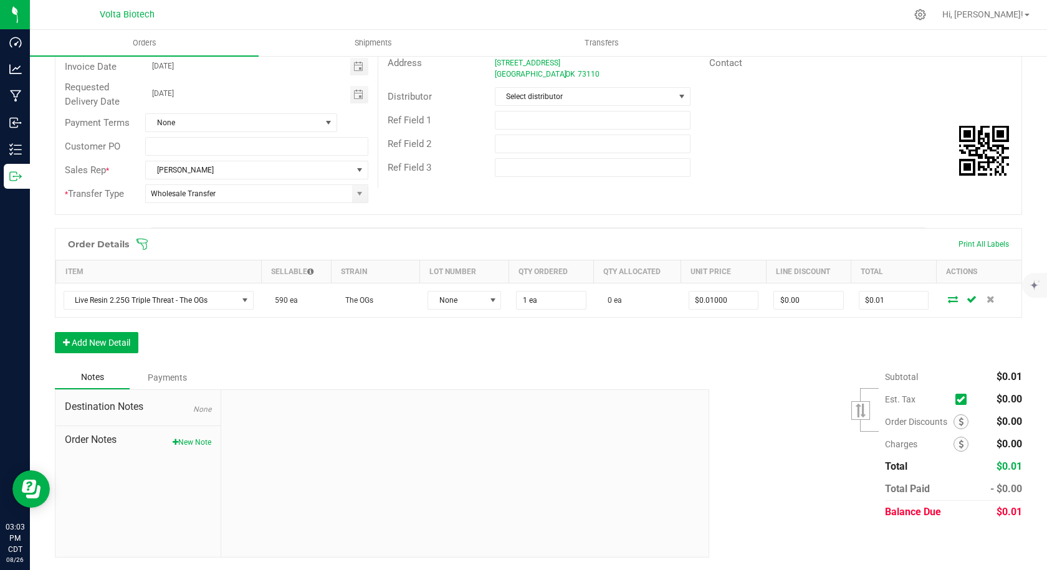
scroll to position [92, 0]
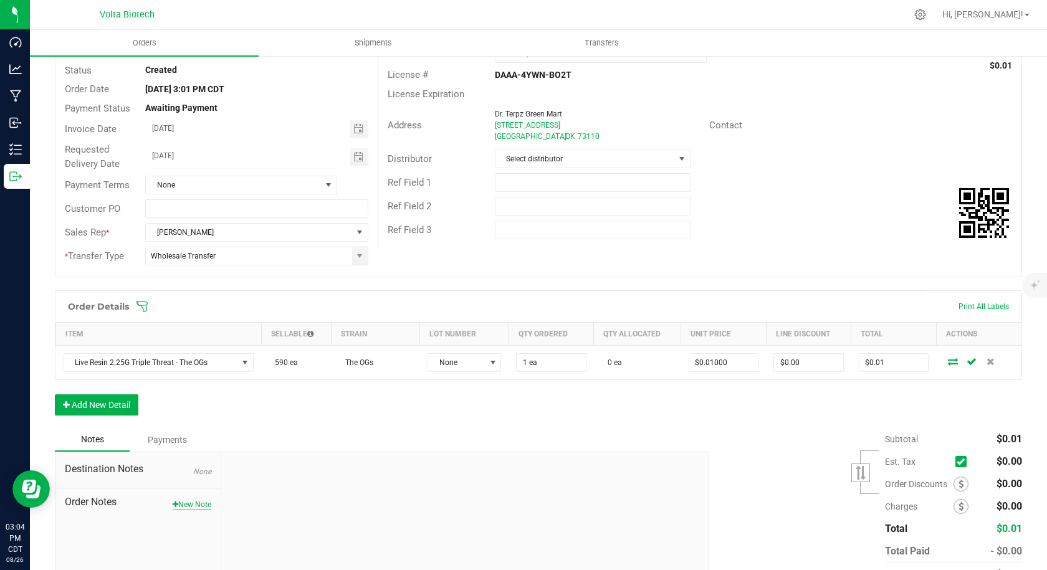
click at [179, 507] on button "New Note" at bounding box center [192, 504] width 39 height 11
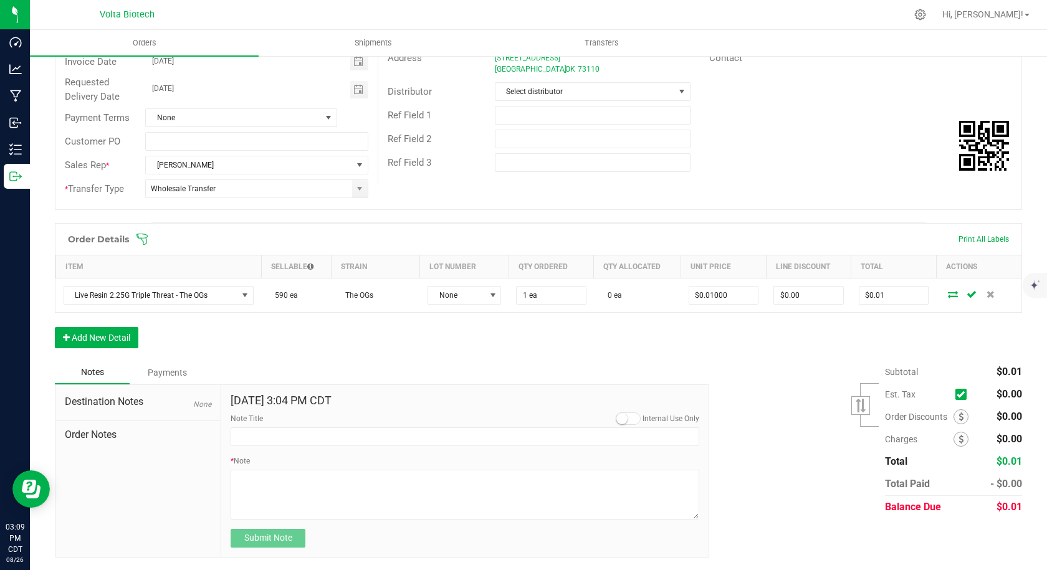
scroll to position [0, 0]
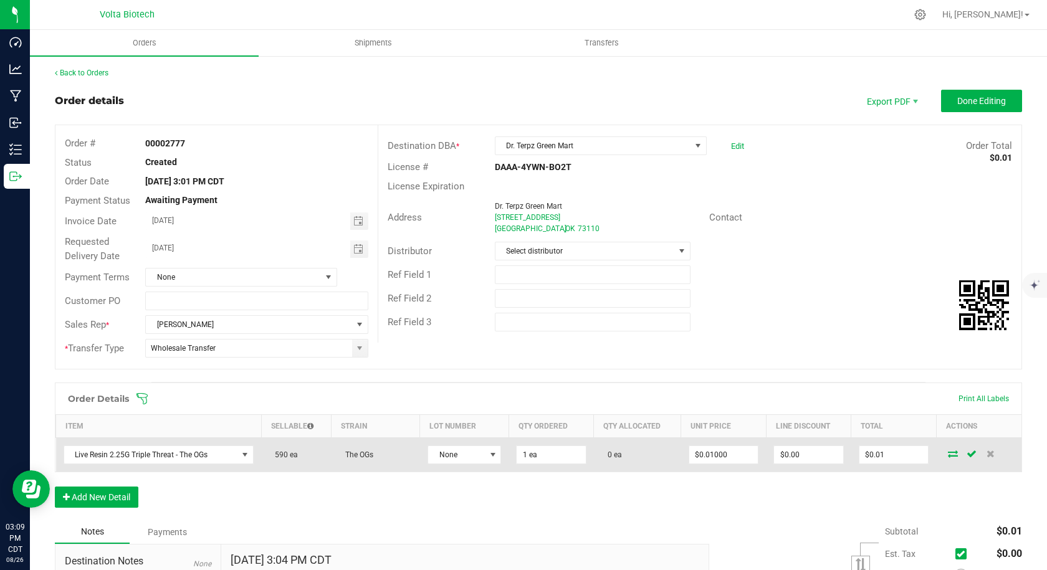
click at [948, 451] on icon at bounding box center [953, 453] width 10 height 7
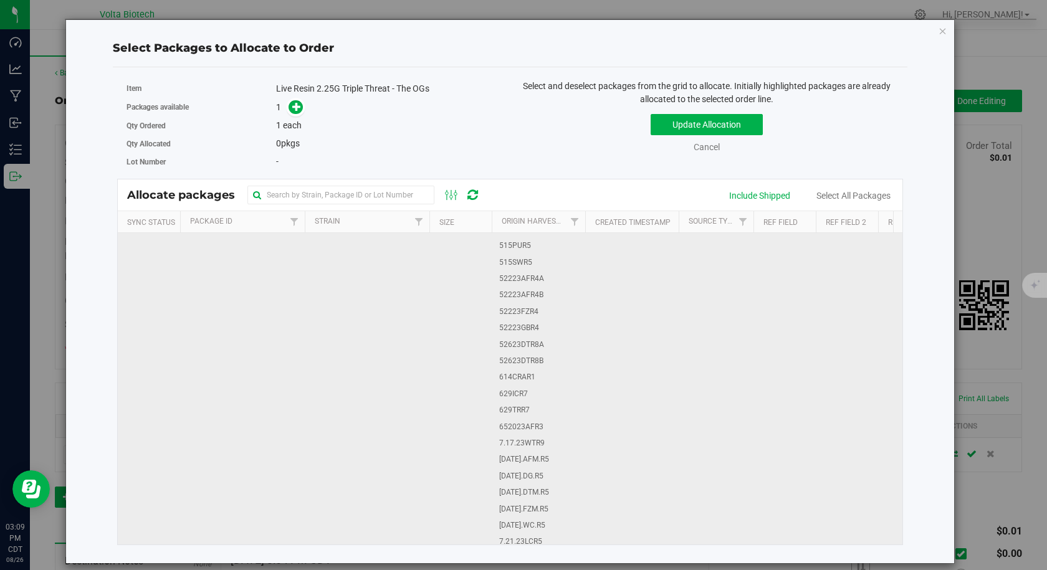
scroll to position [561, 0]
click at [290, 252] on span "1A40E0100002D86000012940" at bounding box center [242, 247] width 110 height 12
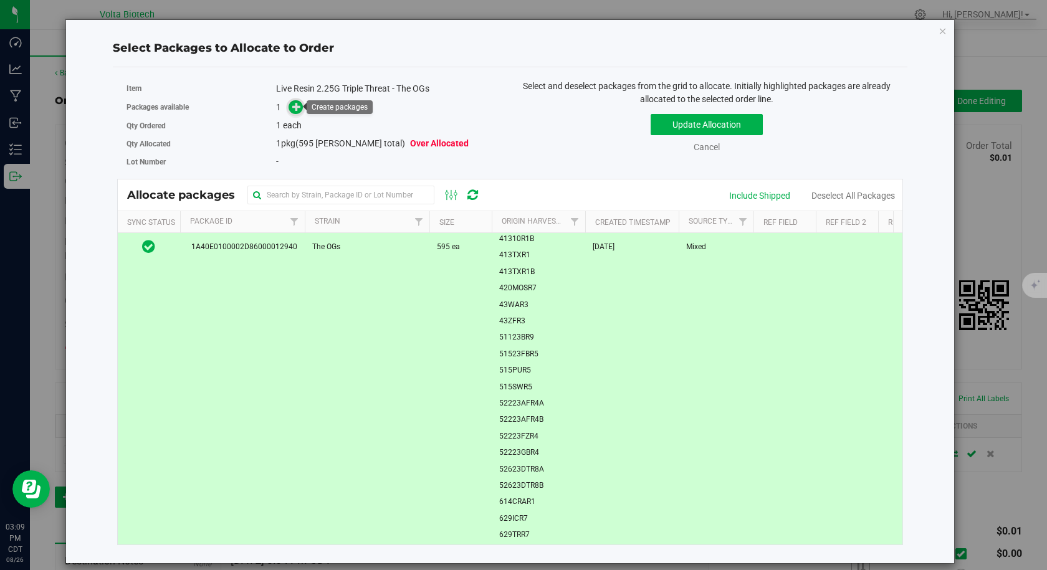
click at [296, 104] on icon at bounding box center [296, 106] width 9 height 9
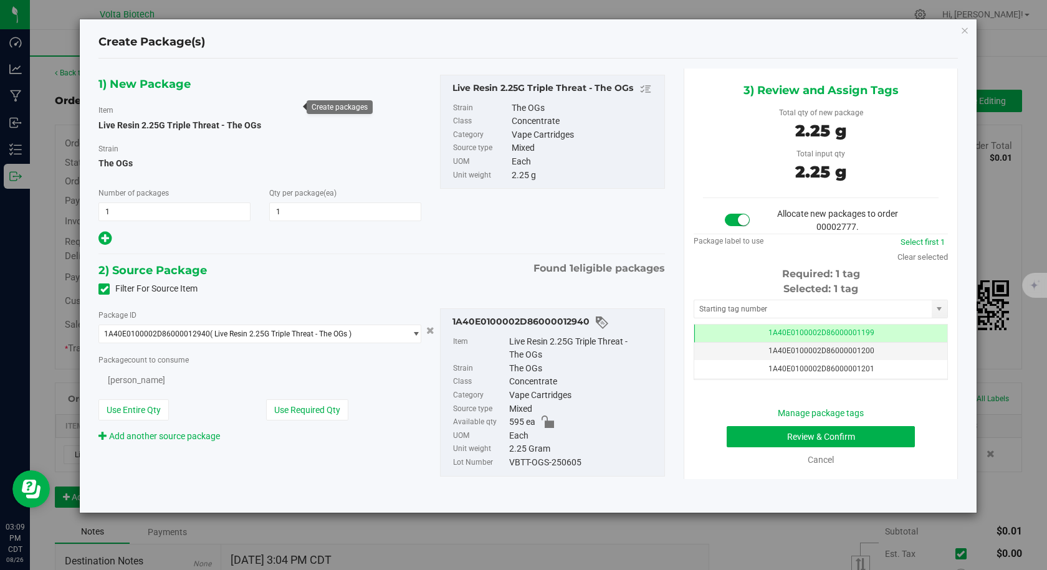
type input "1"
click at [783, 307] on input "text" at bounding box center [812, 308] width 237 height 17
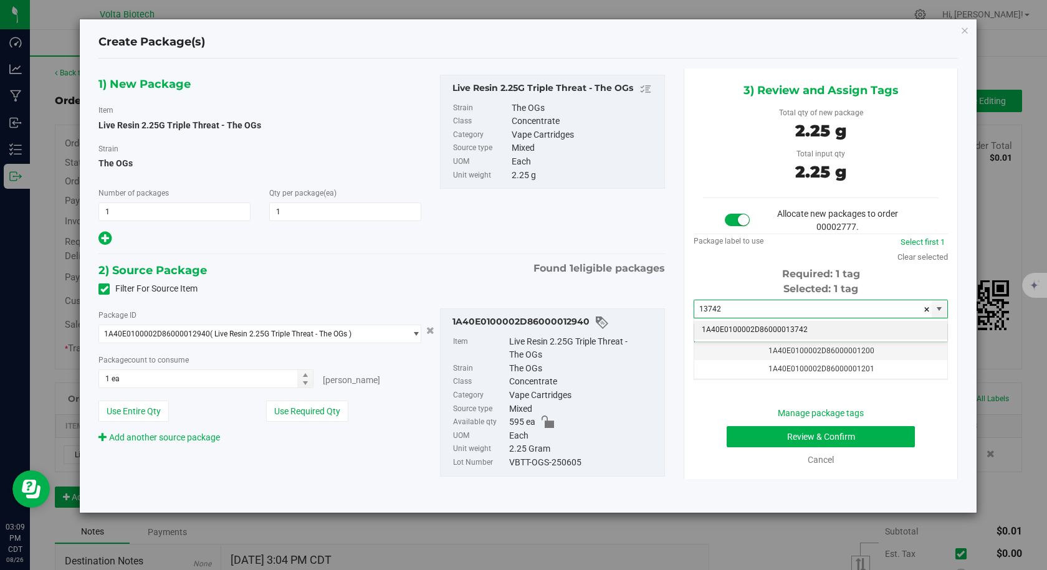
click at [801, 325] on li "1A40E0100002D86000013742" at bounding box center [820, 330] width 253 height 19
type input "1A40E0100002D86000013742"
click at [867, 329] on span "1A40E0100002D86000013742" at bounding box center [821, 332] width 106 height 9
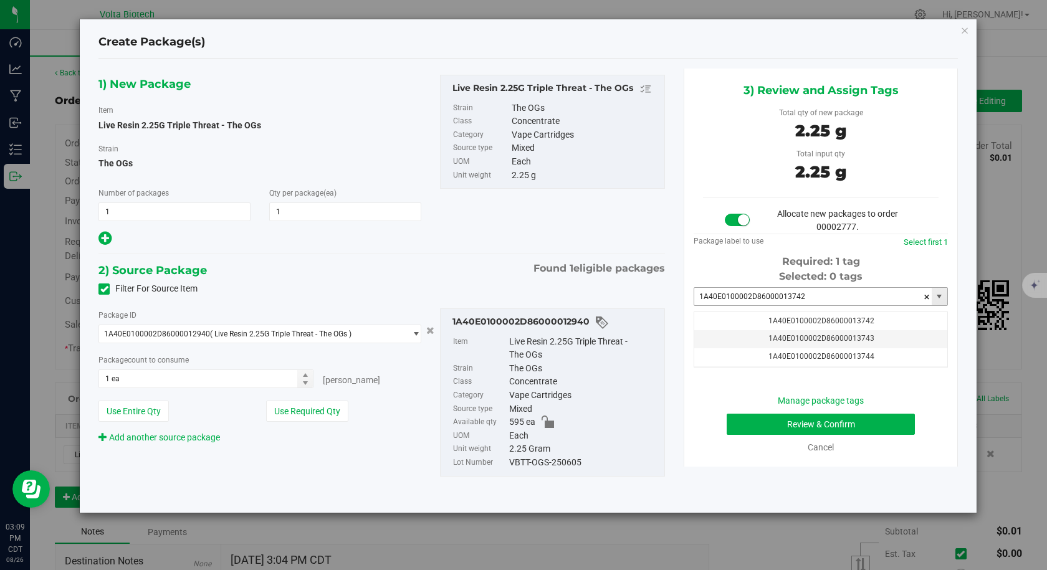
click at [815, 294] on input "1A40E0100002D86000013742" at bounding box center [812, 296] width 237 height 17
click at [812, 323] on span "1A40E0100002D86000013742" at bounding box center [821, 321] width 106 height 9
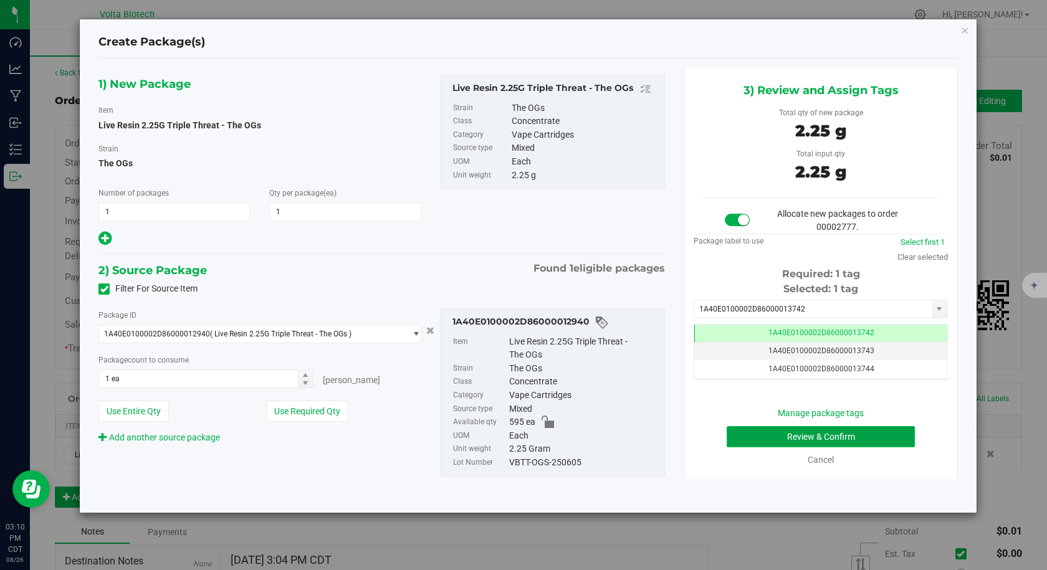
click at [800, 436] on button "Review & Confirm" at bounding box center [821, 436] width 188 height 21
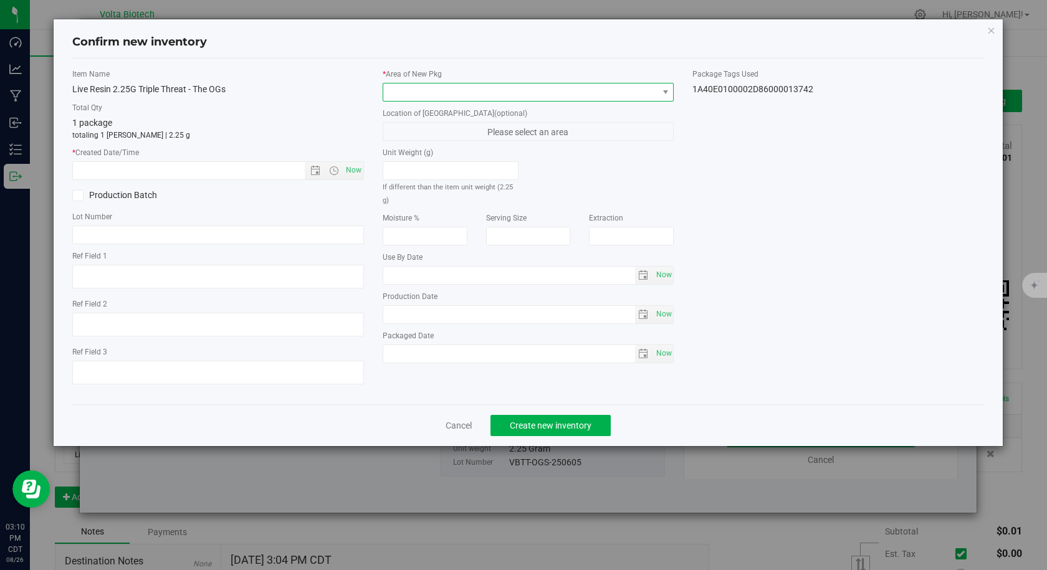
click at [437, 93] on span at bounding box center [520, 92] width 275 height 17
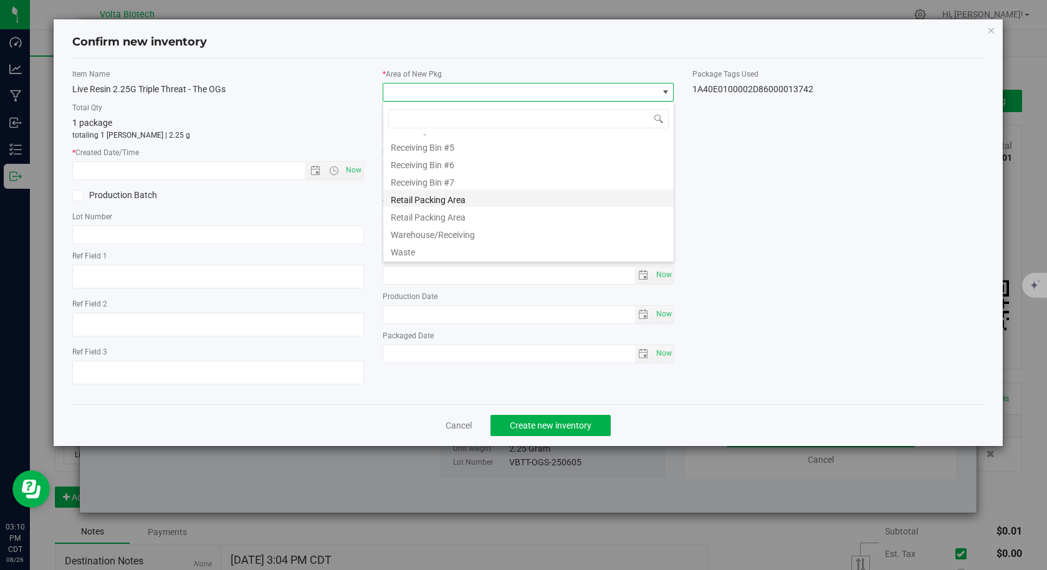
click at [462, 205] on li "Retail Packing Area" at bounding box center [528, 197] width 290 height 17
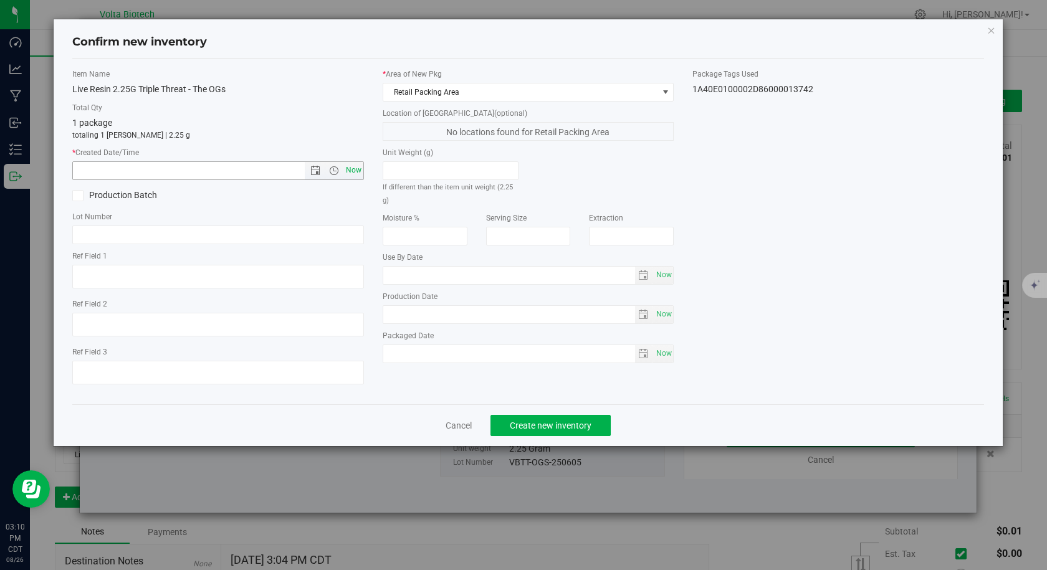
click at [350, 174] on span "Now" at bounding box center [353, 170] width 21 height 18
type input "[DATE] 3:10 PM"
click at [570, 426] on span "Create new inventory" at bounding box center [551, 426] width 82 height 10
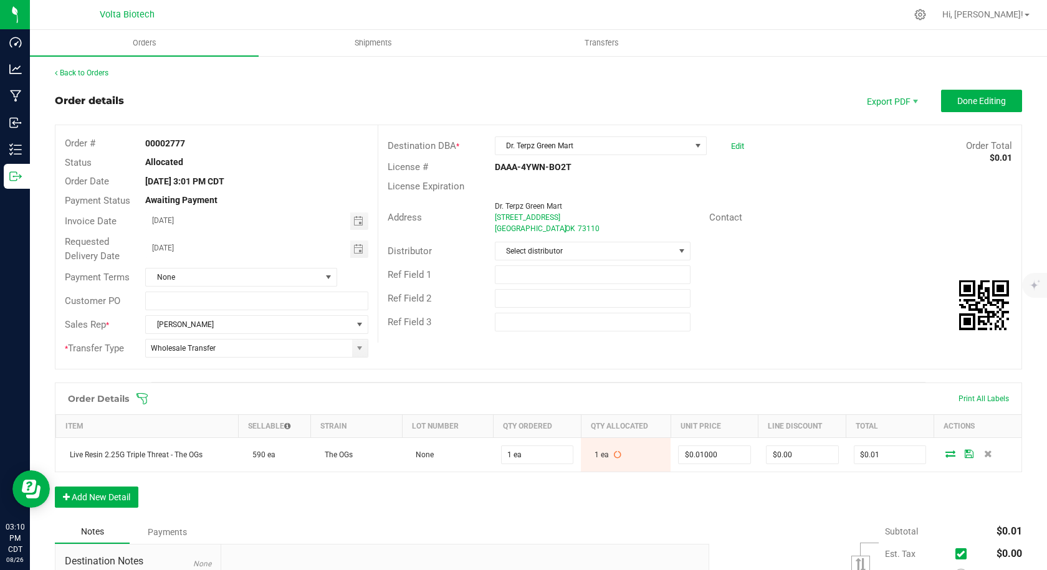
click at [511, 216] on span "[STREET_ADDRESS]" at bounding box center [527, 217] width 65 height 9
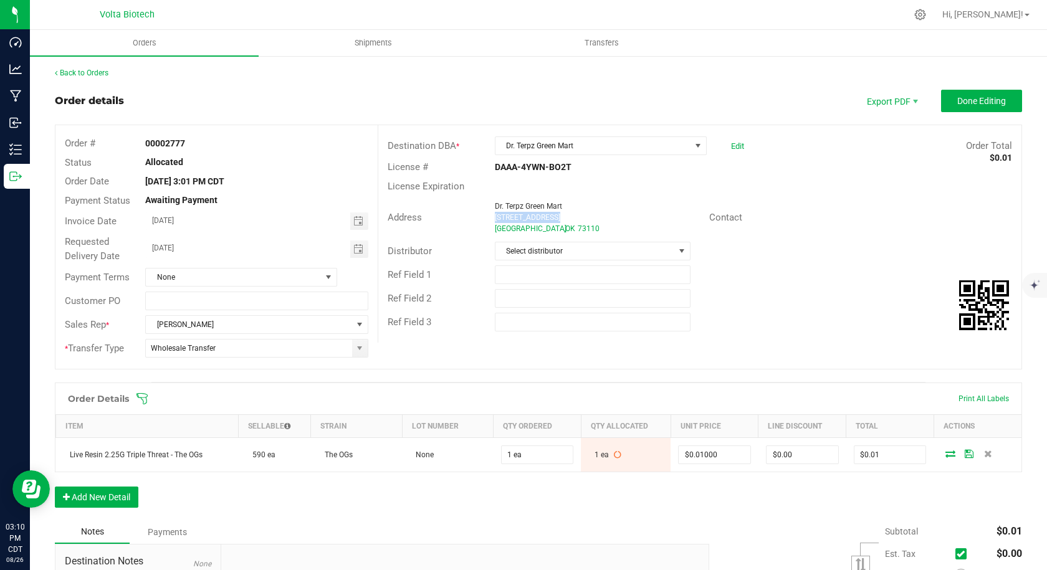
click at [511, 216] on span "[STREET_ADDRESS]" at bounding box center [527, 217] width 65 height 9
copy ngx-name-and-address "[STREET_ADDRESS]"
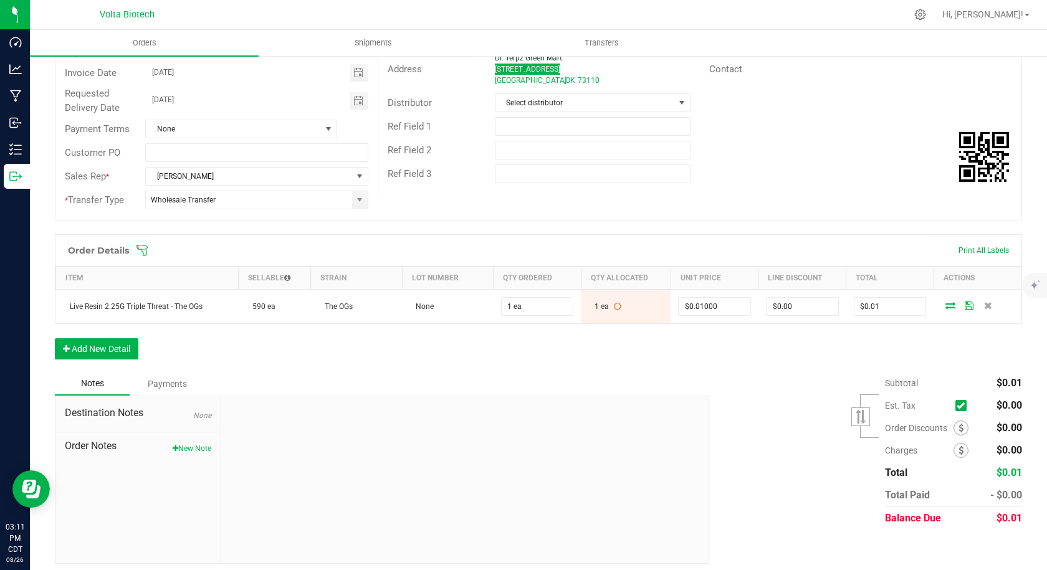
scroll to position [155, 0]
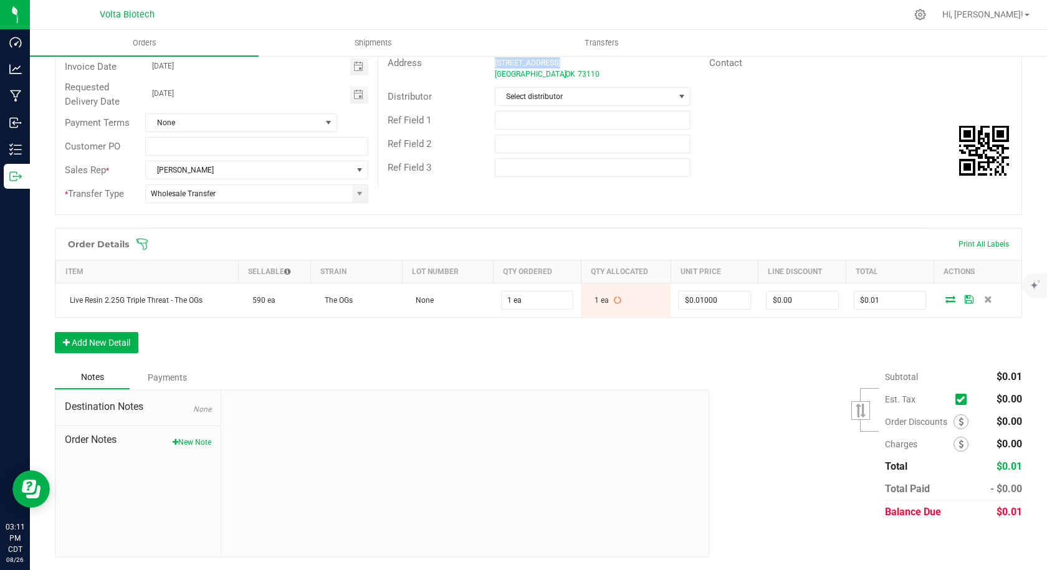
click at [196, 408] on span "None" at bounding box center [202, 409] width 18 height 9
click at [157, 376] on div "Payments" at bounding box center [167, 377] width 75 height 22
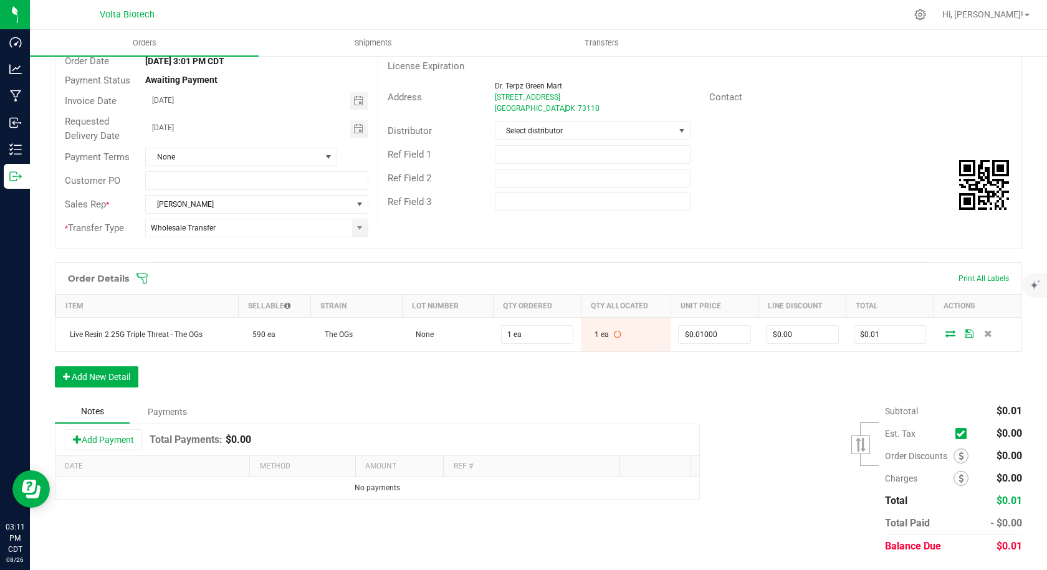
scroll to position [120, 0]
click at [106, 411] on div "Notes" at bounding box center [92, 412] width 75 height 24
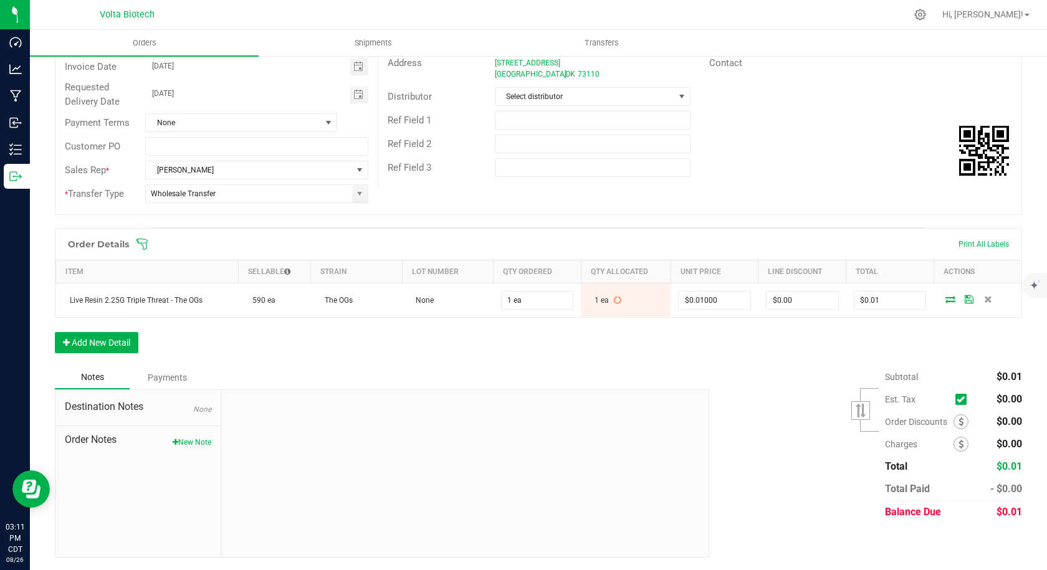
click at [122, 406] on span "Destination Notes" at bounding box center [138, 406] width 146 height 15
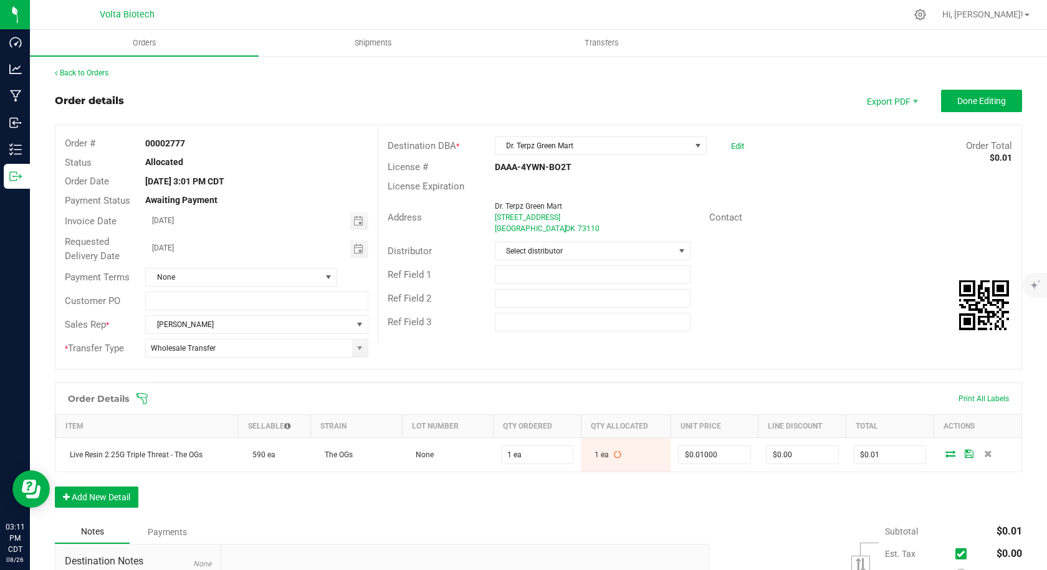
scroll to position [125, 0]
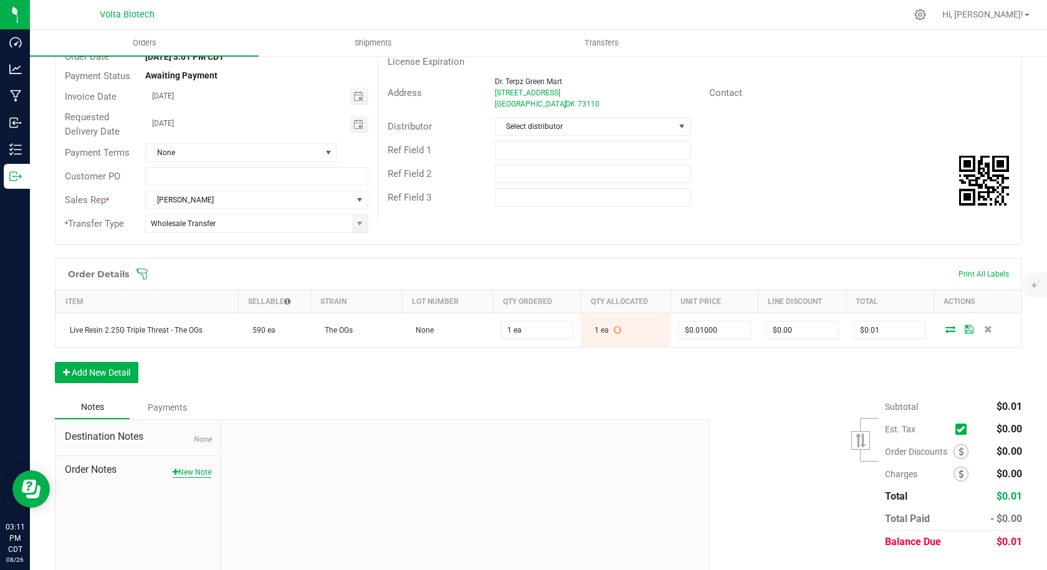
click at [196, 477] on button "New Note" at bounding box center [192, 472] width 39 height 11
click at [305, 471] on input "Note Title" at bounding box center [465, 471] width 469 height 19
type input "Note on Destination"
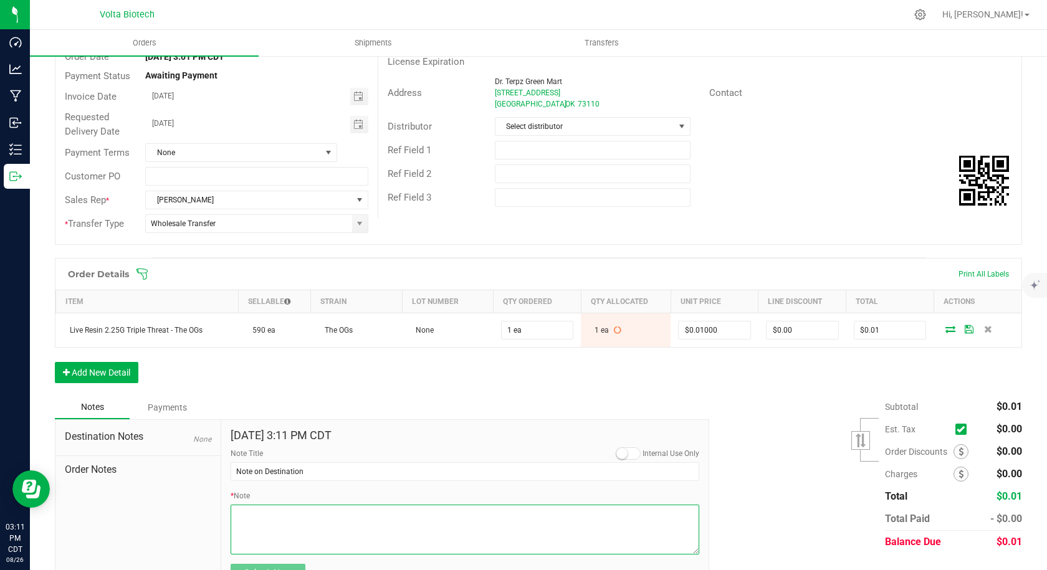
click at [310, 529] on textarea "* Note" at bounding box center [465, 530] width 469 height 50
paste textarea "Get on I-35 N from [GEOGRAPHIC_DATA] 3 min (0.8 mi)  Follow I-35 N and I-40 E …"
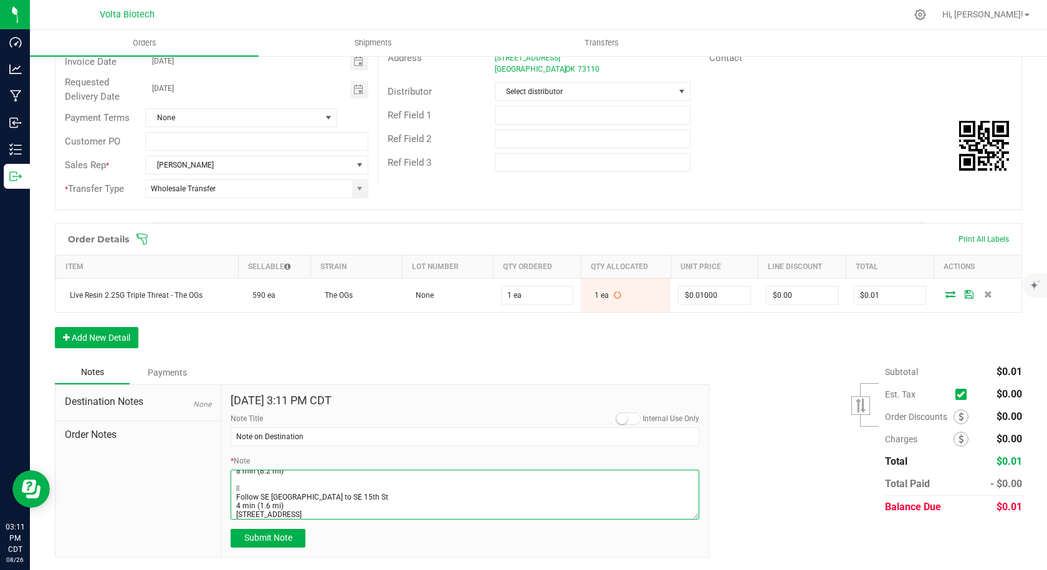
scroll to position [52, 0]
type textarea "Get on I-35 N from [GEOGRAPHIC_DATA] 3 min (0.8 mi)  Follow I-35 N and I-40 E …"
click at [272, 533] on span "Submit Note" at bounding box center [268, 538] width 48 height 10
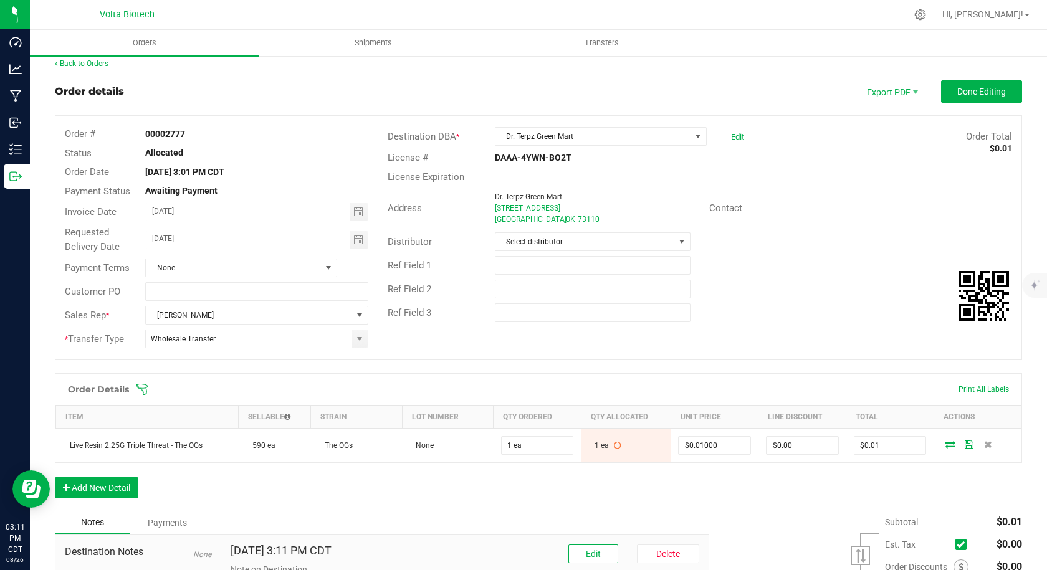
scroll to position [0, 0]
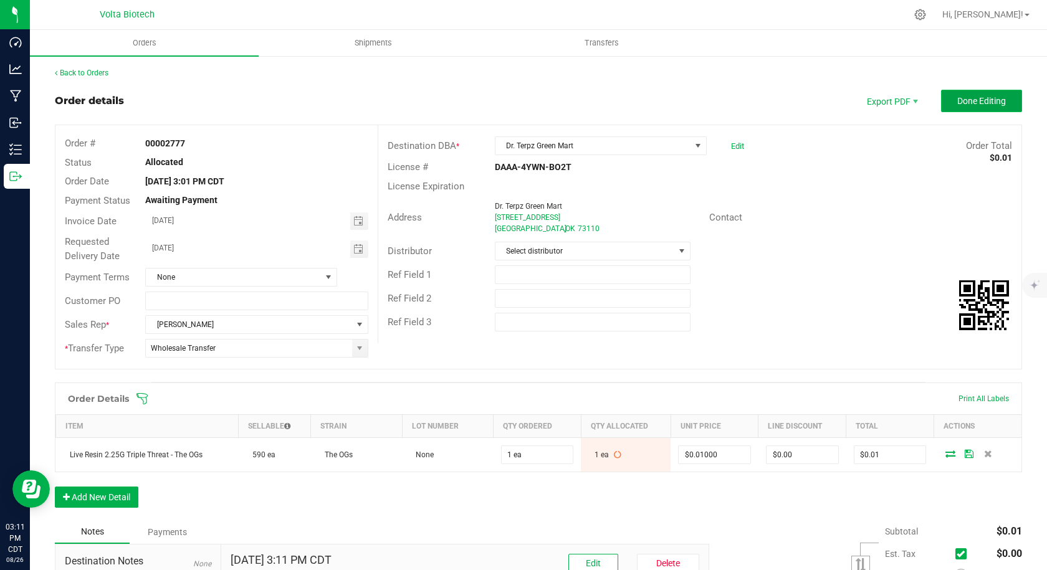
click at [994, 103] on span "Done Editing" at bounding box center [981, 101] width 49 height 10
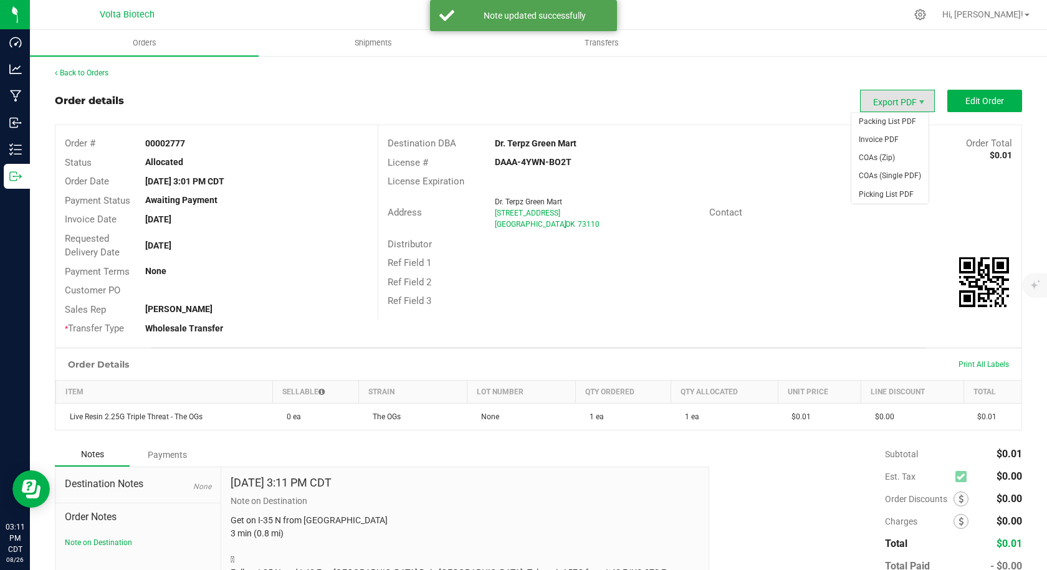
click at [907, 99] on span "Export PDF" at bounding box center [897, 101] width 75 height 22
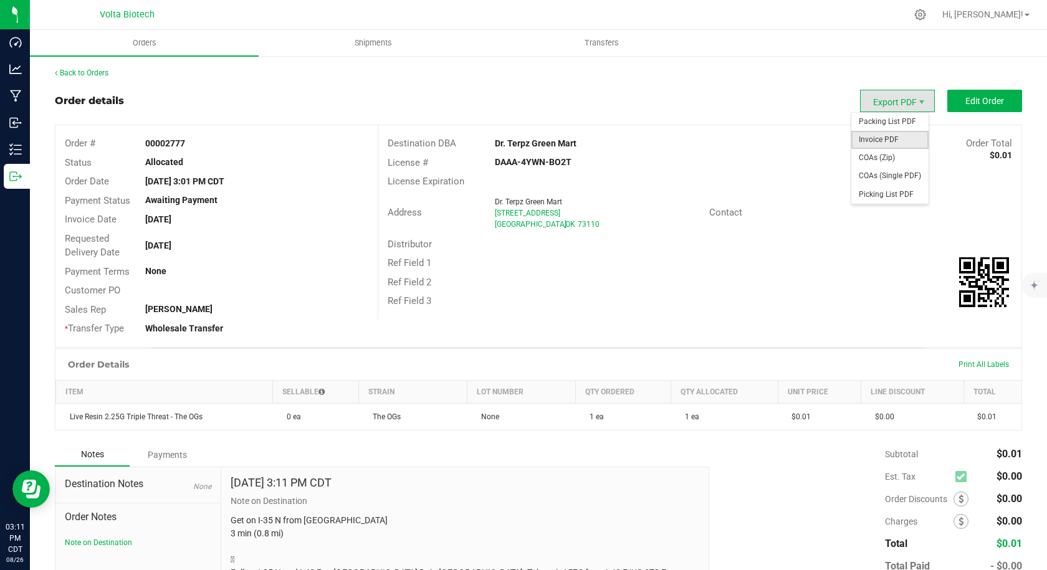
click at [896, 141] on span "Invoice PDF" at bounding box center [889, 140] width 77 height 18
click at [384, 36] on uib-tab-heading "Shipments" at bounding box center [372, 43] width 227 height 25
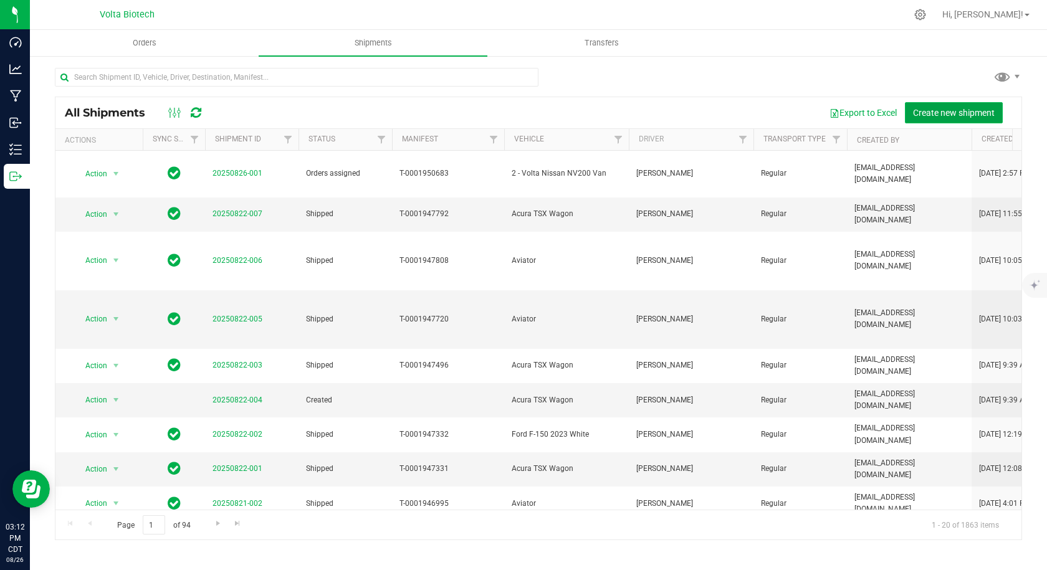
click at [964, 114] on span "Create new shipment" at bounding box center [954, 113] width 82 height 10
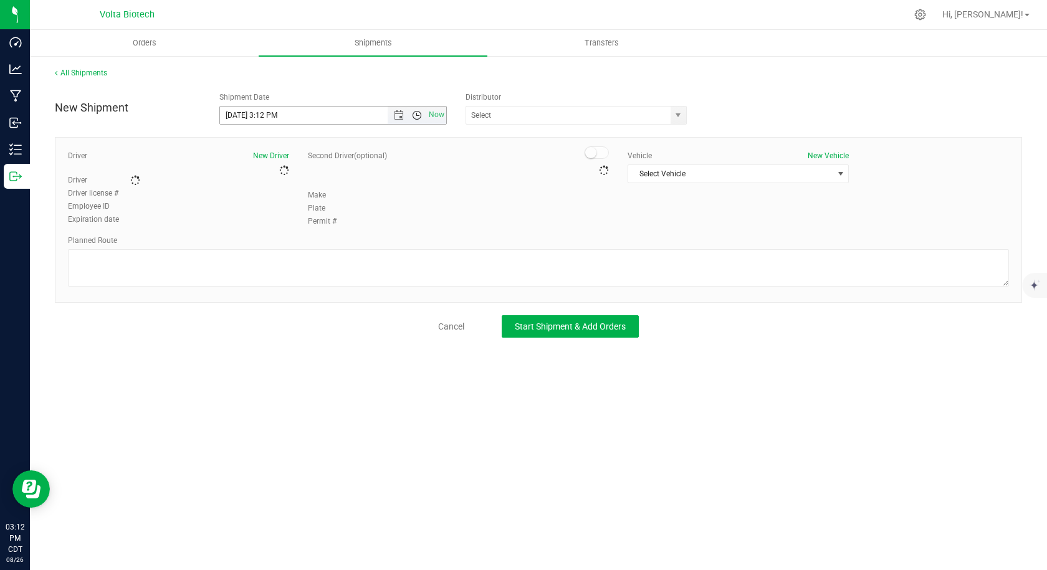
click at [414, 117] on span "Open the time view" at bounding box center [417, 115] width 10 height 10
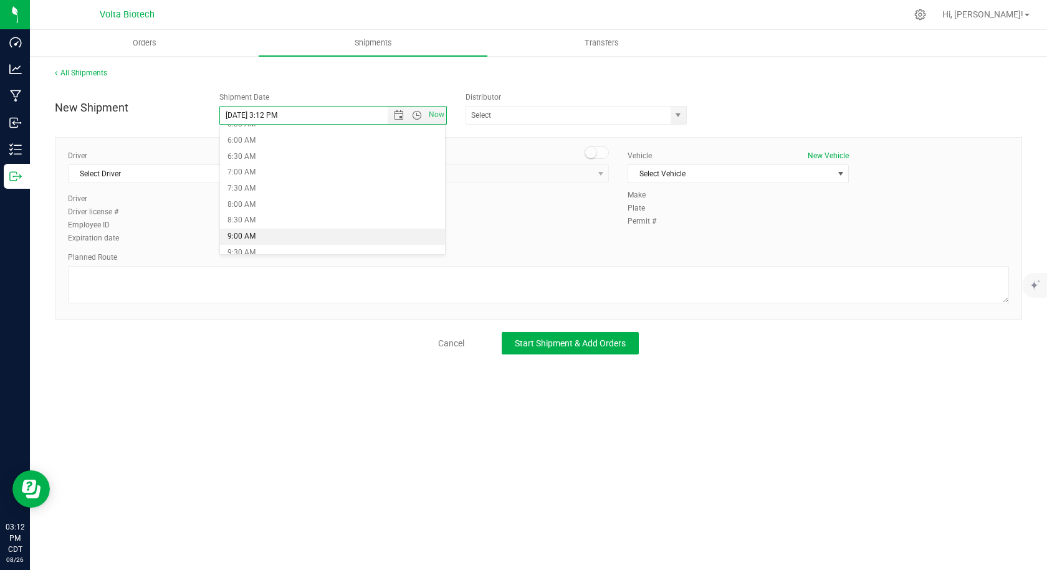
click at [307, 230] on li "9:00 AM" at bounding box center [333, 237] width 226 height 16
click at [237, 114] on input "[DATE] 9:00 AM" at bounding box center [314, 115] width 189 height 17
click at [396, 117] on span "Open the date view" at bounding box center [399, 115] width 10 height 10
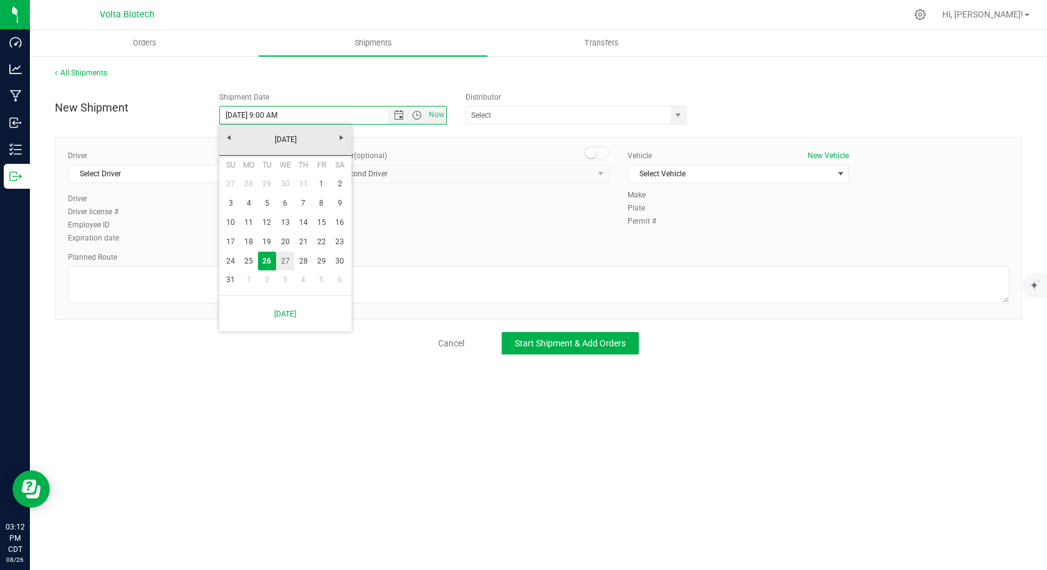
click at [285, 257] on link "27" at bounding box center [285, 261] width 18 height 19
type input "[DATE] 9:00 AM"
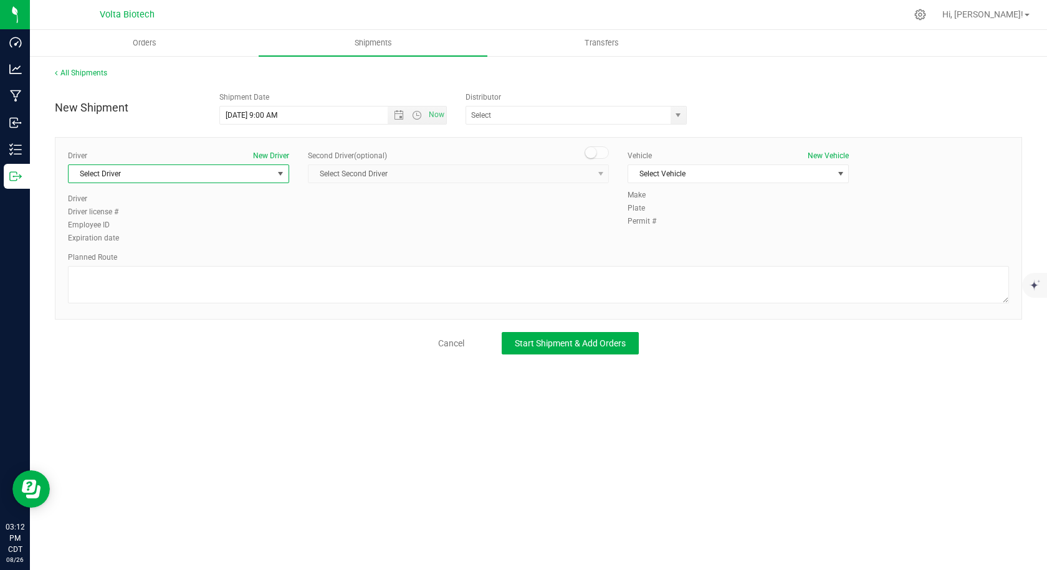
click at [270, 176] on span "Select Driver" at bounding box center [171, 173] width 204 height 17
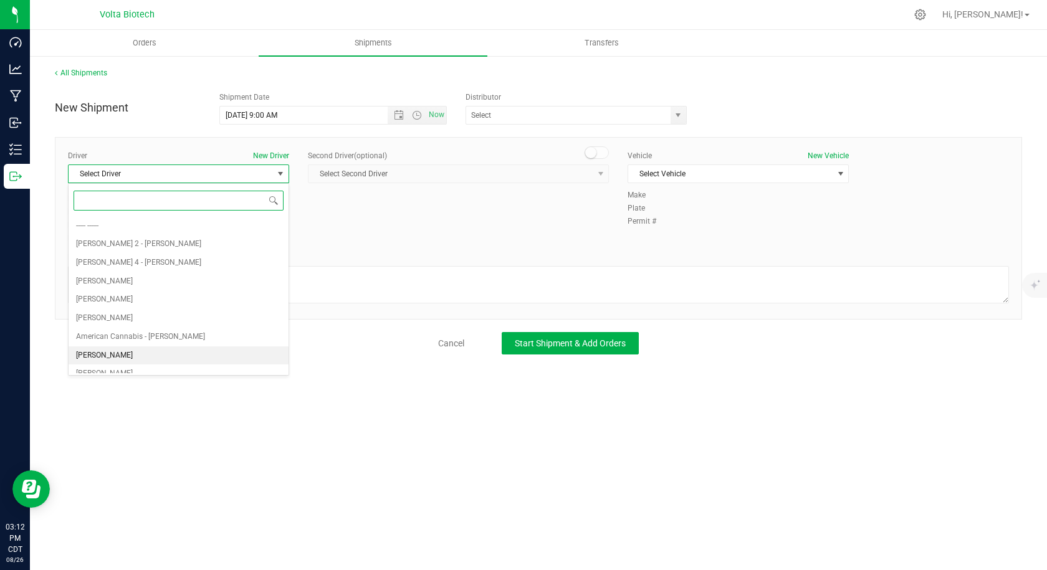
click at [171, 351] on li "[PERSON_NAME]" at bounding box center [179, 355] width 220 height 19
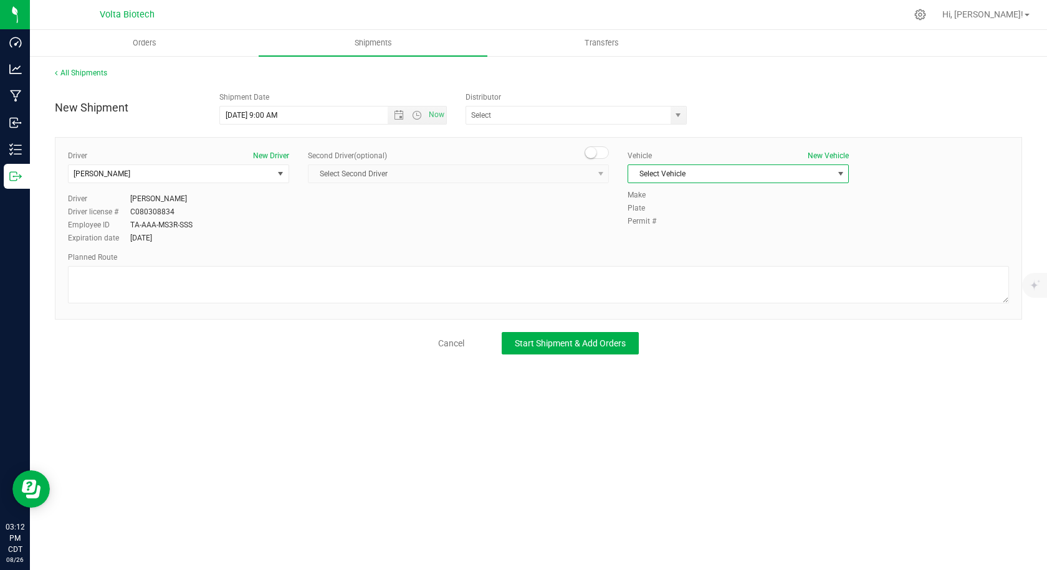
click at [764, 171] on span "Select Vehicle" at bounding box center [730, 173] width 204 height 17
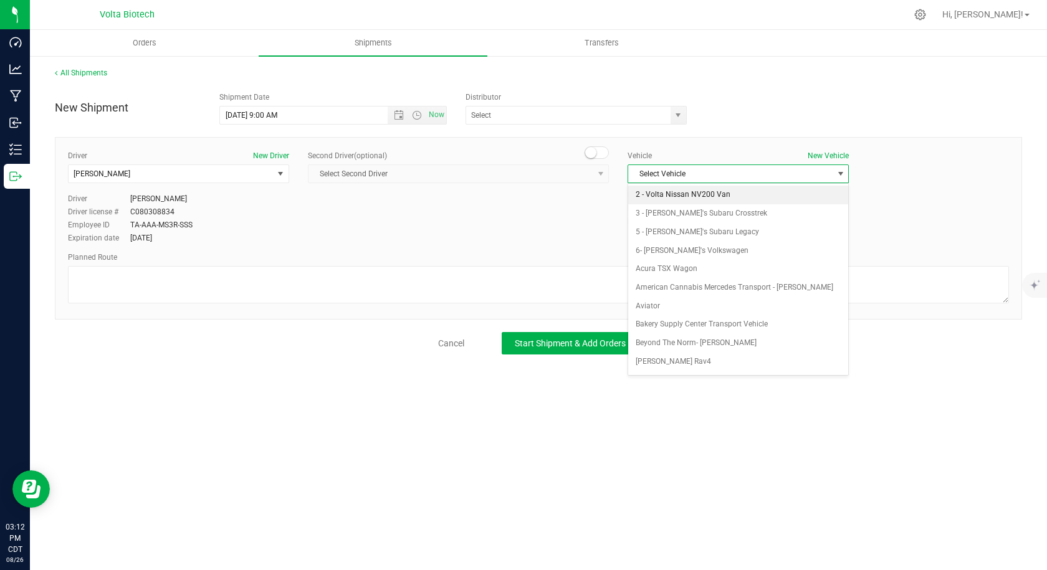
click at [731, 191] on li "2 - Volta Nissan NV200 Van" at bounding box center [738, 195] width 220 height 19
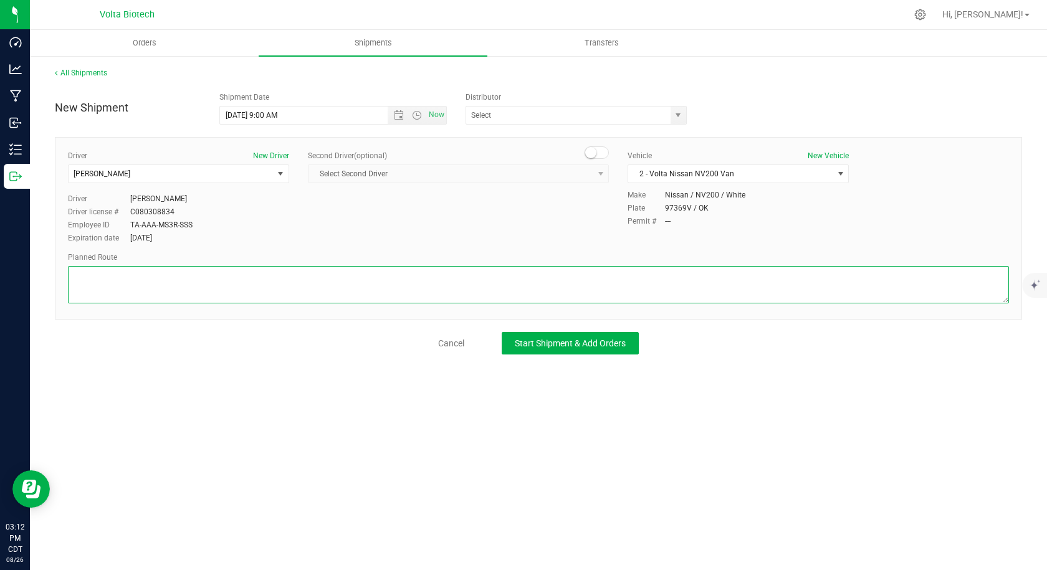
paste textarea "Get on I-35 N from [GEOGRAPHIC_DATA] 3 min (0.8 mi)  Follow I-35 N and I-40 E …"
type textarea "Get on I-35 N from [GEOGRAPHIC_DATA] 3 min (0.8 mi)  Follow I-35 N and I-40 E …"
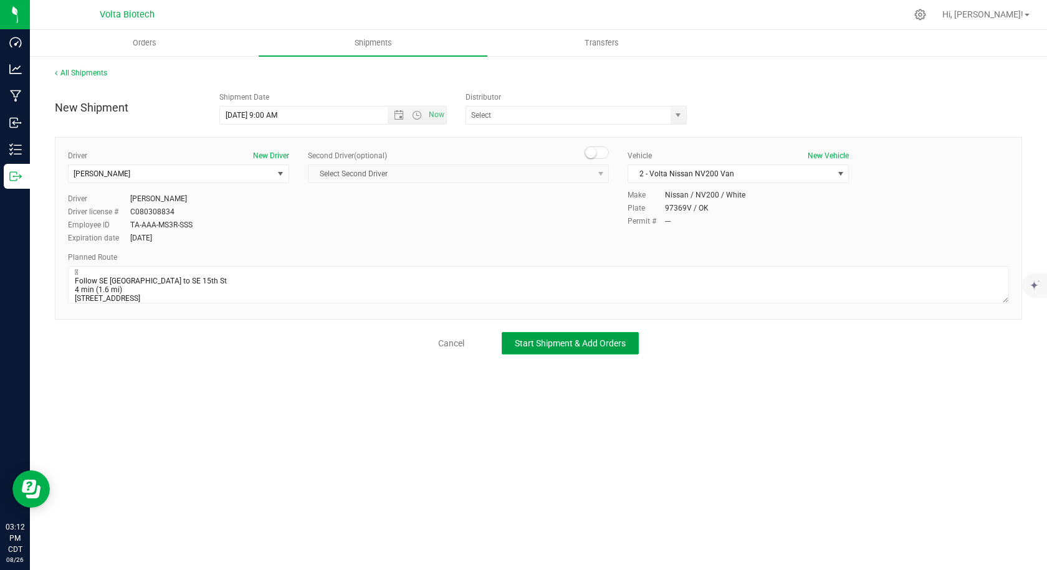
click at [599, 340] on span "Start Shipment & Add Orders" at bounding box center [570, 343] width 111 height 10
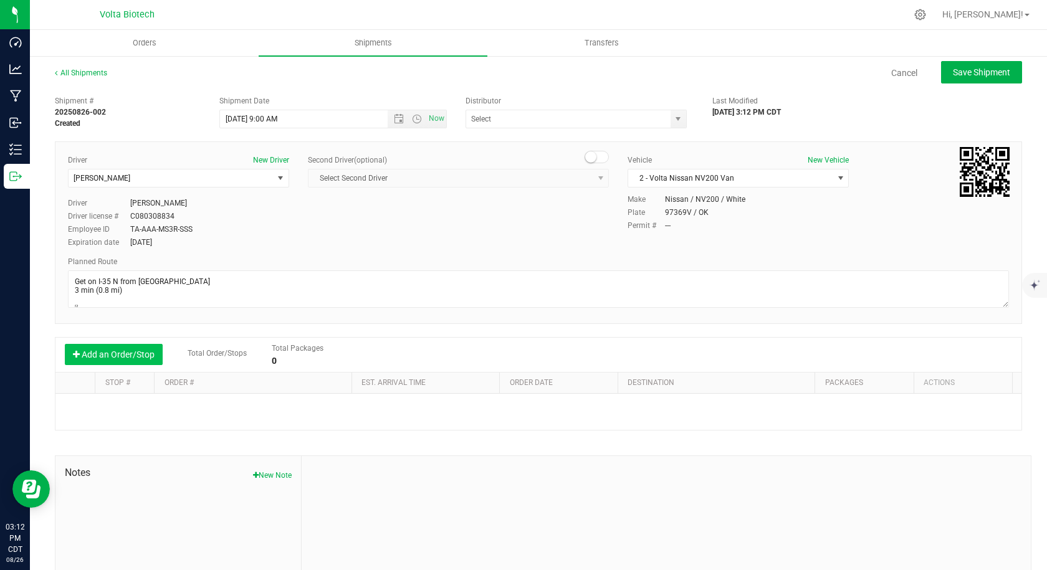
click at [86, 358] on button "Add an Order/Stop" at bounding box center [114, 354] width 98 height 21
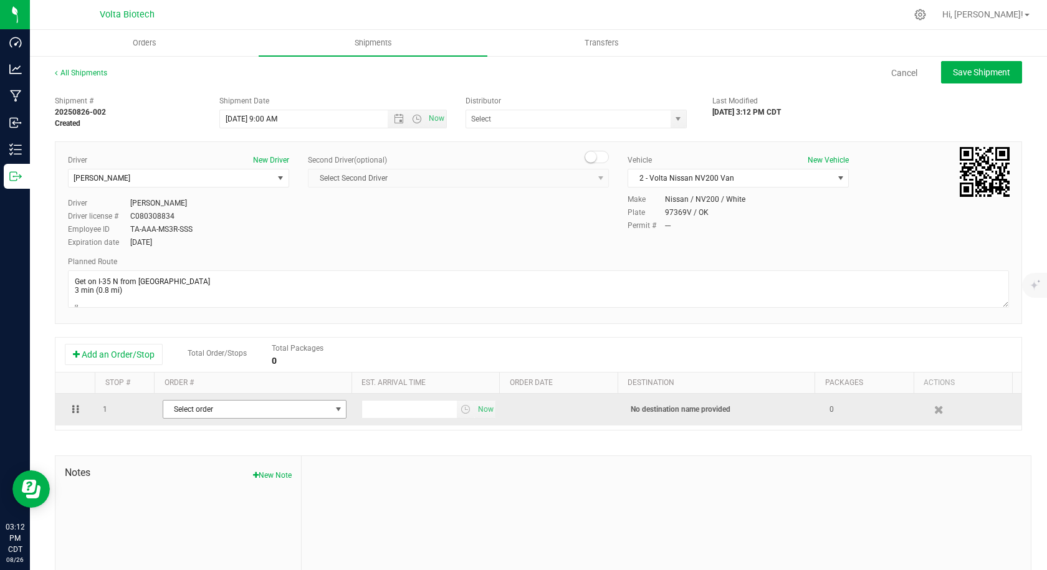
click at [275, 408] on span "Select order" at bounding box center [247, 409] width 168 height 17
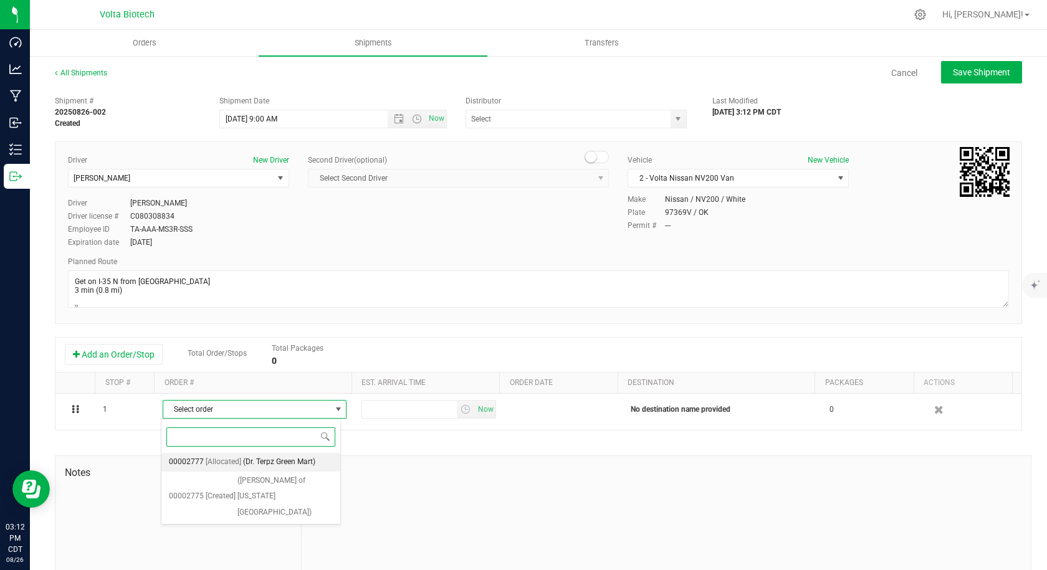
click at [313, 463] on span "(Dr. Terpz Green Mart)" at bounding box center [279, 462] width 72 height 16
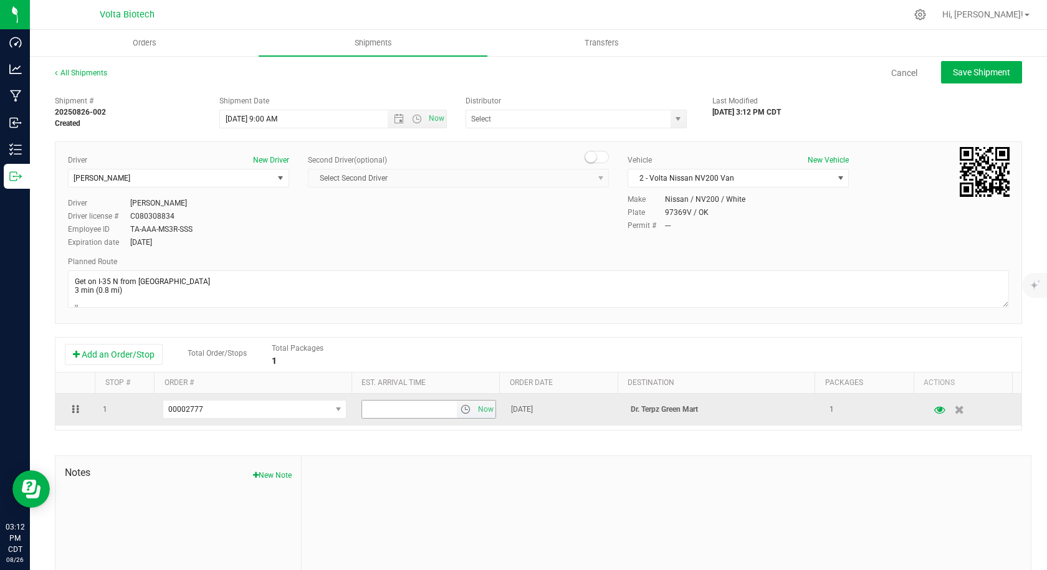
click at [414, 413] on input "text" at bounding box center [409, 409] width 95 height 17
click at [461, 409] on span "select" at bounding box center [466, 409] width 10 height 10
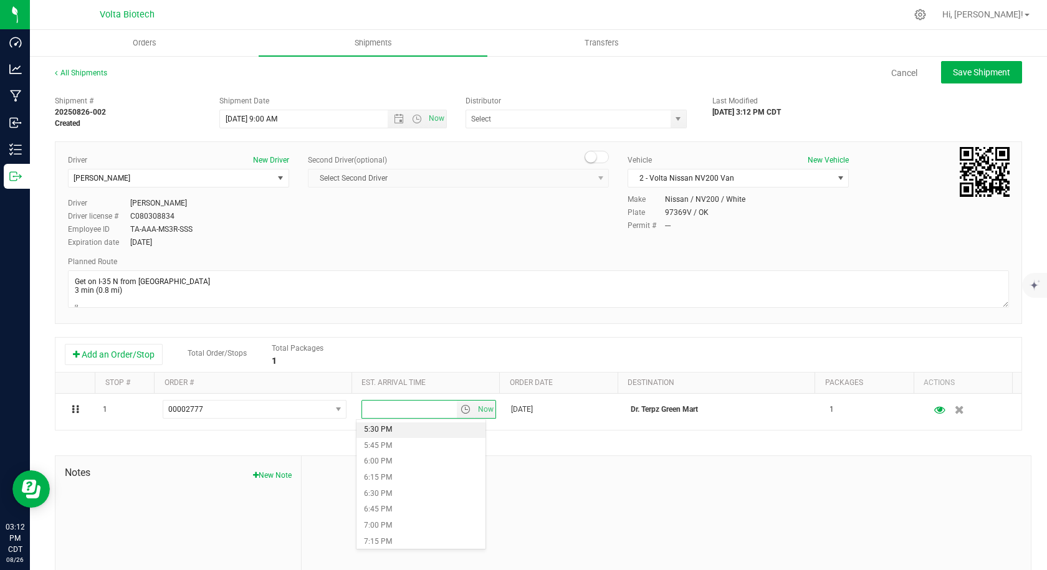
scroll to position [1059, 0]
click at [392, 461] on li "5:00 PM" at bounding box center [420, 460] width 129 height 16
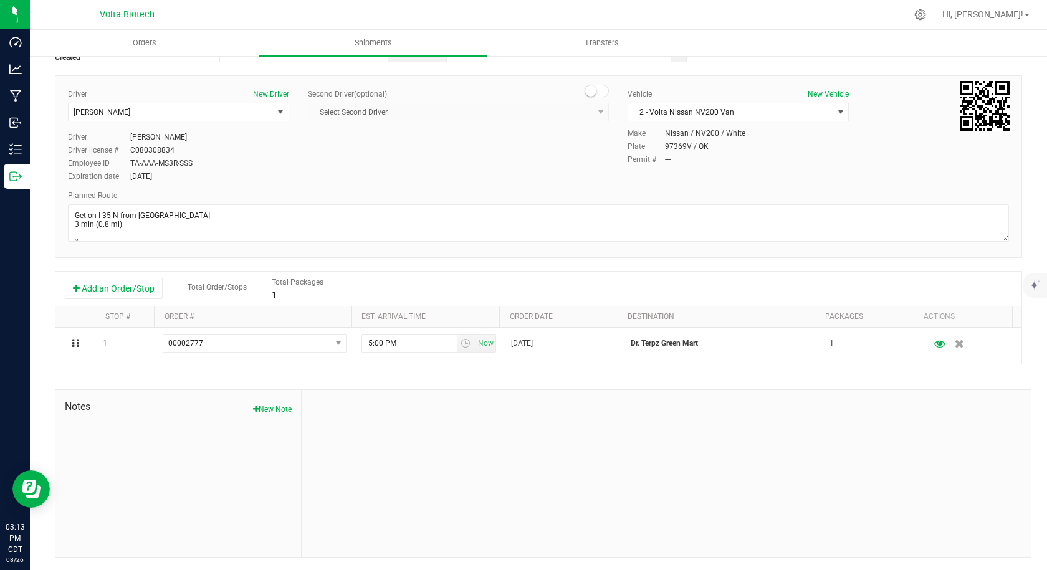
scroll to position [0, 0]
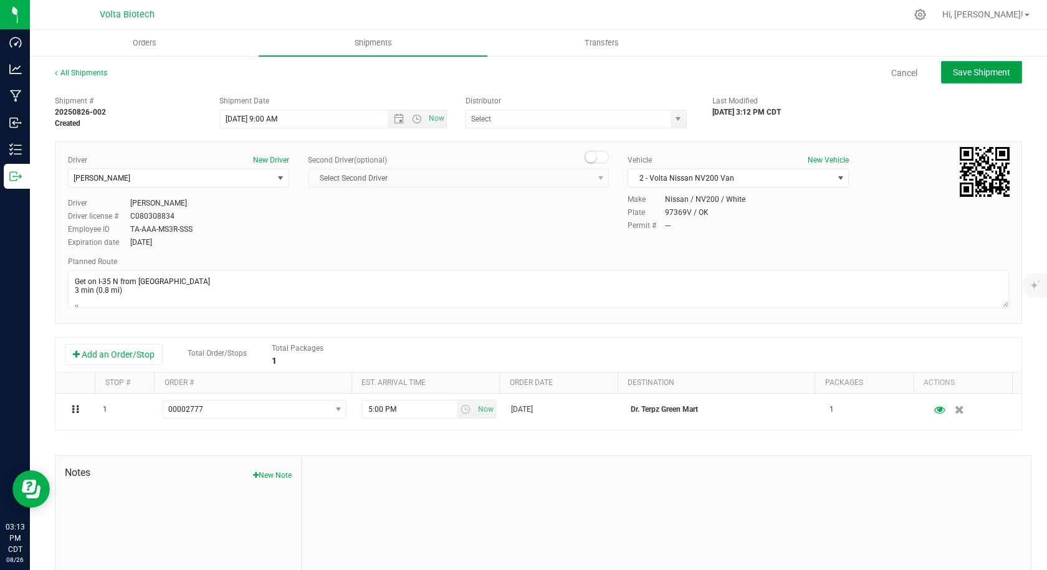
click at [976, 75] on span "Save Shipment" at bounding box center [981, 72] width 57 height 10
type input "[DATE] 2:00 PM"
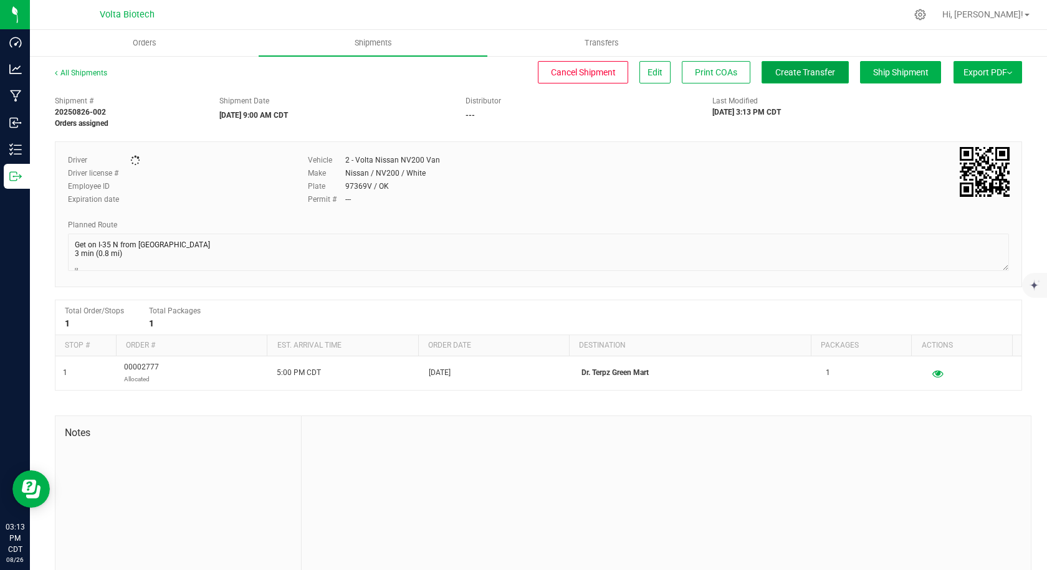
click at [799, 72] on span "Create Transfer" at bounding box center [805, 72] width 60 height 10
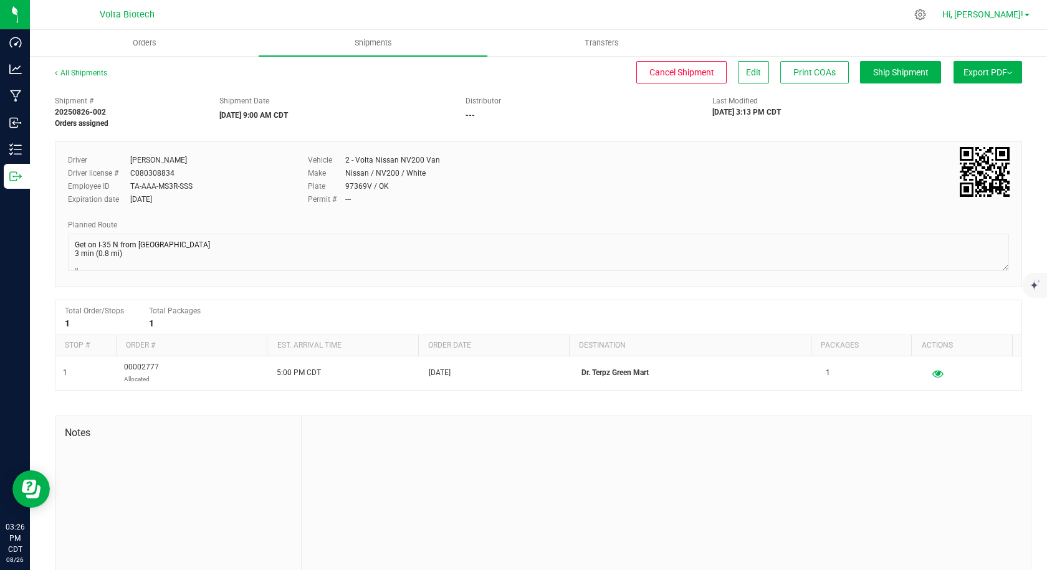
click at [1015, 12] on span "Hi, [PERSON_NAME]!" at bounding box center [982, 14] width 81 height 10
click at [1011, 17] on span "Hi, [PERSON_NAME]!" at bounding box center [982, 14] width 81 height 10
click at [1026, 17] on link "Hi, [PERSON_NAME]!" at bounding box center [985, 14] width 97 height 13
click at [1008, 15] on span "Hi, [PERSON_NAME]!" at bounding box center [982, 14] width 81 height 10
click at [1031, 15] on link "Hi, [PERSON_NAME]!" at bounding box center [985, 14] width 97 height 13
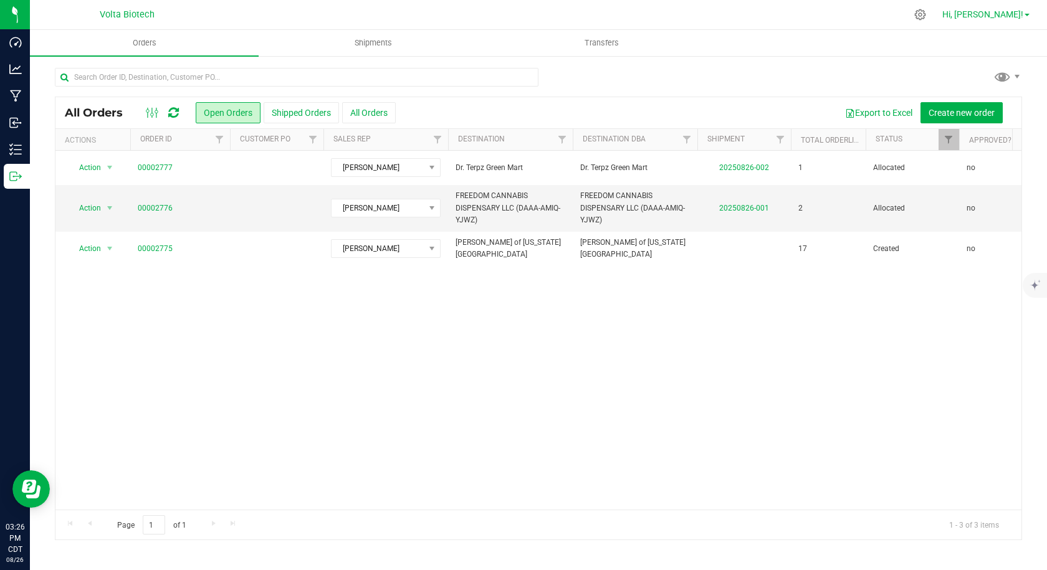
click at [1008, 15] on span "Hi, [PERSON_NAME]!" at bounding box center [982, 14] width 81 height 10
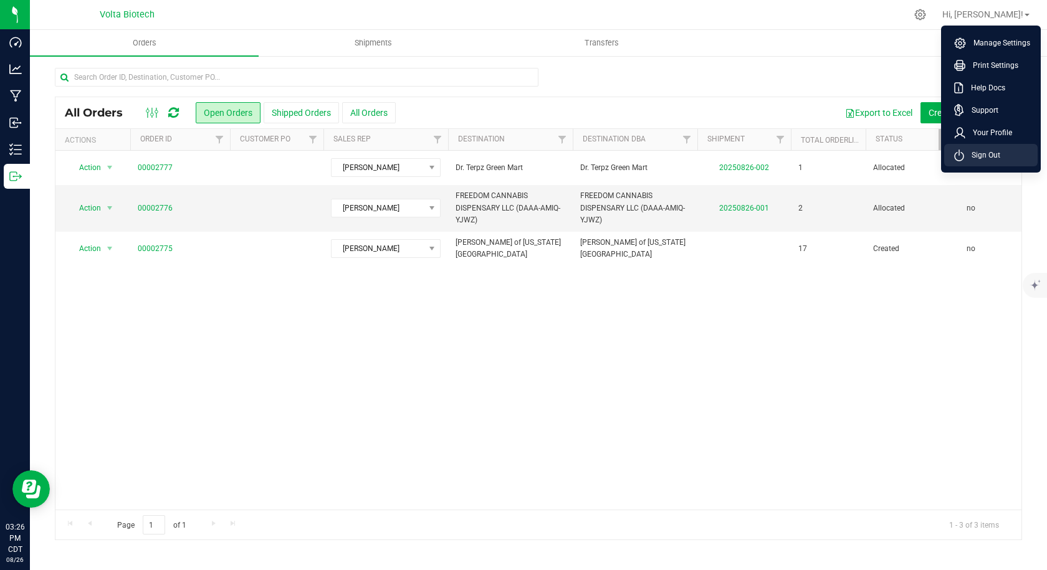
click at [985, 153] on span "Sign Out" at bounding box center [982, 155] width 36 height 12
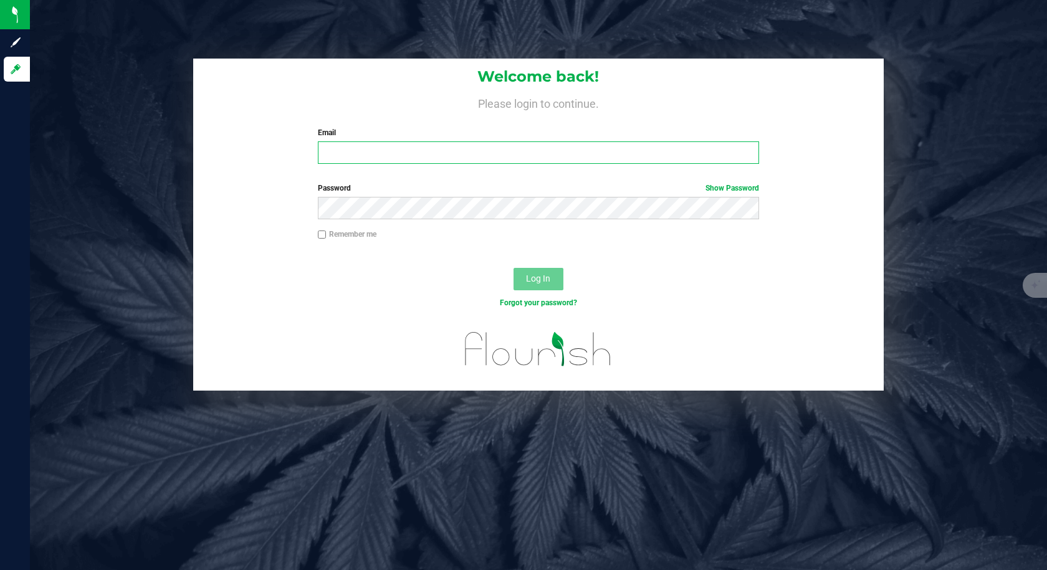
type input "[EMAIL_ADDRESS][DOMAIN_NAME]"
click at [449, 155] on input "[EMAIL_ADDRESS][DOMAIN_NAME]" at bounding box center [539, 152] width 442 height 22
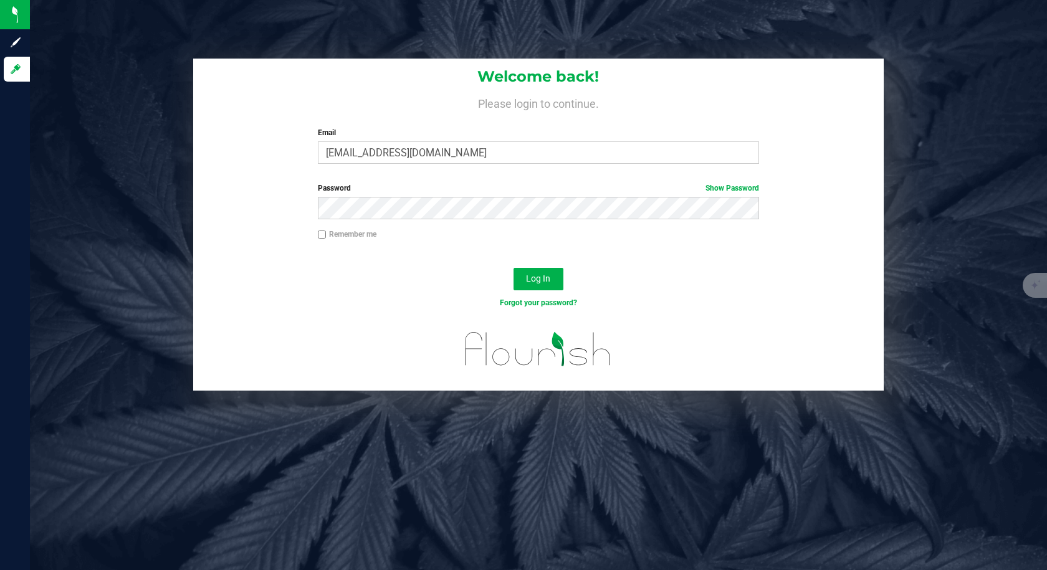
drag, startPoint x: 735, startPoint y: 188, endPoint x: 705, endPoint y: 194, distance: 29.9
click at [735, 188] on link "Show Password" at bounding box center [732, 188] width 54 height 9
click at [305, 206] on div "Password Hide Password" at bounding box center [538, 206] width 690 height 46
click at [326, 232] on input "Remember me" at bounding box center [322, 235] width 9 height 9
checkbox input "true"
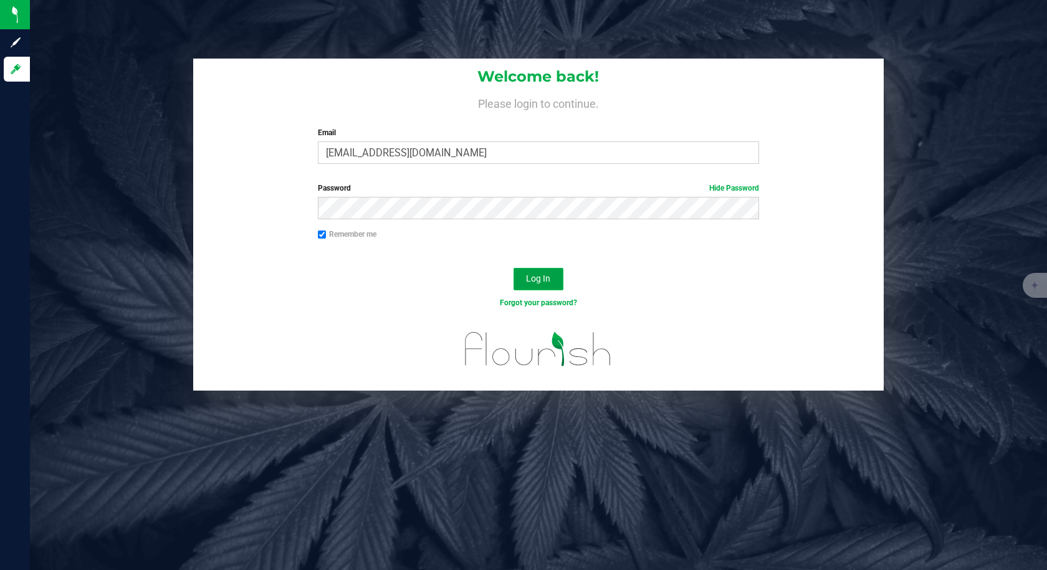
click at [548, 279] on span "Log In" at bounding box center [538, 279] width 24 height 10
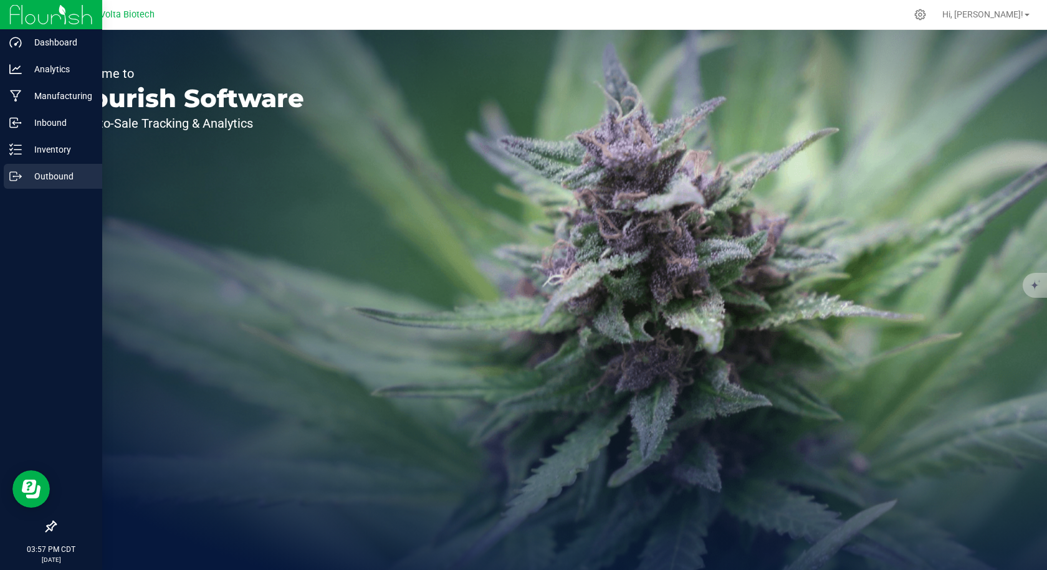
click at [54, 174] on p "Outbound" at bounding box center [59, 176] width 75 height 15
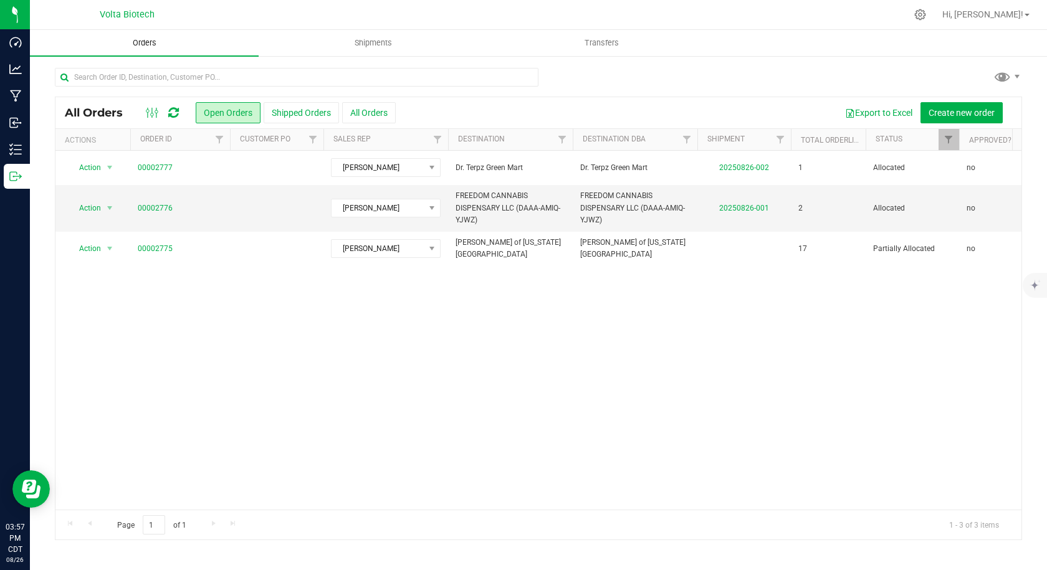
click at [143, 42] on span "Orders" at bounding box center [144, 42] width 57 height 11
click at [145, 298] on div "Action Action Cancel order Clone order Edit order Mark as fully paid Order audi…" at bounding box center [538, 330] width 966 height 359
